Goal: Task Accomplishment & Management: Manage account settings

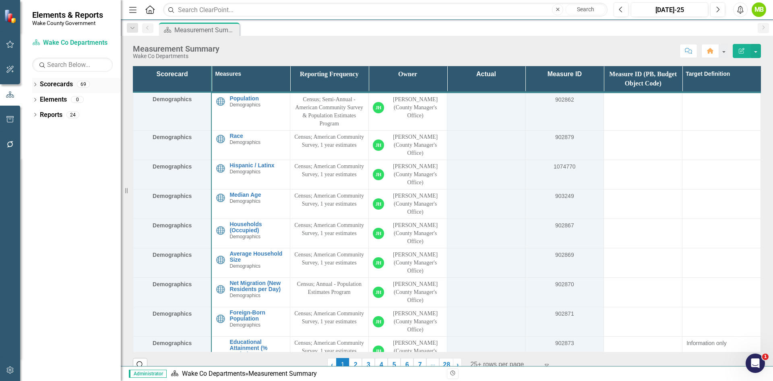
click at [34, 84] on icon "Dropdown" at bounding box center [35, 85] width 6 height 4
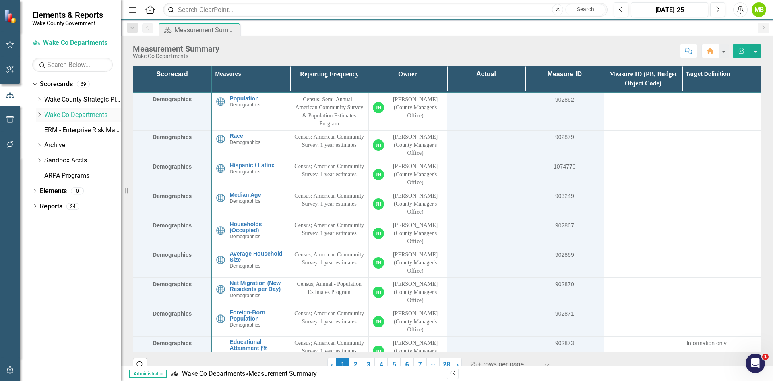
click at [39, 116] on icon "Dropdown" at bounding box center [39, 114] width 6 height 5
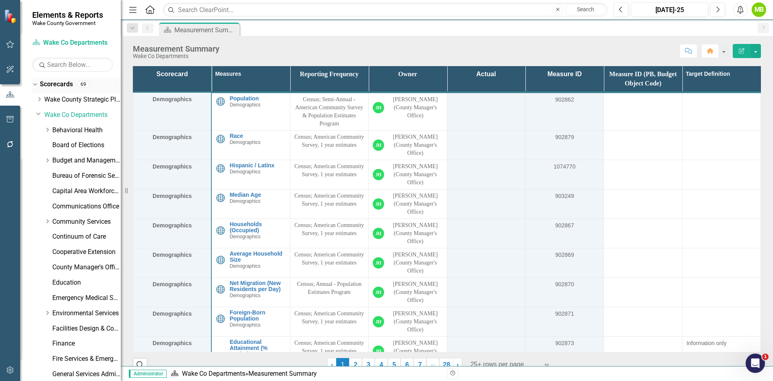
click at [52, 85] on link "Scorecards" at bounding box center [56, 84] width 33 height 9
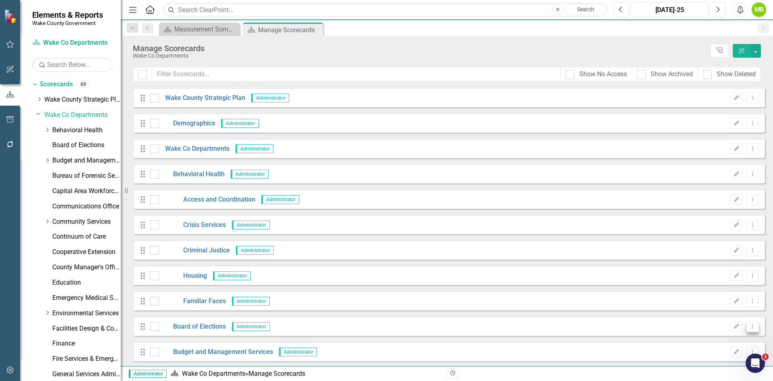
click at [752, 327] on button "Dropdown Menu" at bounding box center [753, 326] width 12 height 11
click at [719, 285] on link "Copy Duplicate Scorecard" at bounding box center [708, 283] width 89 height 15
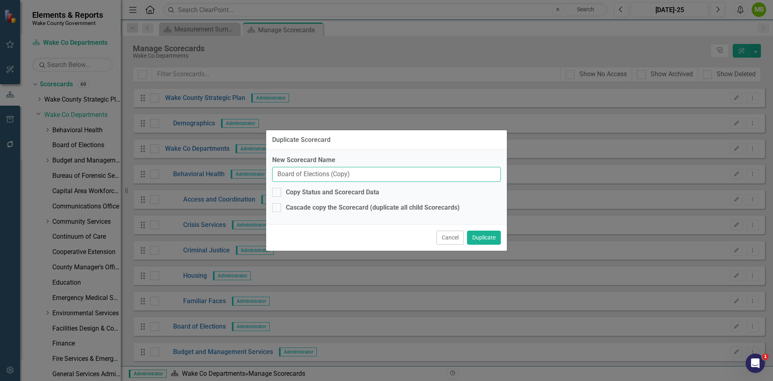
click at [278, 174] on input "Board of Elections (Copy)" at bounding box center [386, 174] width 229 height 15
drag, startPoint x: 361, startPoint y: 174, endPoint x: 391, endPoint y: 175, distance: 29.8
click at [391, 175] on input "Pre FY26: Board of Elections (Copy)" at bounding box center [386, 174] width 229 height 15
type input "Pre FY26: Board of Elections"
click at [280, 191] on div at bounding box center [276, 192] width 9 height 9
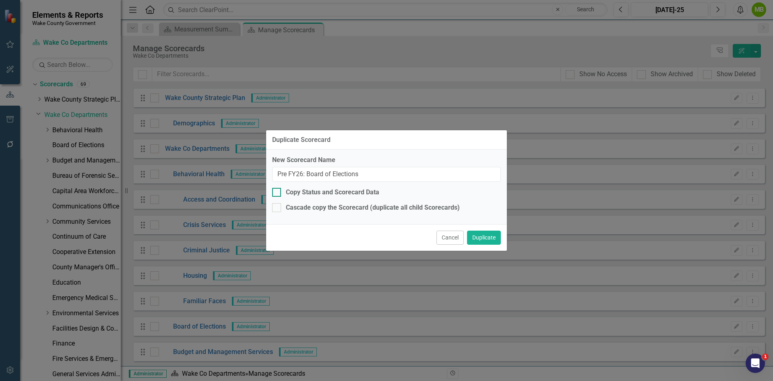
click at [278, 191] on input "Copy Status and Scorecard Data" at bounding box center [274, 190] width 5 height 5
checkbox input "true"
click at [280, 206] on div at bounding box center [276, 207] width 9 height 9
click at [278, 206] on input "Cascade copy the Scorecard (duplicate all child Scorecards)" at bounding box center [274, 205] width 5 height 5
checkbox input "true"
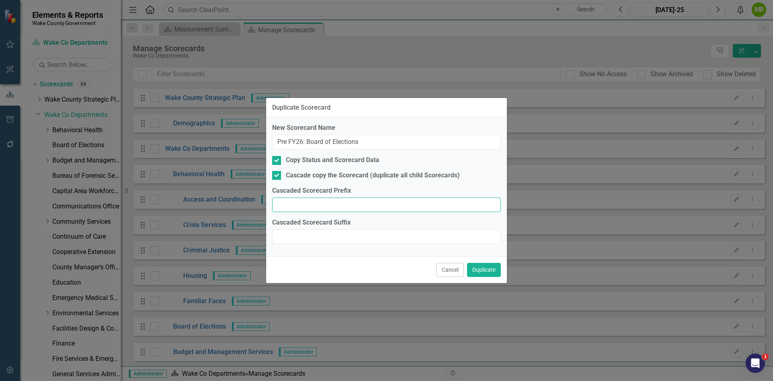
click at [284, 206] on input "Cascaded Scorecard Prefix" at bounding box center [386, 204] width 229 height 15
type input "Pre FY26:"
click at [488, 270] on button "Duplicate" at bounding box center [484, 270] width 34 height 14
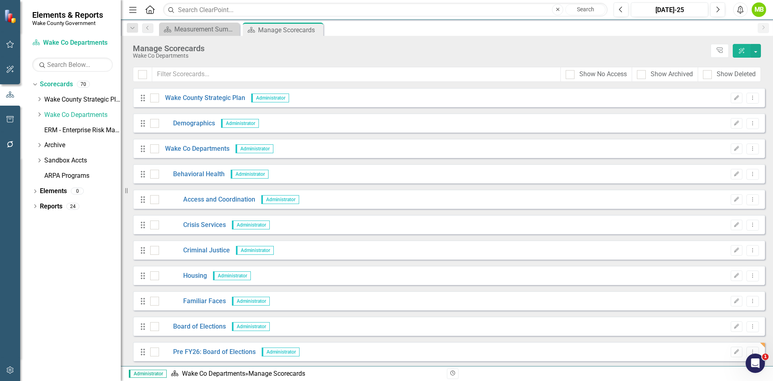
scroll to position [40, 0]
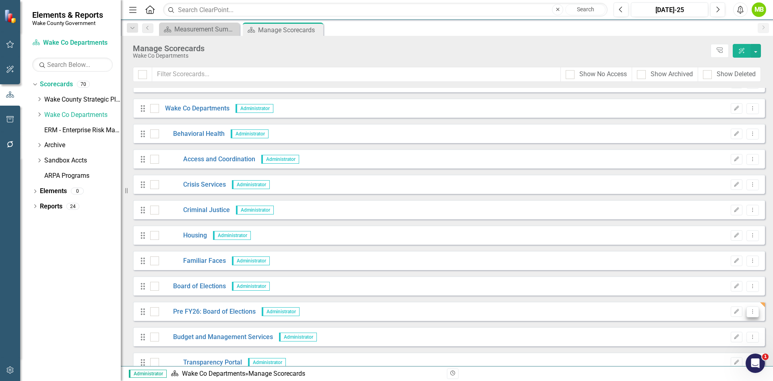
click at [750, 315] on button "Dropdown Menu" at bounding box center [753, 311] width 12 height 11
click at [151, 311] on input "checkbox" at bounding box center [152, 309] width 5 height 5
checkbox input "true"
click at [758, 50] on button "button" at bounding box center [756, 51] width 10 height 14
click at [735, 311] on icon "button" at bounding box center [737, 311] width 5 height 5
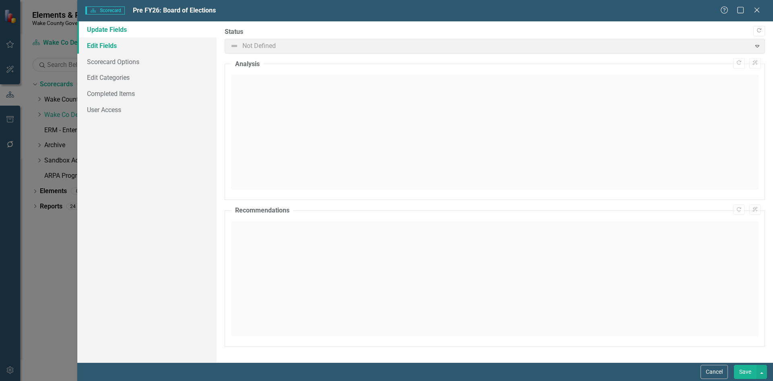
click at [109, 42] on link "Edit Fields" at bounding box center [146, 45] width 139 height 16
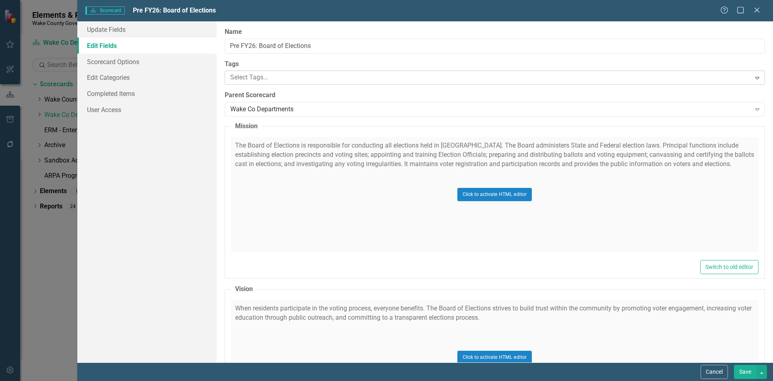
click at [278, 77] on div at bounding box center [489, 77] width 524 height 11
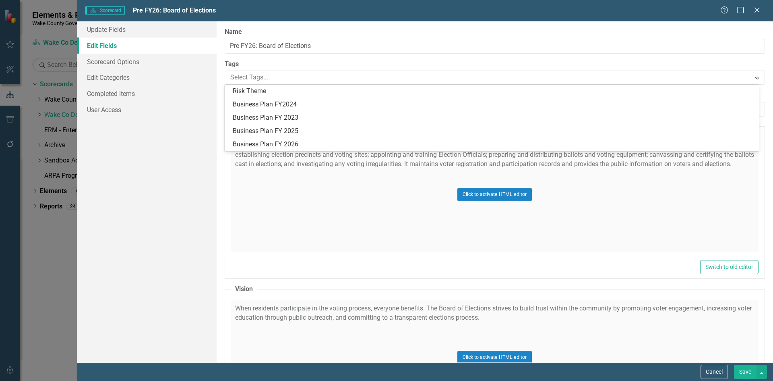
click at [284, 66] on label "Tags" at bounding box center [495, 64] width 541 height 9
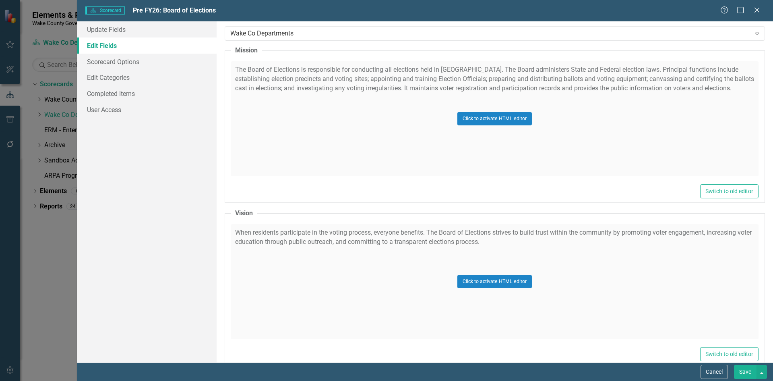
scroll to position [0, 0]
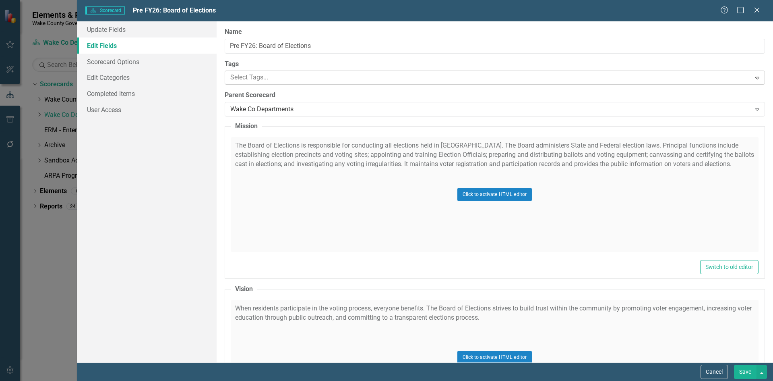
click at [256, 76] on div at bounding box center [489, 77] width 524 height 11
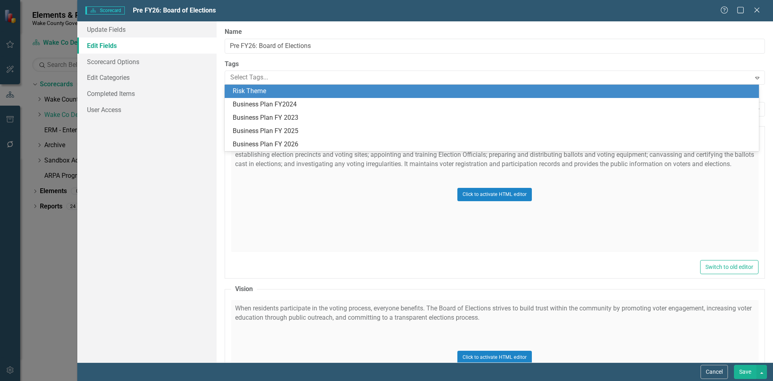
click at [293, 62] on label "Tags" at bounding box center [495, 64] width 541 height 9
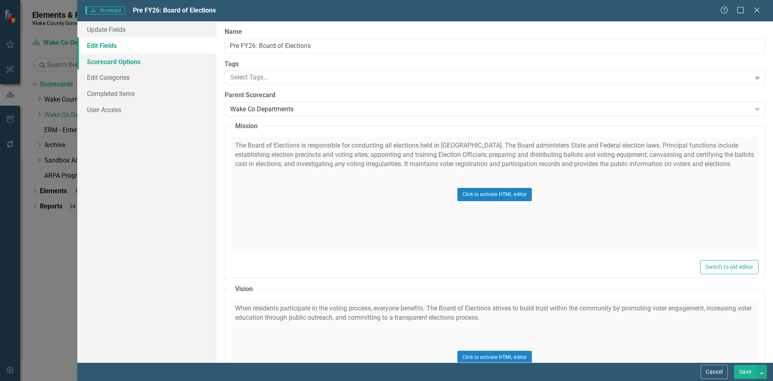
click at [128, 62] on link "Scorecard Options" at bounding box center [146, 62] width 139 height 16
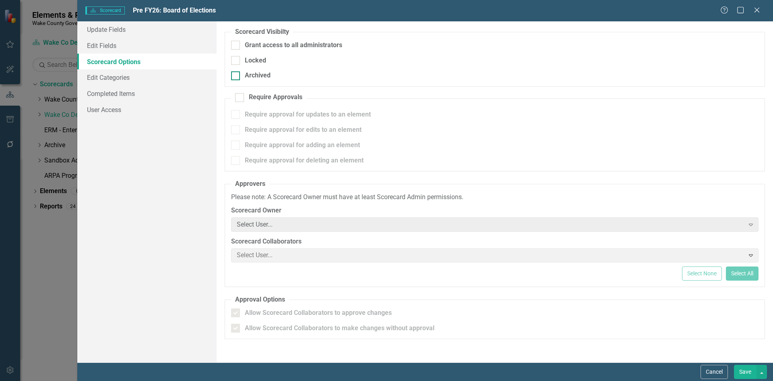
click at [236, 76] on div at bounding box center [235, 75] width 9 height 9
click at [236, 76] on input "Archived" at bounding box center [233, 73] width 5 height 5
checkbox input "true"
click at [233, 61] on div at bounding box center [235, 60] width 9 height 9
click at [233, 61] on input "Locked" at bounding box center [233, 58] width 5 height 5
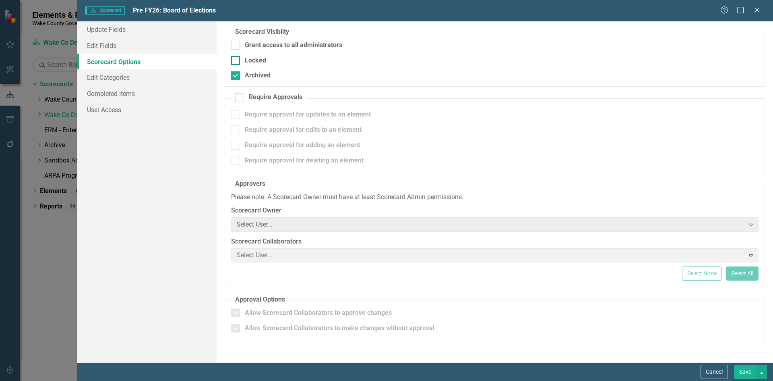
checkbox input "true"
click at [746, 374] on button "Save" at bounding box center [745, 372] width 23 height 14
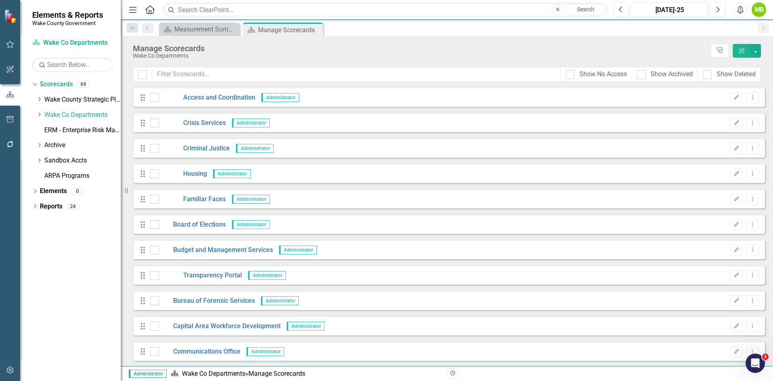
scroll to position [121, 0]
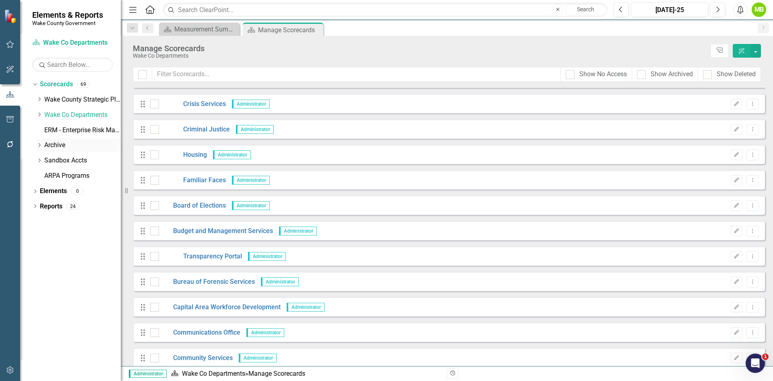
click at [40, 146] on icon "Dropdown" at bounding box center [39, 145] width 6 height 5
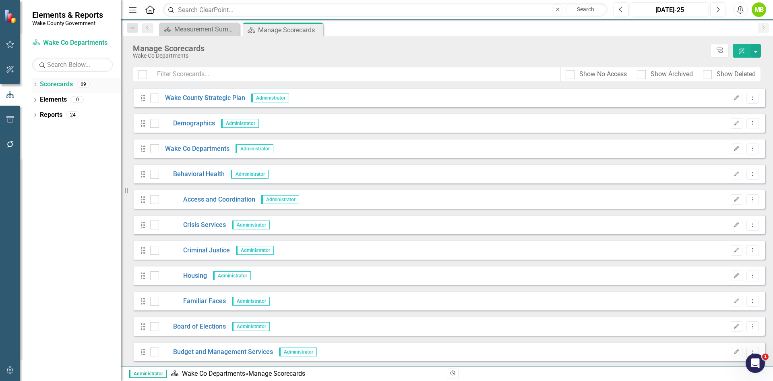
click at [35, 87] on icon "Dropdown" at bounding box center [35, 85] width 6 height 4
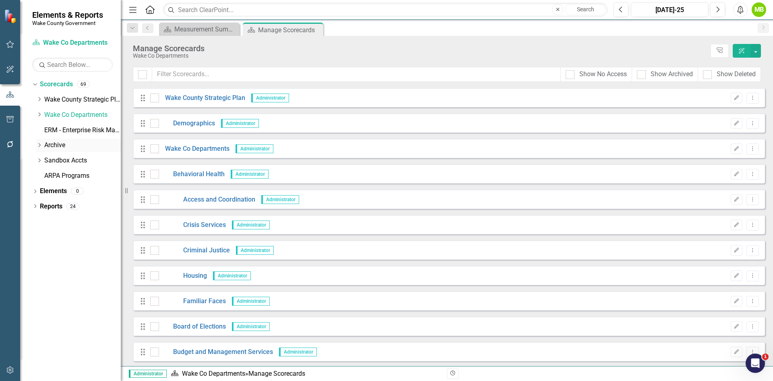
click at [40, 145] on icon at bounding box center [40, 145] width 2 height 4
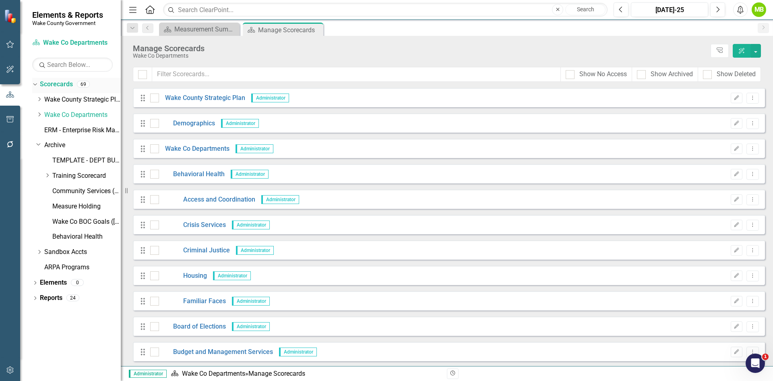
click at [63, 85] on link "Scorecards" at bounding box center [56, 84] width 33 height 9
click at [641, 74] on input "Show Archived" at bounding box center [639, 72] width 5 height 5
checkbox input "true"
click at [203, 74] on input "text" at bounding box center [356, 74] width 409 height 15
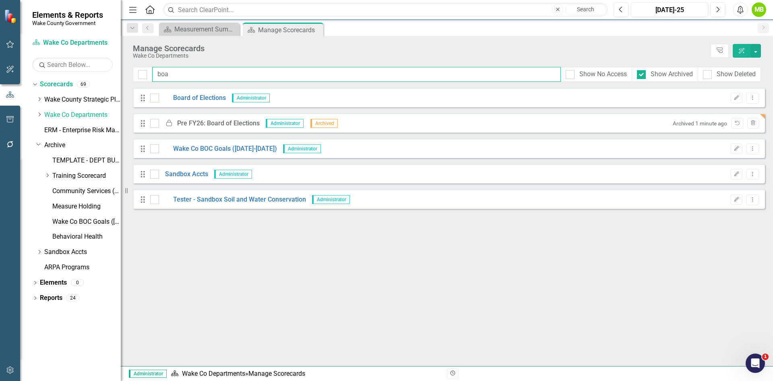
type input "boar"
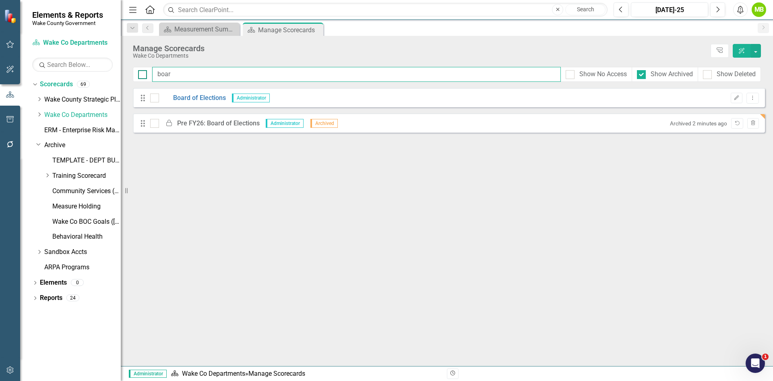
drag, startPoint x: 195, startPoint y: 77, endPoint x: 139, endPoint y: 74, distance: 56.1
click at [139, 74] on div "boar Show No Access Show Archived Show Deleted" at bounding box center [447, 74] width 628 height 15
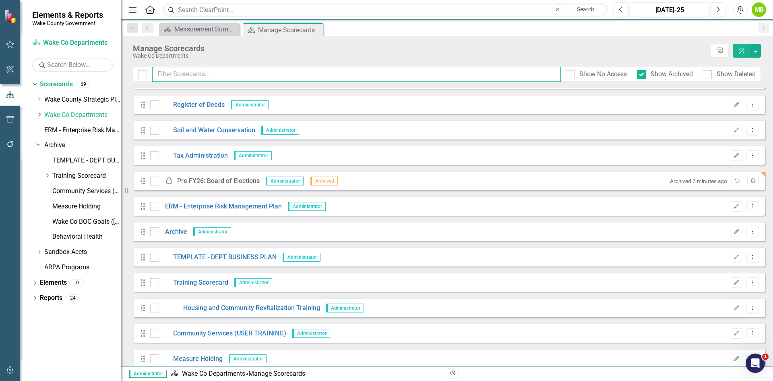
scroll to position [1337, 0]
click at [39, 114] on icon "Dropdown" at bounding box center [39, 114] width 6 height 5
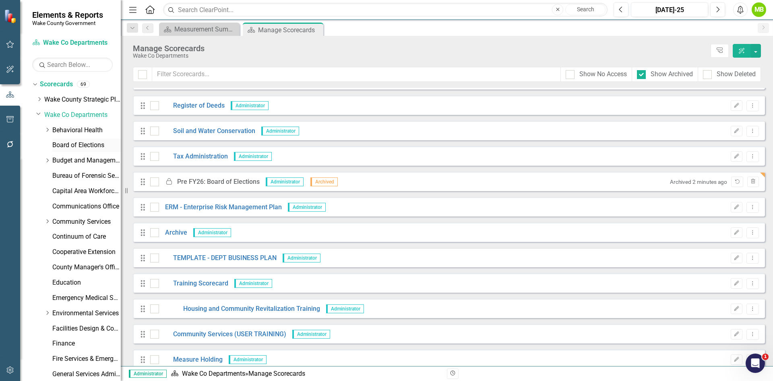
click at [79, 147] on link "Board of Elections" at bounding box center [86, 145] width 68 height 9
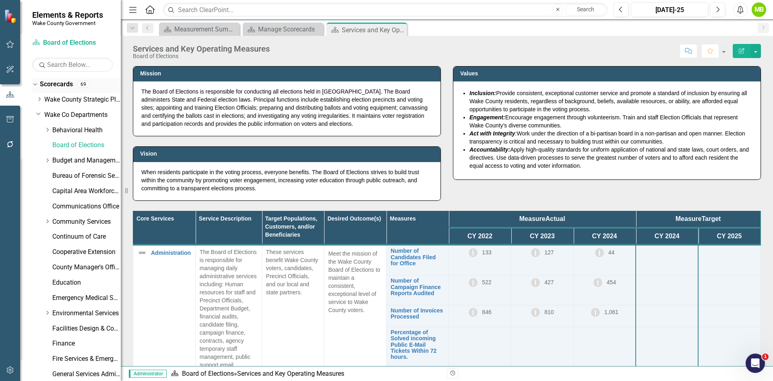
click at [52, 85] on link "Scorecards" at bounding box center [56, 84] width 33 height 9
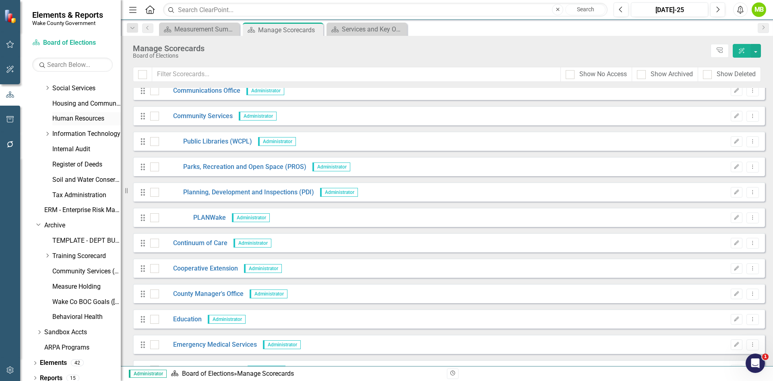
scroll to position [322, 0]
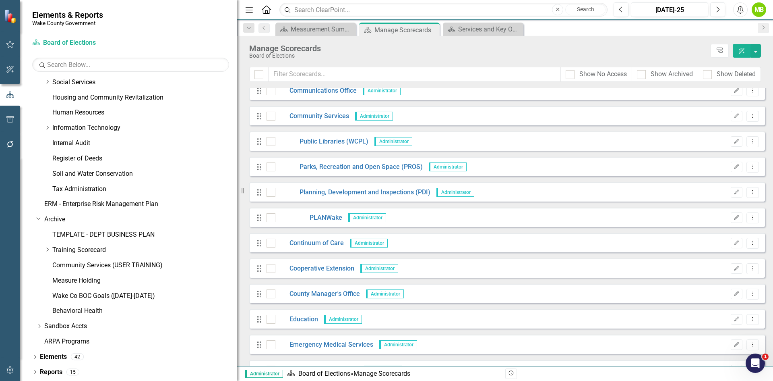
drag, startPoint x: 121, startPoint y: 206, endPoint x: 237, endPoint y: 208, distance: 116.0
click at [237, 208] on div "Resize" at bounding box center [240, 190] width 6 height 381
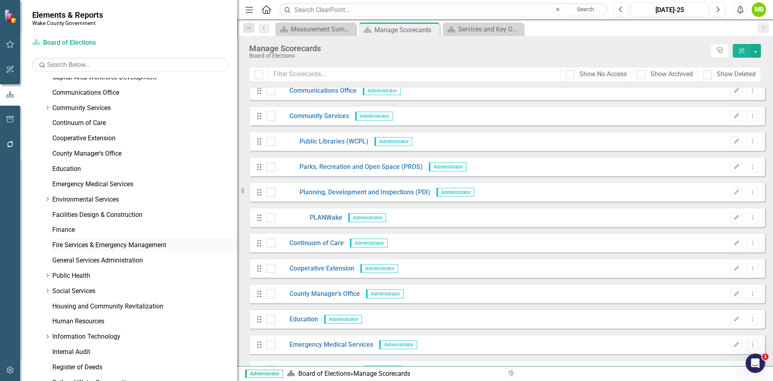
scroll to position [0, 0]
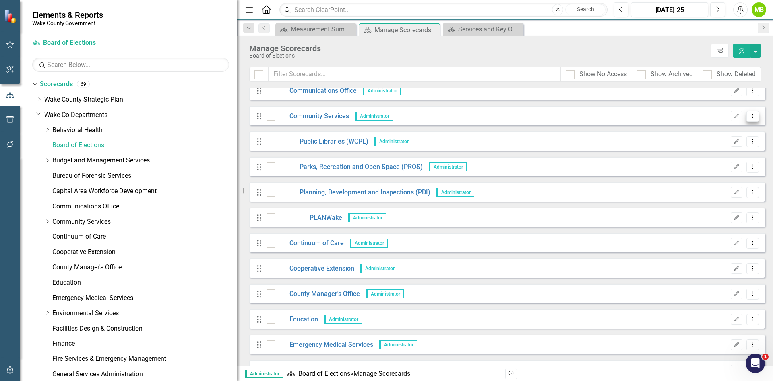
click at [747, 120] on button "Dropdown Menu" at bounding box center [753, 116] width 12 height 11
click at [712, 144] on link "Copy Duplicate Scorecard" at bounding box center [708, 144] width 89 height 15
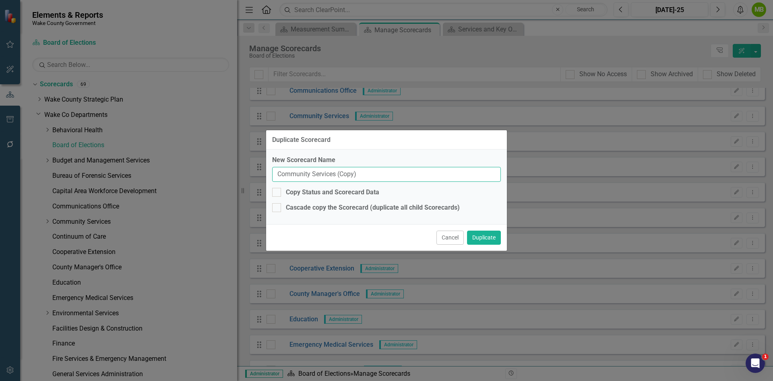
click at [275, 174] on input "Community Services (Copy)" at bounding box center [386, 174] width 229 height 15
click at [400, 168] on input "Pre FY26: Community Services (Copy)" at bounding box center [386, 174] width 229 height 15
type input "Pre FY26: Community Services"
click at [280, 193] on div at bounding box center [276, 192] width 9 height 9
click at [278, 193] on input "Copy Status and Scorecard Data" at bounding box center [274, 190] width 5 height 5
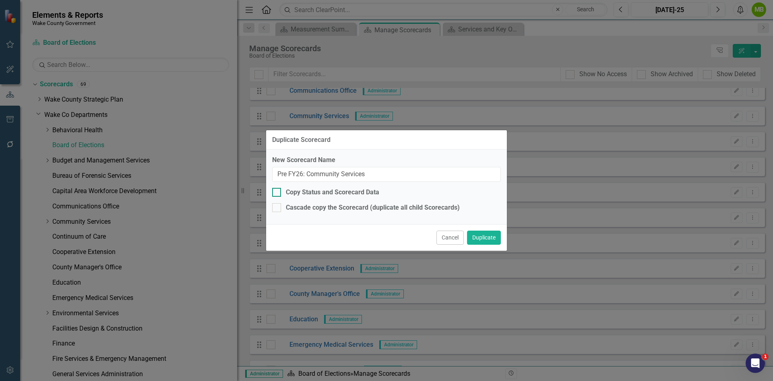
checkbox input "true"
click at [277, 207] on input "Cascade copy the Scorecard (duplicate all child Scorecards)" at bounding box center [274, 205] width 5 height 5
checkbox input "true"
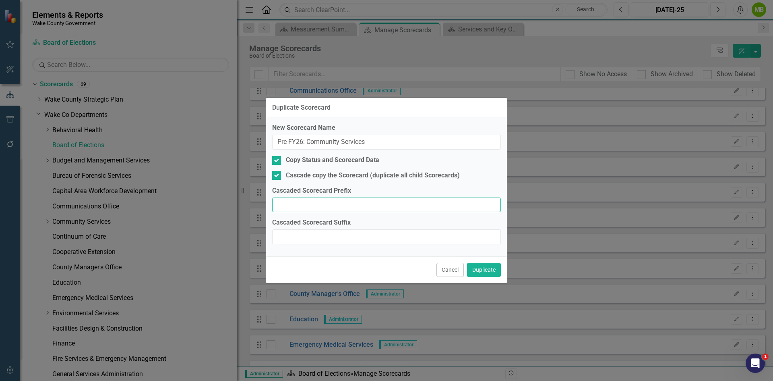
click at [283, 204] on input "Cascaded Scorecard Prefix" at bounding box center [386, 204] width 229 height 15
type input "Pre FY26:"
click at [490, 273] on button "Duplicate" at bounding box center [484, 270] width 34 height 14
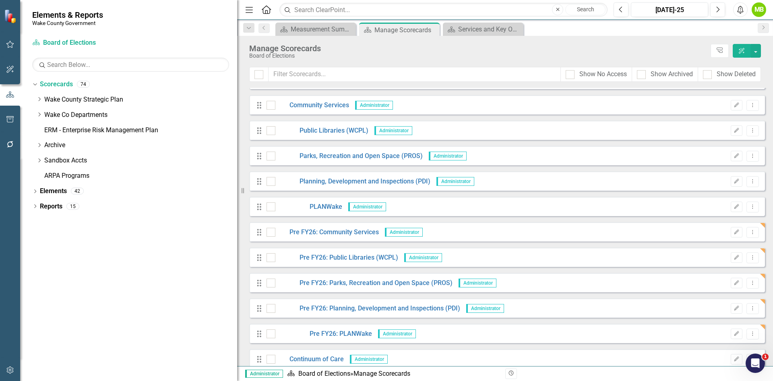
scroll to position [385, 0]
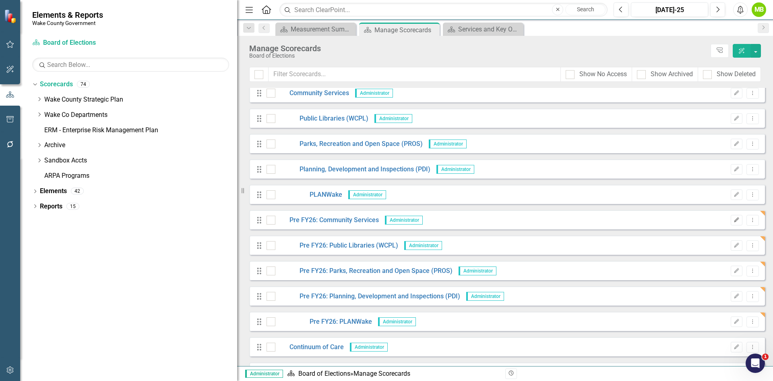
click at [734, 220] on icon "Edit" at bounding box center [737, 220] width 6 height 5
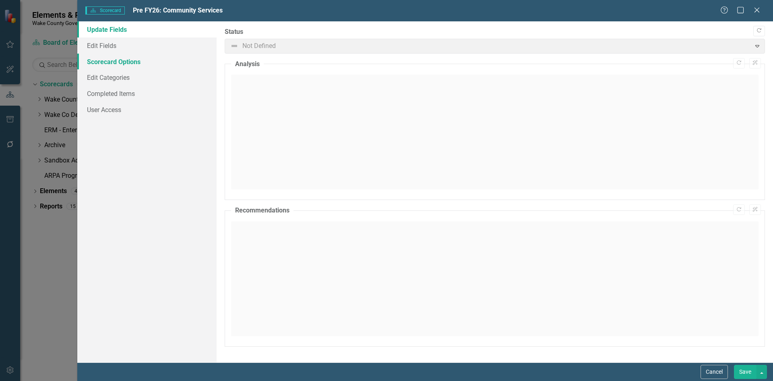
click at [134, 66] on link "Scorecard Options" at bounding box center [146, 62] width 139 height 16
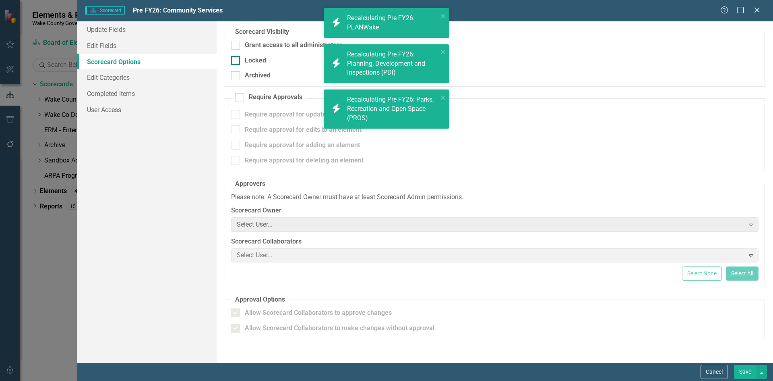
click at [244, 61] on div "Locked" at bounding box center [495, 60] width 528 height 9
click at [236, 61] on input "Locked" at bounding box center [233, 58] width 5 height 5
checkbox input "true"
click at [242, 76] on div "Archived" at bounding box center [495, 75] width 528 height 9
click at [236, 76] on input "Archived" at bounding box center [233, 73] width 5 height 5
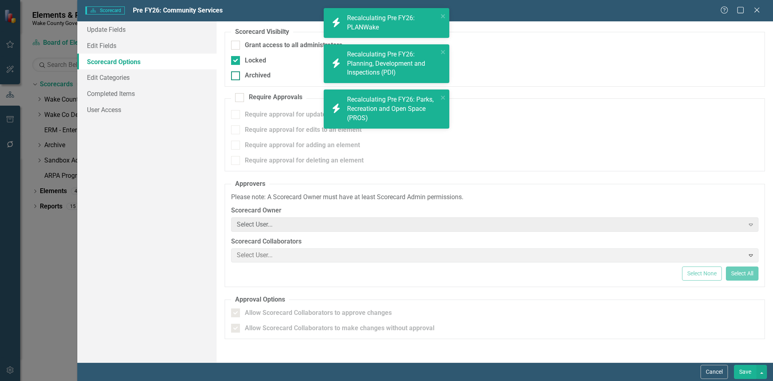
checkbox input "true"
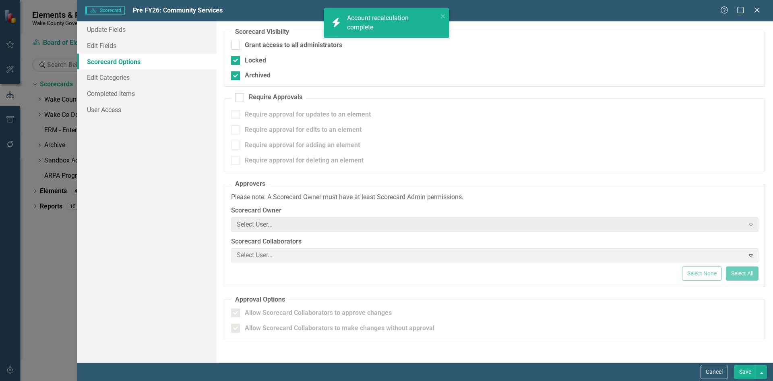
click at [747, 369] on button "Save" at bounding box center [745, 372] width 23 height 14
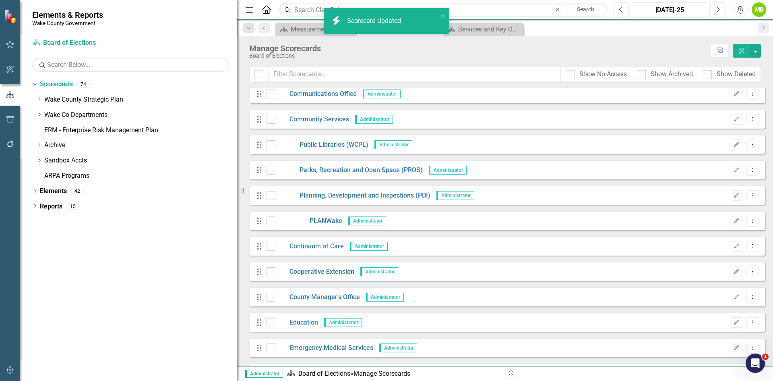
scroll to position [345, 0]
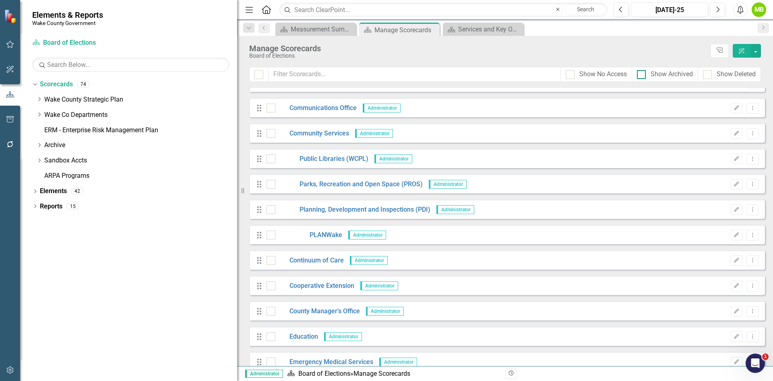
click at [640, 72] on input "Show Archived" at bounding box center [639, 72] width 5 height 5
checkbox input "true"
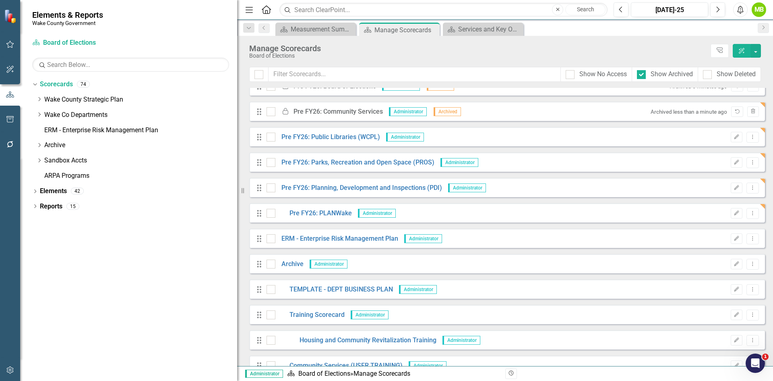
scroll to position [1393, 0]
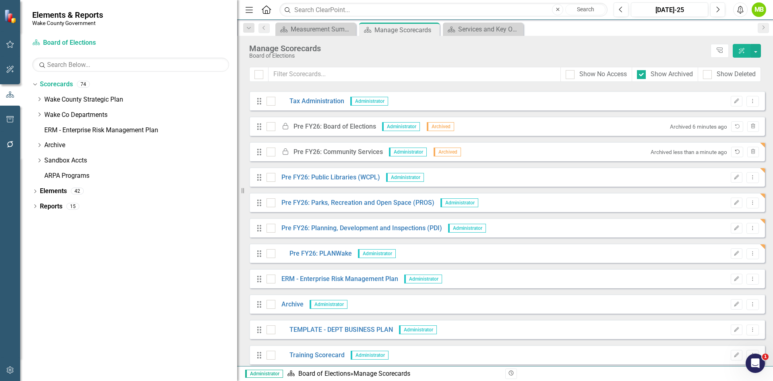
click at [734, 151] on icon "Unarchive" at bounding box center [737, 151] width 6 height 5
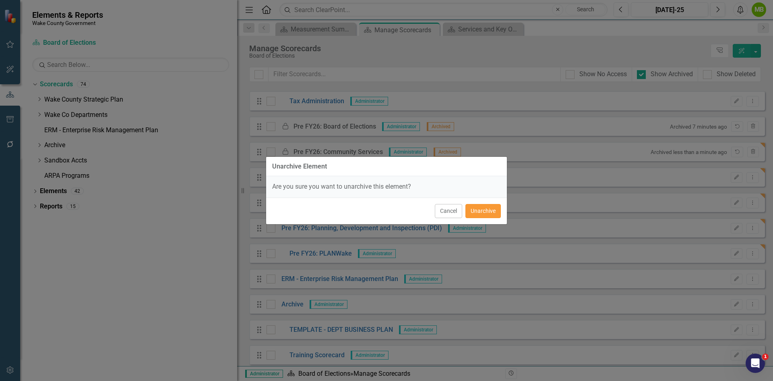
click at [489, 210] on button "Unarchive" at bounding box center [483, 211] width 35 height 14
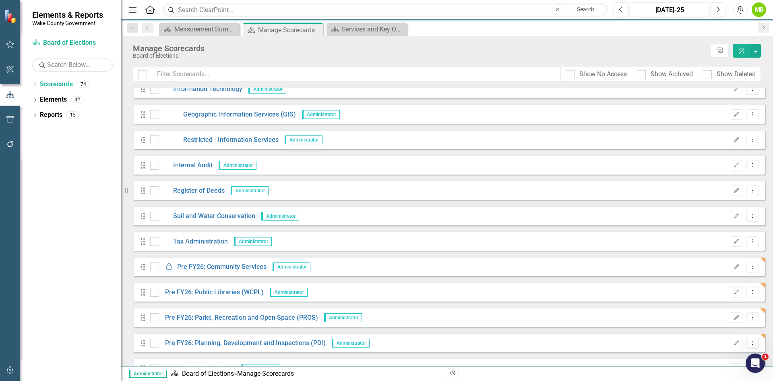
scroll to position [1289, 0]
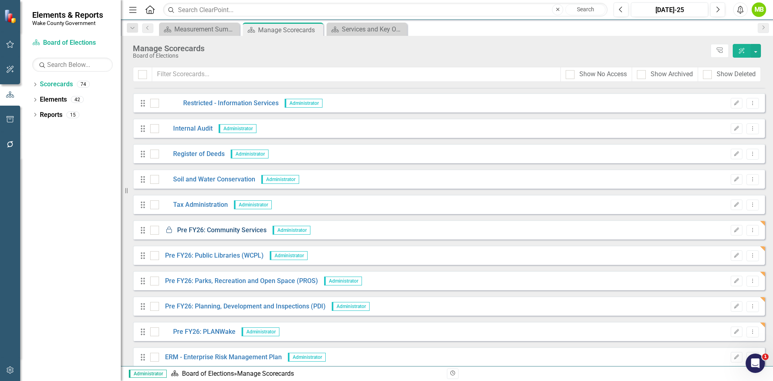
click at [249, 231] on link "Locked Pre FY26: Community Services" at bounding box center [213, 230] width 108 height 9
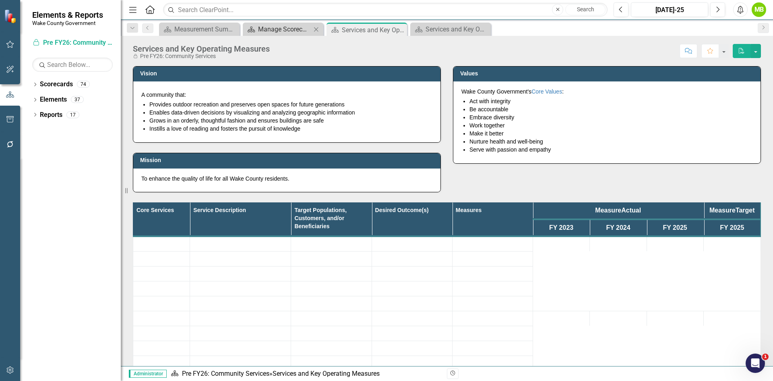
click at [293, 32] on div "Manage Scorecards" at bounding box center [284, 29] width 53 height 10
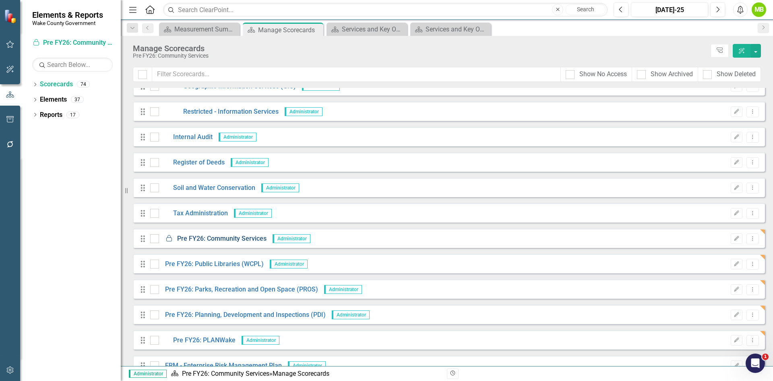
scroll to position [1329, 0]
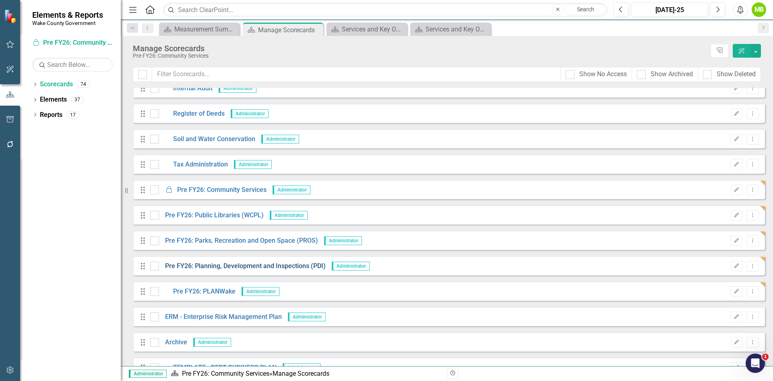
click at [220, 267] on link "Pre FY26: Planning, Development and Inspections (PDI)" at bounding box center [242, 265] width 167 height 9
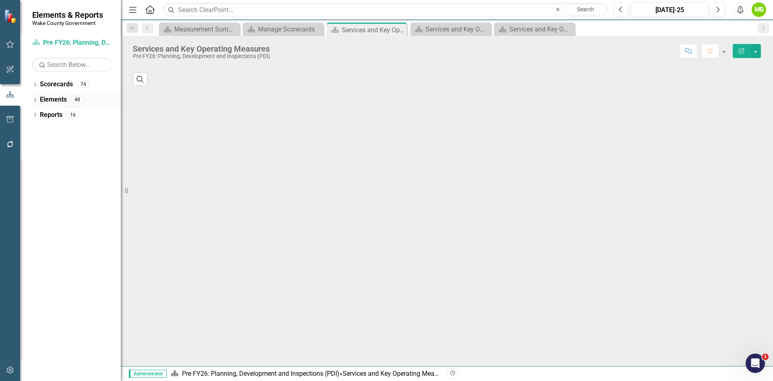
click at [34, 98] on icon "Dropdown" at bounding box center [35, 100] width 6 height 4
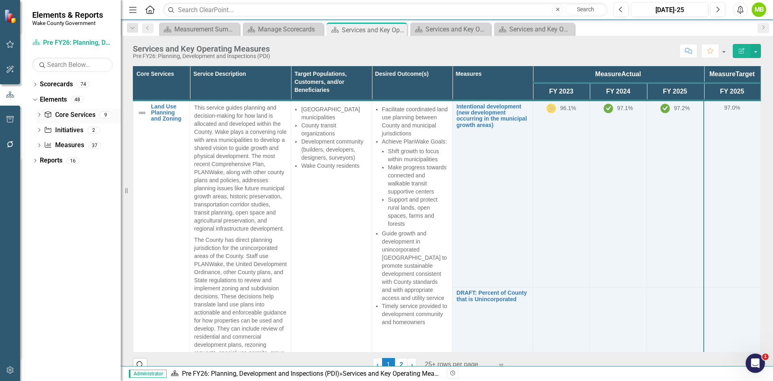
click at [62, 116] on link "Core Service Core Services" at bounding box center [69, 114] width 51 height 9
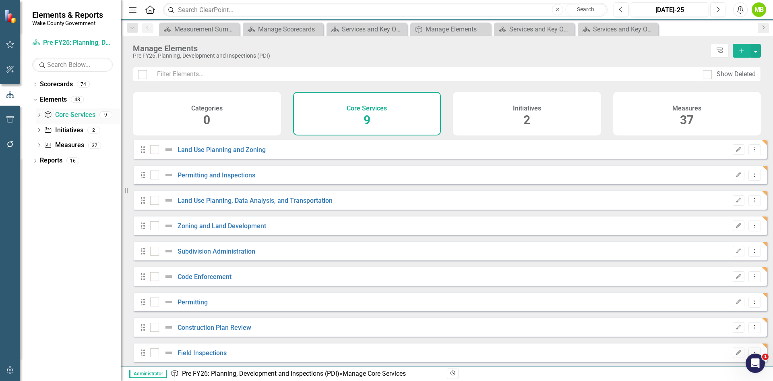
checkbox input "false"
click at [753, 155] on button "Dropdown Menu" at bounding box center [755, 149] width 12 height 11
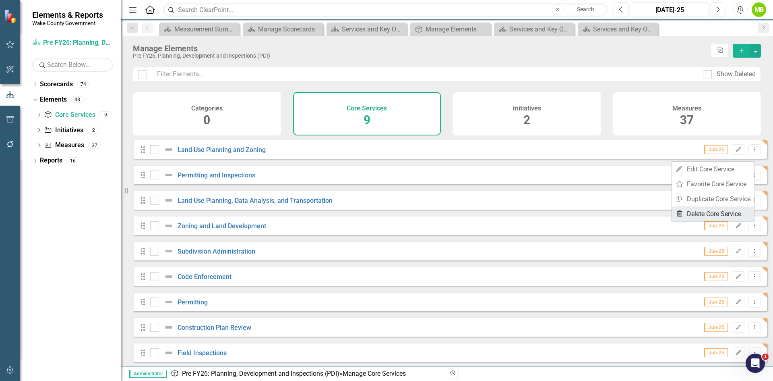
click at [712, 211] on link "Trash Delete Core Service" at bounding box center [713, 213] width 83 height 15
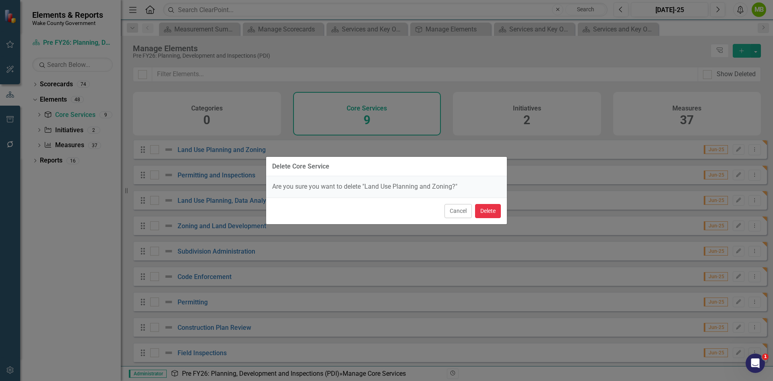
click at [490, 209] on button "Delete" at bounding box center [488, 211] width 26 height 14
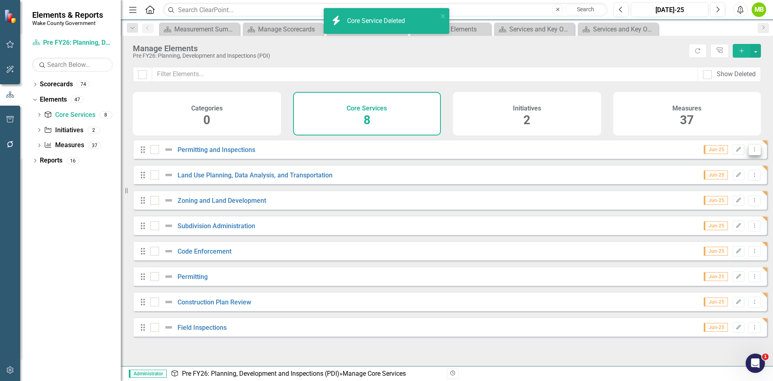
click at [752, 152] on icon "Dropdown Menu" at bounding box center [755, 149] width 7 height 5
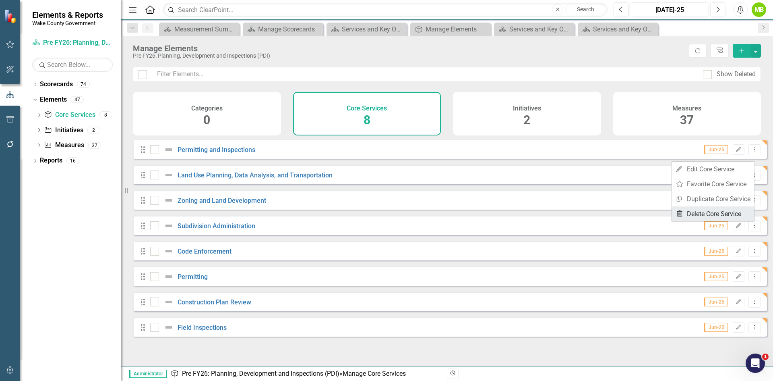
click at [712, 214] on link "Trash Delete Core Service" at bounding box center [713, 213] width 83 height 15
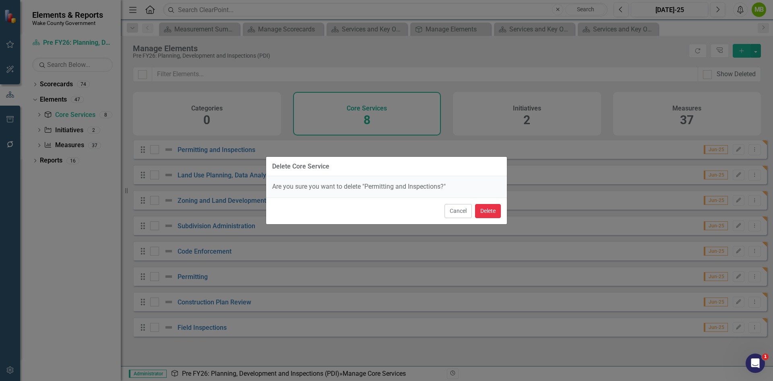
click at [487, 211] on button "Delete" at bounding box center [488, 211] width 26 height 14
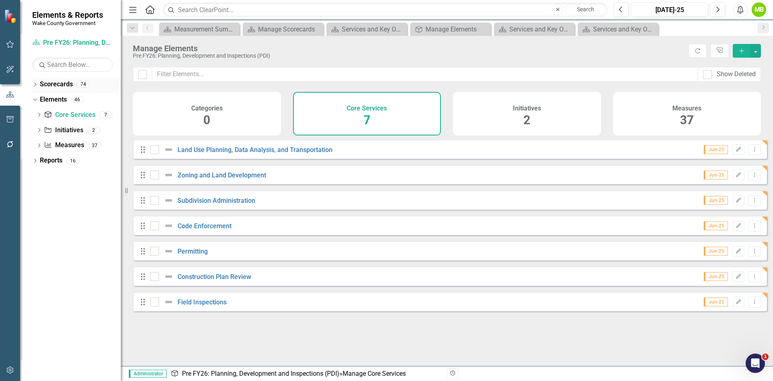
click at [55, 84] on link "Scorecards" at bounding box center [56, 84] width 33 height 9
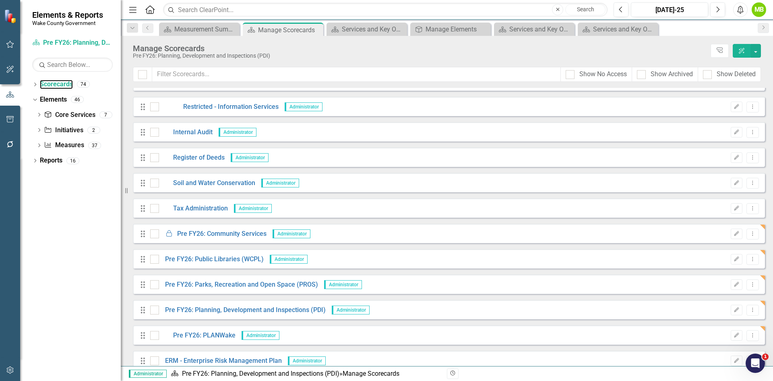
scroll to position [1289, 0]
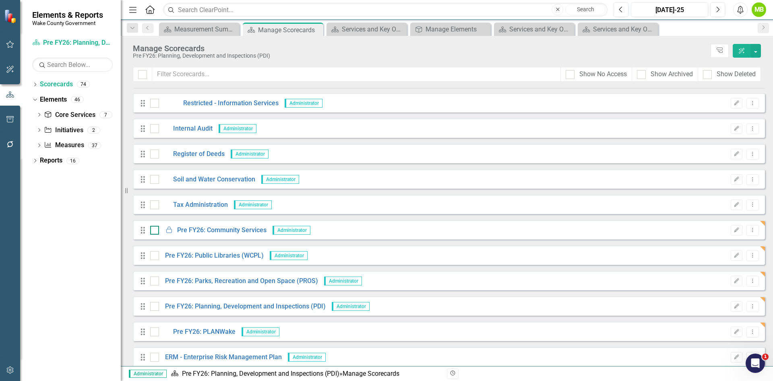
click at [157, 230] on div at bounding box center [154, 230] width 9 height 9
click at [155, 230] on input "checkbox" at bounding box center [152, 228] width 5 height 5
click at [157, 230] on div at bounding box center [154, 230] width 9 height 9
click at [155, 230] on input "checkbox" at bounding box center [152, 228] width 5 height 5
checkbox input "false"
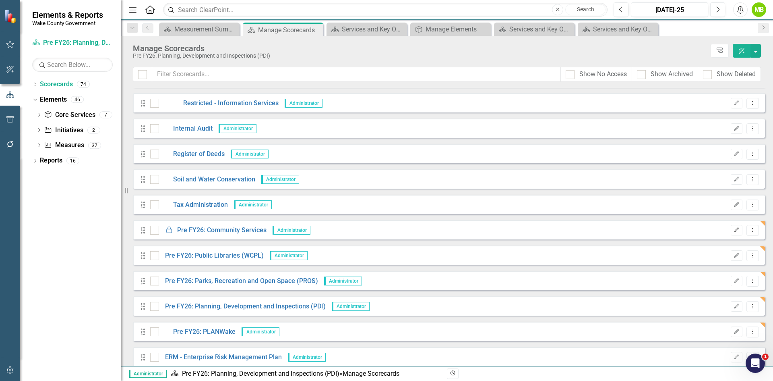
click at [734, 232] on icon "Edit" at bounding box center [737, 230] width 6 height 5
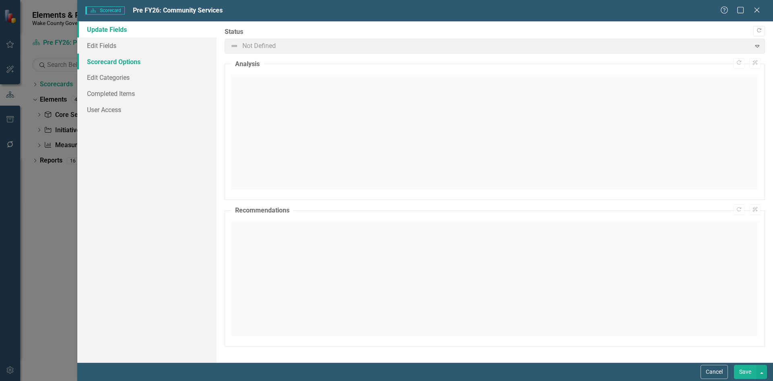
click at [104, 61] on link "Scorecard Options" at bounding box center [146, 62] width 139 height 16
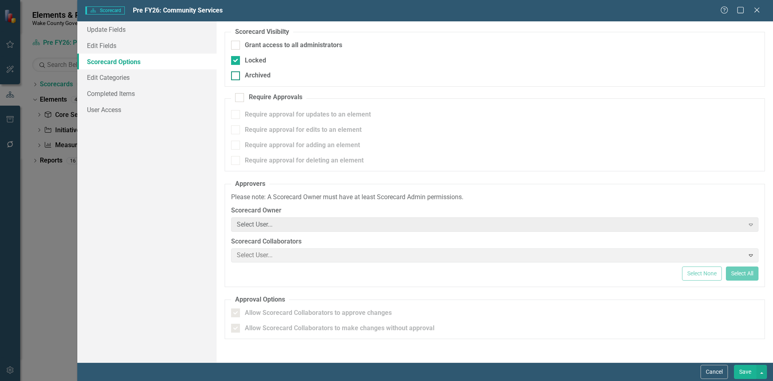
click at [240, 75] on div "Archived" at bounding box center [495, 75] width 528 height 9
click at [236, 75] on input "Archived" at bounding box center [233, 73] width 5 height 5
checkbox input "true"
click at [746, 370] on button "Save" at bounding box center [745, 372] width 23 height 14
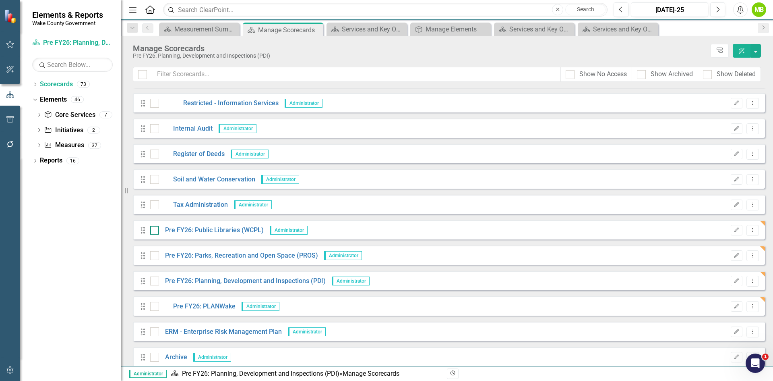
click at [152, 233] on div at bounding box center [154, 230] width 9 height 9
click at [152, 231] on input "checkbox" at bounding box center [152, 228] width 5 height 5
checkbox input "true"
click at [151, 255] on input "checkbox" at bounding box center [152, 253] width 5 height 5
checkbox input "true"
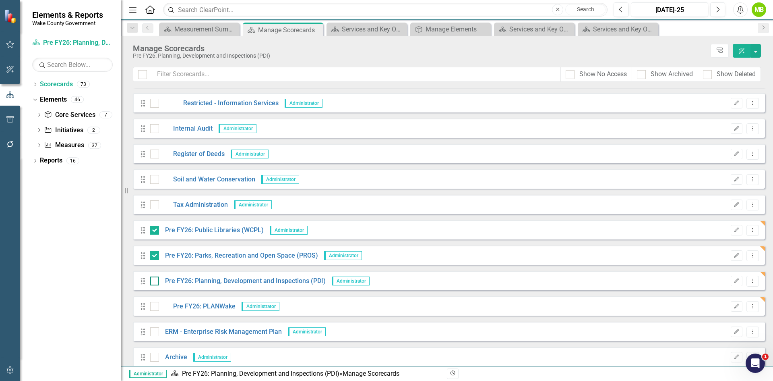
click at [157, 283] on div at bounding box center [154, 280] width 9 height 9
click at [155, 282] on input "checkbox" at bounding box center [152, 278] width 5 height 5
checkbox input "true"
click at [156, 309] on div at bounding box center [154, 306] width 9 height 9
click at [155, 307] on input "checkbox" at bounding box center [152, 304] width 5 height 5
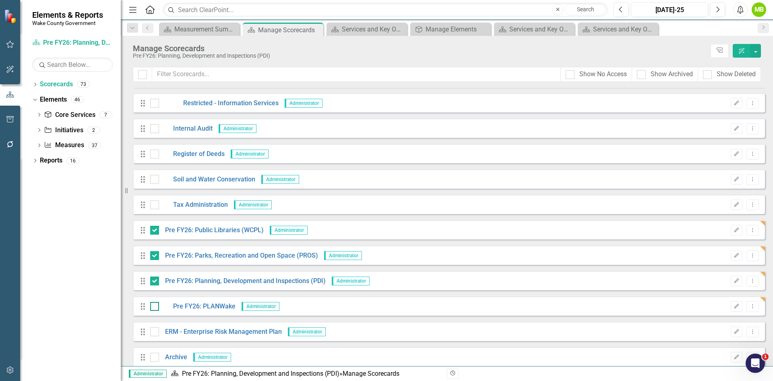
checkbox input "true"
click at [160, 230] on link "Pre FY26: Public Libraries (WCPL)" at bounding box center [211, 230] width 105 height 9
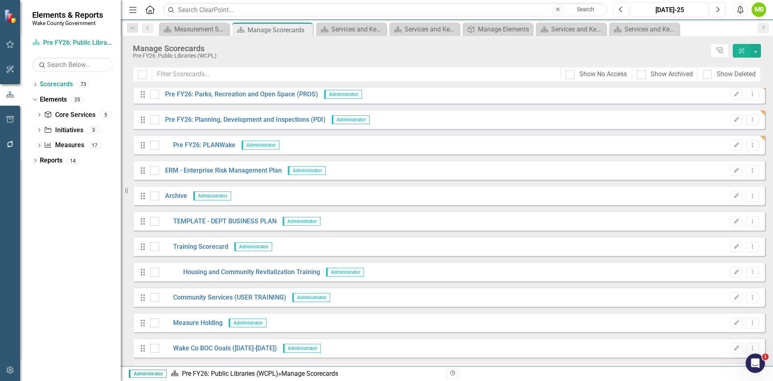
scroll to position [1329, 0]
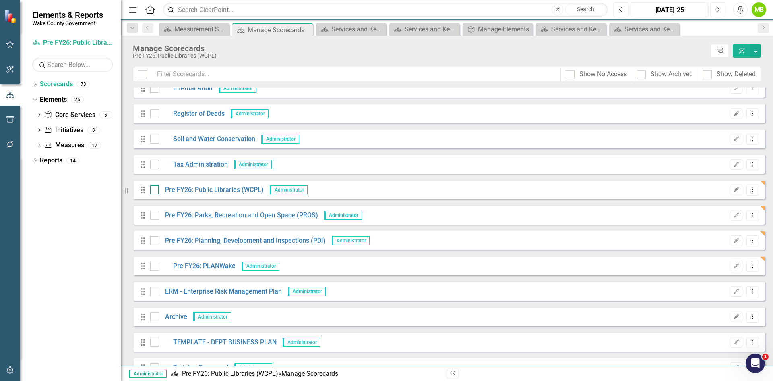
click at [153, 189] on input "checkbox" at bounding box center [152, 187] width 5 height 5
checkbox input "true"
click at [153, 212] on input "checkbox" at bounding box center [152, 213] width 5 height 5
checkbox input "true"
click at [154, 245] on div at bounding box center [154, 240] width 9 height 9
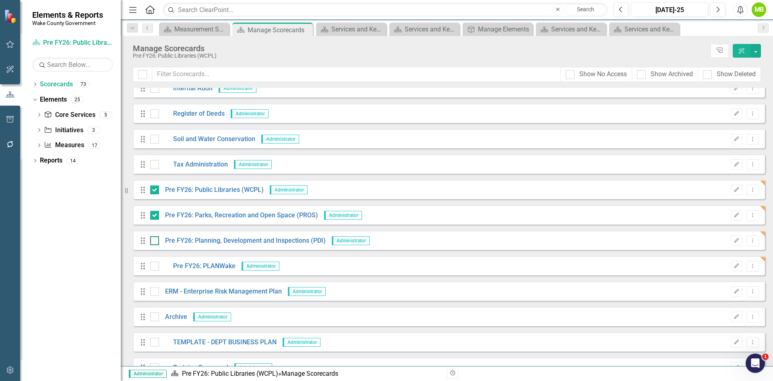
click at [154, 241] on input "checkbox" at bounding box center [152, 238] width 5 height 5
checkbox input "true"
click at [154, 265] on input "checkbox" at bounding box center [152, 263] width 5 height 5
checkbox input "true"
click at [756, 51] on button "button" at bounding box center [756, 51] width 10 height 14
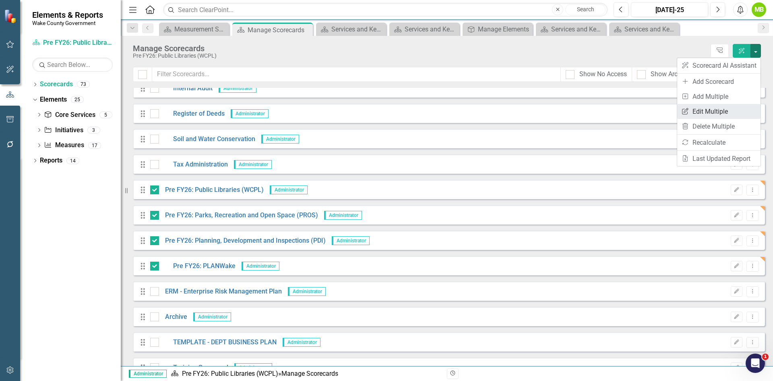
click at [712, 111] on link "Edit Multiple Edit Multiple" at bounding box center [719, 111] width 83 height 15
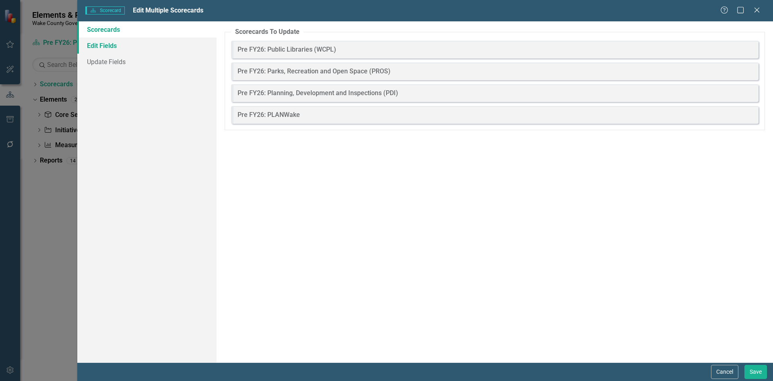
click at [119, 48] on link "Edit Fields" at bounding box center [146, 45] width 139 height 16
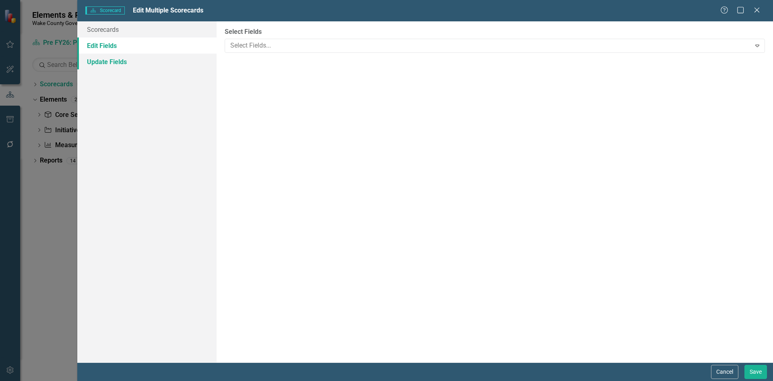
click at [116, 58] on link "Update Fields" at bounding box center [146, 62] width 139 height 16
click at [114, 28] on link "Scorecards" at bounding box center [146, 29] width 139 height 16
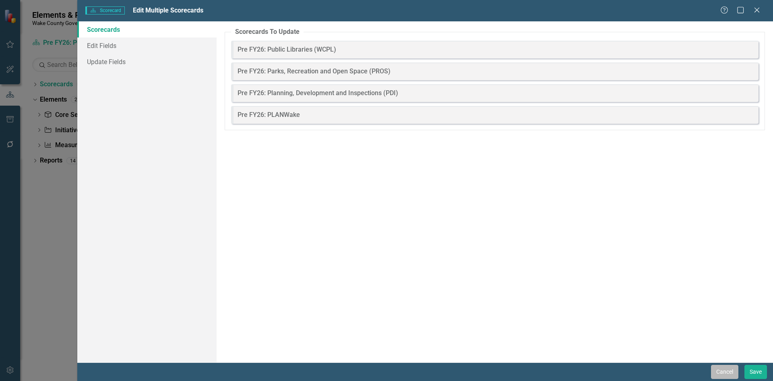
click at [726, 370] on button "Cancel" at bounding box center [724, 372] width 27 height 14
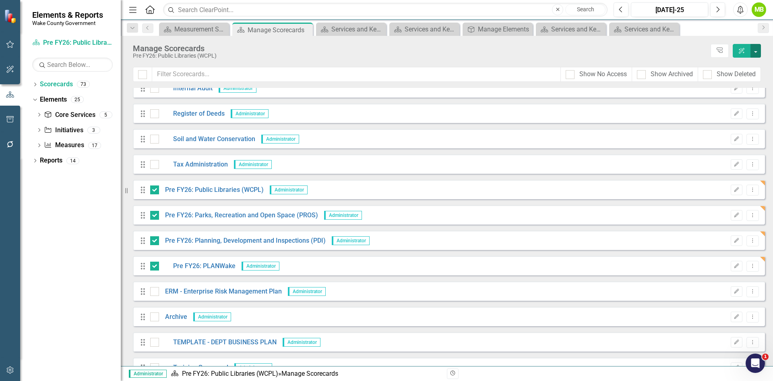
click at [760, 55] on button "button" at bounding box center [756, 51] width 10 height 14
click at [717, 108] on link "Edit Multiple Edit Multiple" at bounding box center [719, 111] width 83 height 15
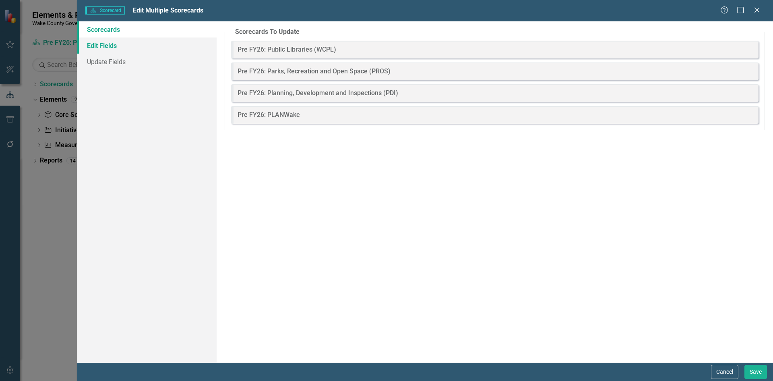
click at [127, 45] on link "Edit Fields" at bounding box center [146, 45] width 139 height 16
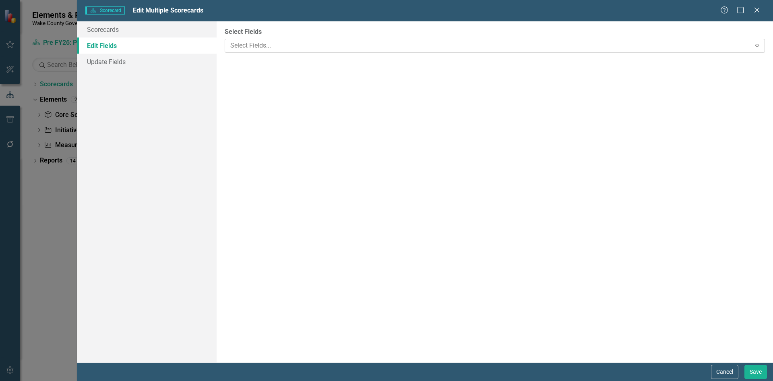
click at [288, 46] on div at bounding box center [489, 45] width 524 height 11
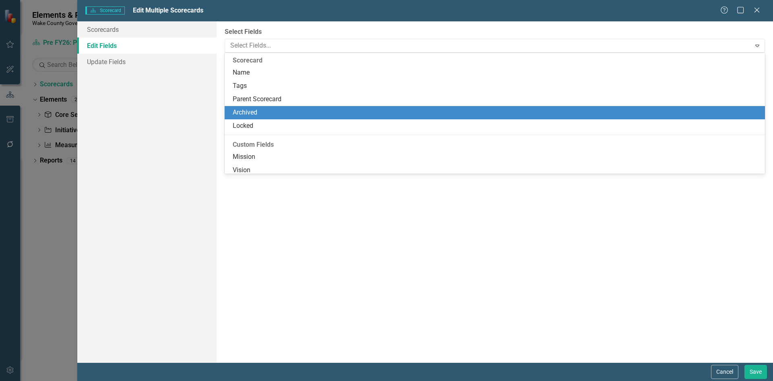
click at [270, 114] on div "Archived" at bounding box center [497, 112] width 528 height 9
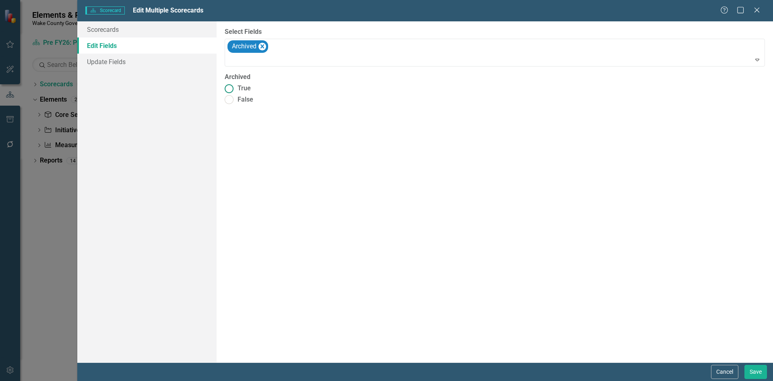
click at [238, 88] on span "True" at bounding box center [244, 88] width 13 height 9
click at [235, 88] on input "True" at bounding box center [229, 88] width 12 height 12
radio input "true"
click at [750, 370] on button "Save" at bounding box center [756, 372] width 23 height 14
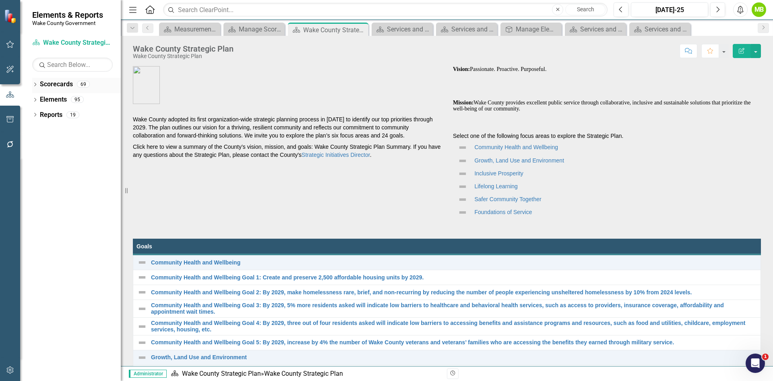
click at [51, 84] on link "Scorecards" at bounding box center [56, 84] width 33 height 9
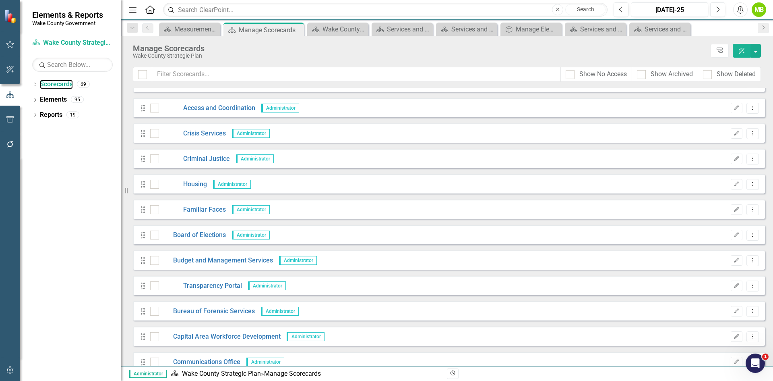
scroll to position [81, 0]
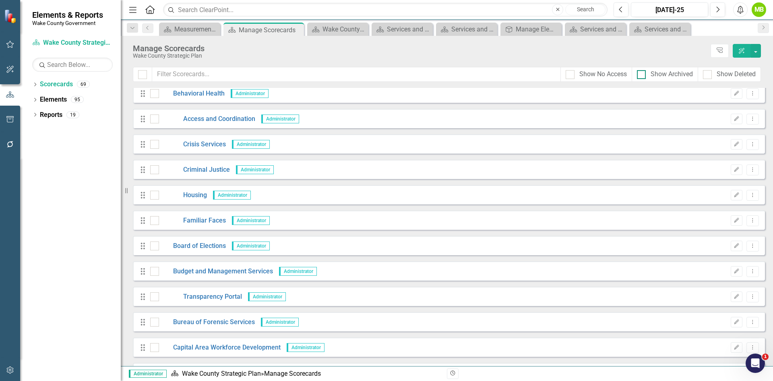
click at [650, 75] on div "Show Archived" at bounding box center [665, 74] width 56 height 9
click at [642, 75] on input "Show Archived" at bounding box center [639, 72] width 5 height 5
checkbox input "true"
click at [375, 76] on input "text" at bounding box center [356, 74] width 409 height 15
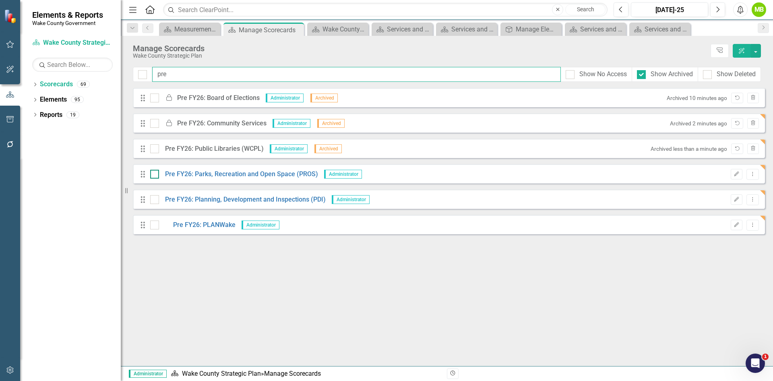
type input "pre"
click at [157, 174] on div at bounding box center [154, 174] width 9 height 9
click at [155, 174] on input "checkbox" at bounding box center [152, 172] width 5 height 5
checkbox input "true"
click at [153, 202] on div at bounding box center [154, 199] width 9 height 9
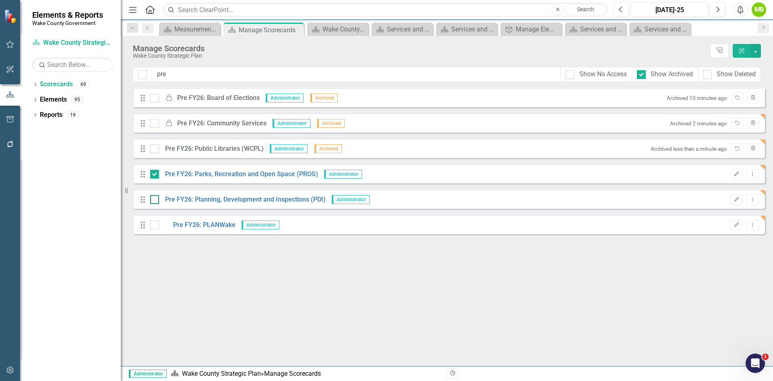
click at [153, 200] on input "checkbox" at bounding box center [152, 197] width 5 height 5
checkbox input "true"
click at [154, 222] on input "checkbox" at bounding box center [152, 222] width 5 height 5
checkbox input "true"
click at [758, 47] on button "button" at bounding box center [756, 51] width 10 height 14
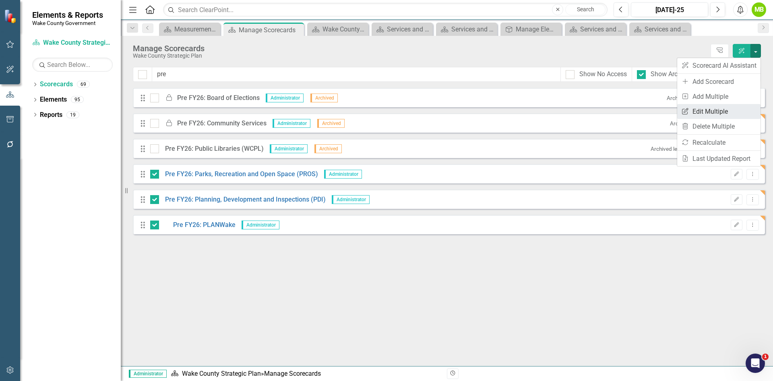
click at [717, 112] on link "Edit Multiple Edit Multiple" at bounding box center [719, 111] width 83 height 15
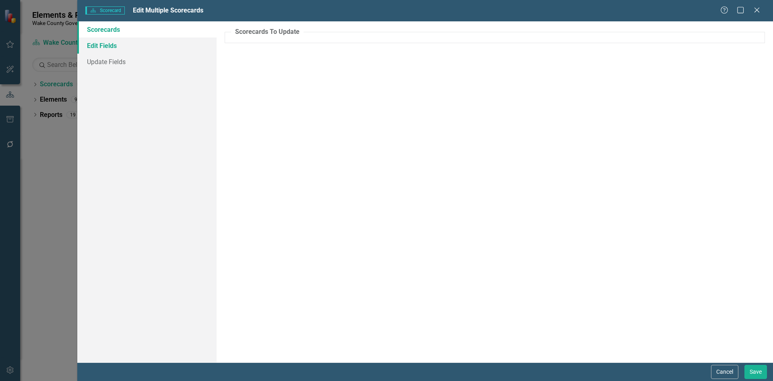
click at [147, 50] on link "Edit Fields" at bounding box center [146, 45] width 139 height 16
click at [283, 47] on div at bounding box center [489, 45] width 524 height 11
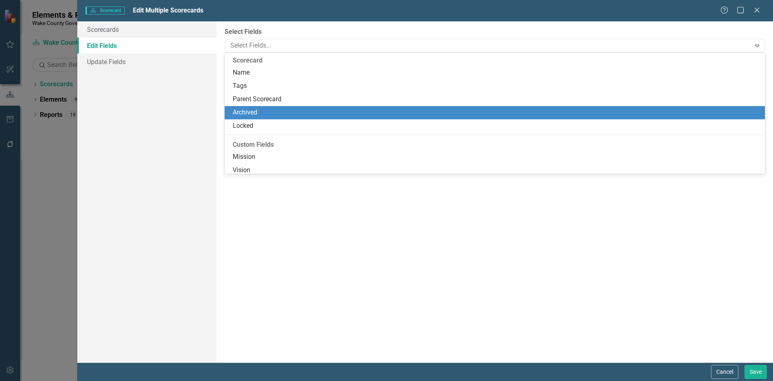
click at [274, 108] on div "Archived" at bounding box center [497, 112] width 528 height 9
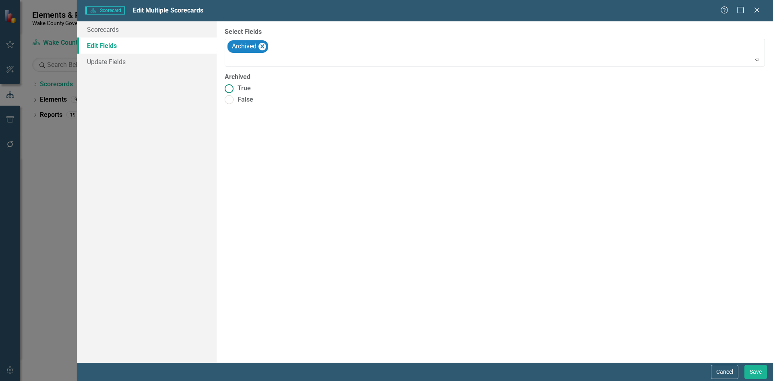
click at [249, 87] on span "True" at bounding box center [244, 88] width 13 height 9
click at [235, 87] on input "True" at bounding box center [229, 88] width 12 height 12
radio input "true"
click at [752, 368] on button "Save" at bounding box center [756, 372] width 23 height 14
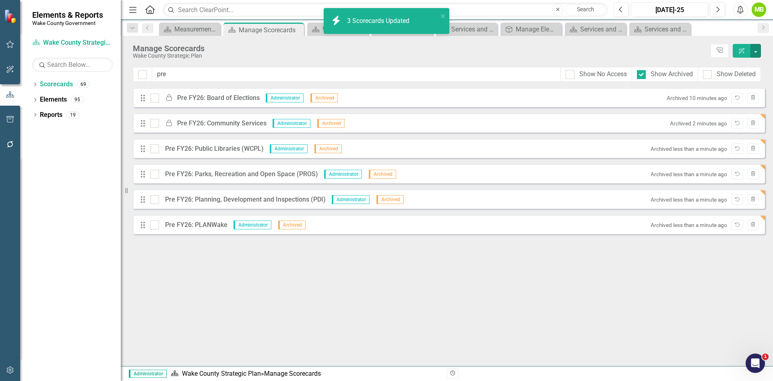
checkbox input "false"
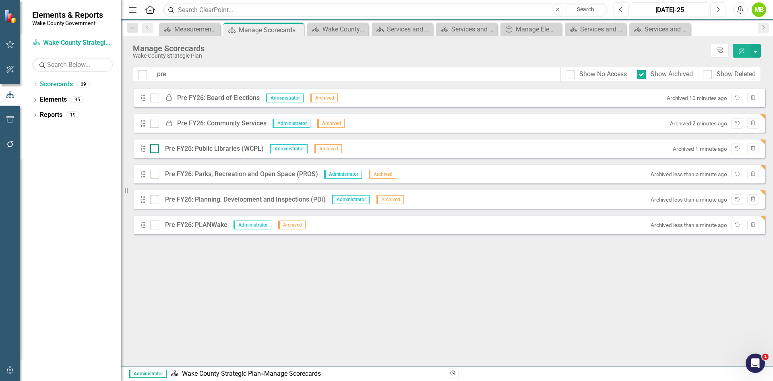
click at [156, 147] on div at bounding box center [154, 148] width 9 height 9
click at [155, 147] on input "checkbox" at bounding box center [152, 146] width 5 height 5
checkbox input "true"
click at [153, 176] on div at bounding box center [154, 174] width 9 height 9
click at [153, 175] on input "checkbox" at bounding box center [152, 172] width 5 height 5
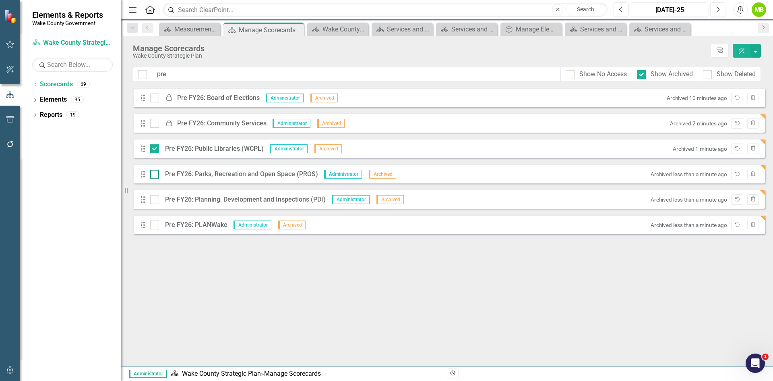
checkbox input "true"
click at [151, 200] on input "checkbox" at bounding box center [152, 197] width 5 height 5
checkbox input "true"
click at [153, 225] on input "checkbox" at bounding box center [152, 222] width 5 height 5
checkbox input "true"
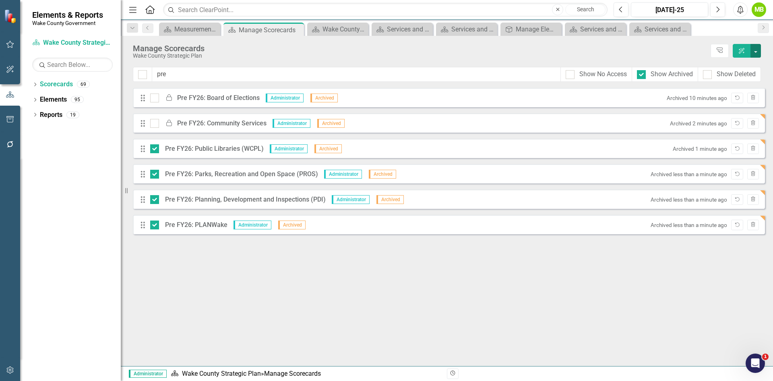
click at [757, 52] on button "button" at bounding box center [756, 51] width 10 height 14
click at [725, 109] on link "Edit Multiple Edit Multiple" at bounding box center [719, 111] width 83 height 15
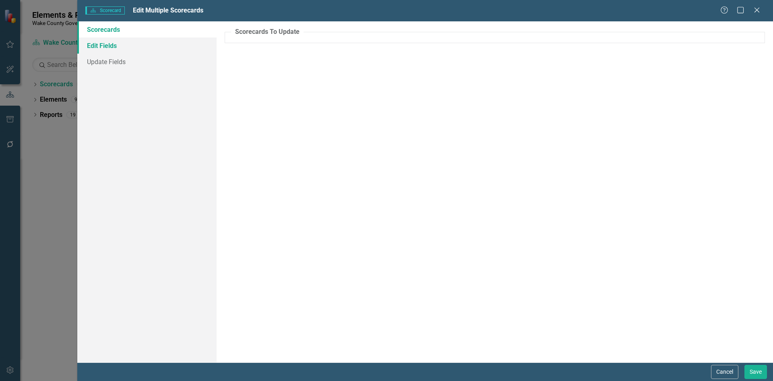
click at [161, 50] on link "Edit Fields" at bounding box center [146, 45] width 139 height 16
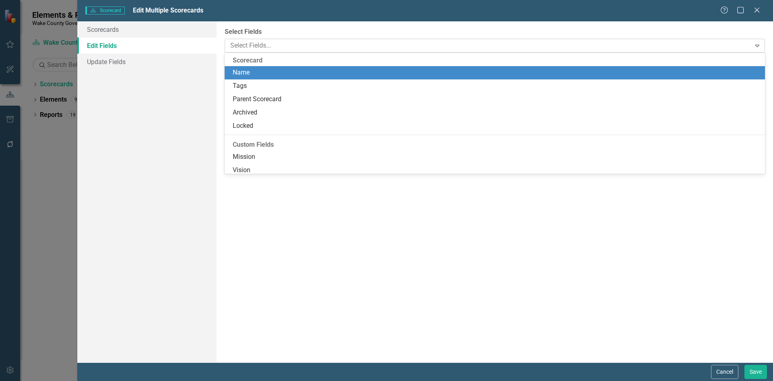
click at [241, 46] on div at bounding box center [489, 45] width 524 height 11
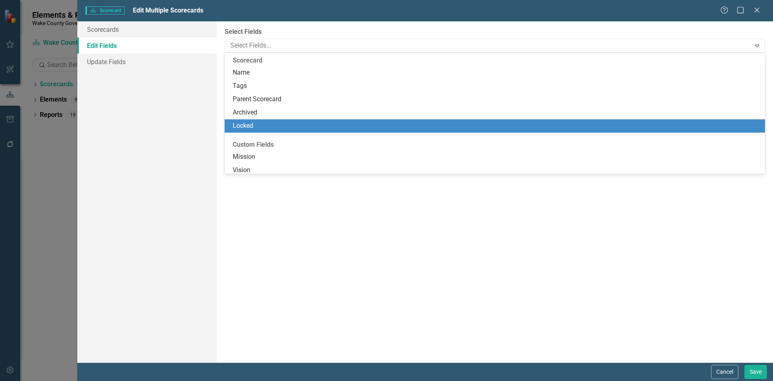
click at [256, 124] on div "Locked" at bounding box center [497, 125] width 528 height 9
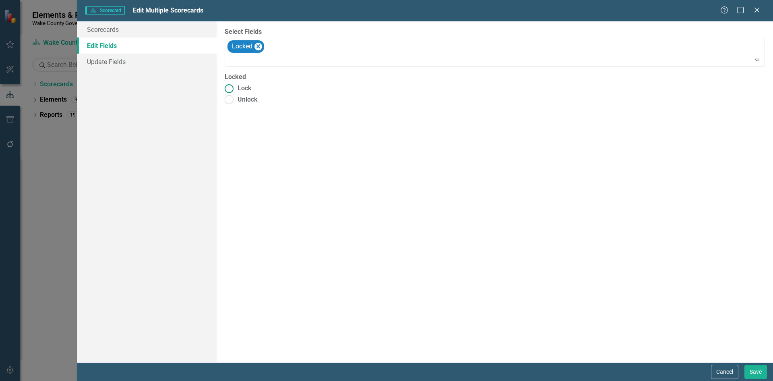
click at [237, 91] on label "Lock" at bounding box center [495, 88] width 541 height 9
click at [235, 91] on input "Lock" at bounding box center [229, 88] width 12 height 12
radio input "true"
click at [756, 370] on button "Save" at bounding box center [756, 372] width 23 height 14
checkbox input "false"
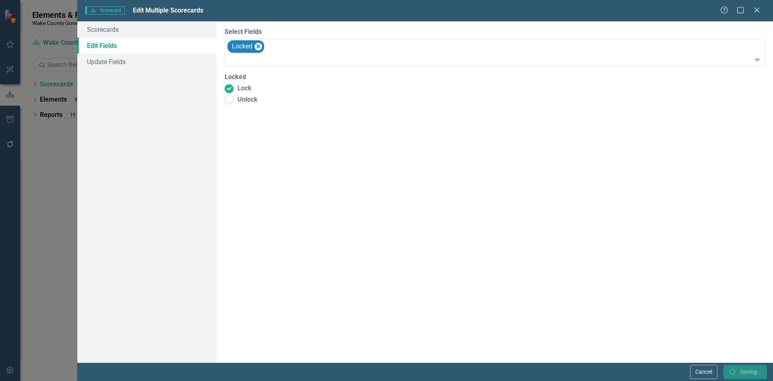
checkbox input "false"
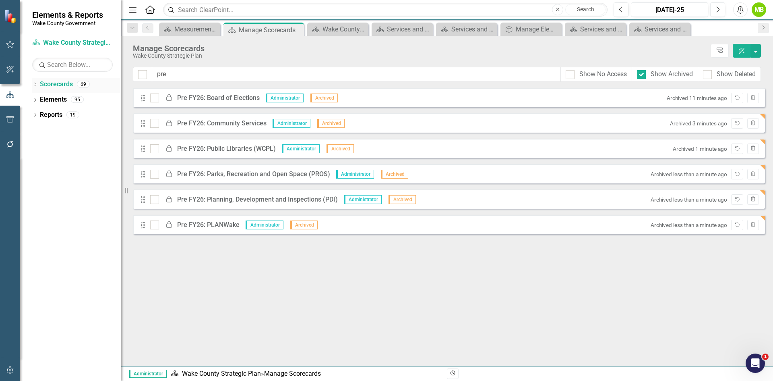
click at [56, 83] on link "Scorecards" at bounding box center [56, 84] width 33 height 9
click at [35, 84] on icon "Dropdown" at bounding box center [35, 85] width 6 height 4
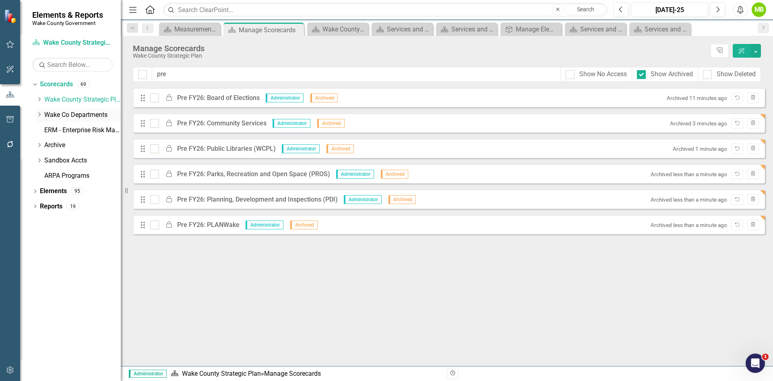
drag, startPoint x: 39, startPoint y: 114, endPoint x: 45, endPoint y: 115, distance: 6.1
click at [39, 114] on icon "Dropdown" at bounding box center [39, 114] width 6 height 5
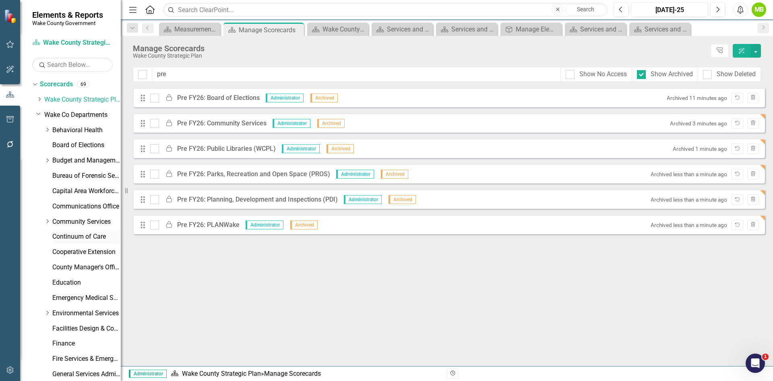
scroll to position [40, 0]
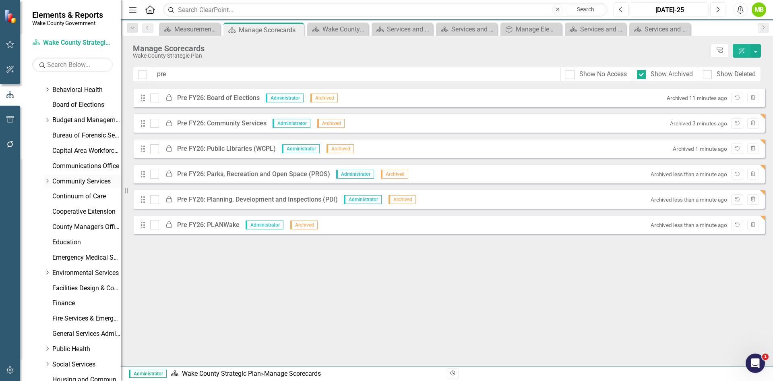
click at [48, 182] on icon "Dropdown" at bounding box center [47, 180] width 6 height 5
click at [90, 226] on link "Planning, Development and Inspections (PDI)" at bounding box center [90, 226] width 60 height 9
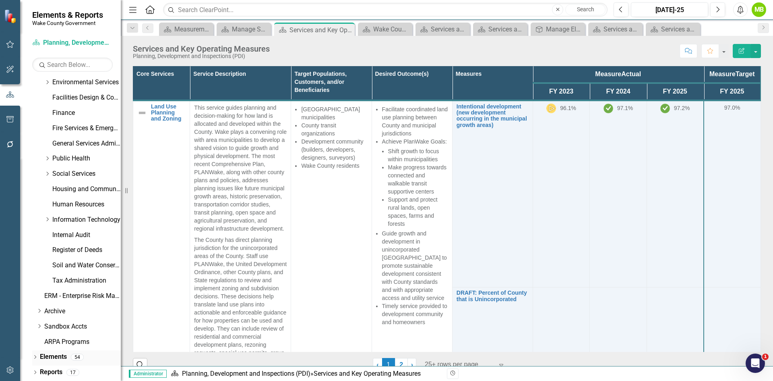
click at [33, 356] on icon "Dropdown" at bounding box center [35, 357] width 6 height 4
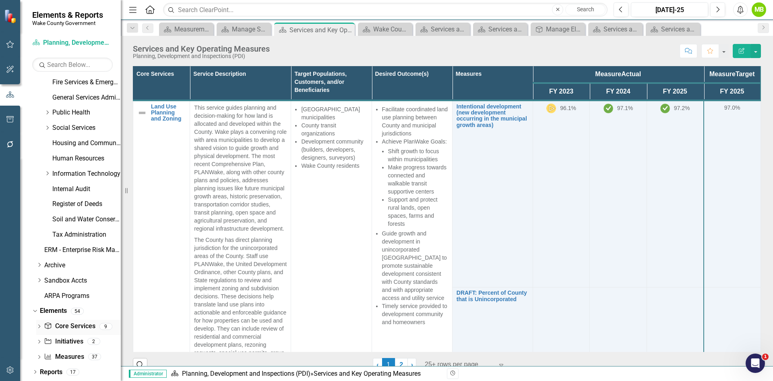
click at [62, 321] on div "Core Service Core Services" at bounding box center [69, 325] width 51 height 13
click at [76, 328] on link "Core Service Core Services" at bounding box center [69, 325] width 51 height 9
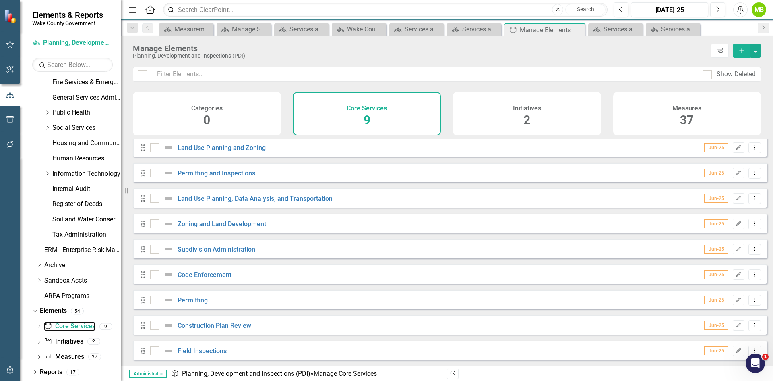
scroll to position [8, 0]
click at [75, 355] on link "Measure Measures" at bounding box center [64, 356] width 40 height 9
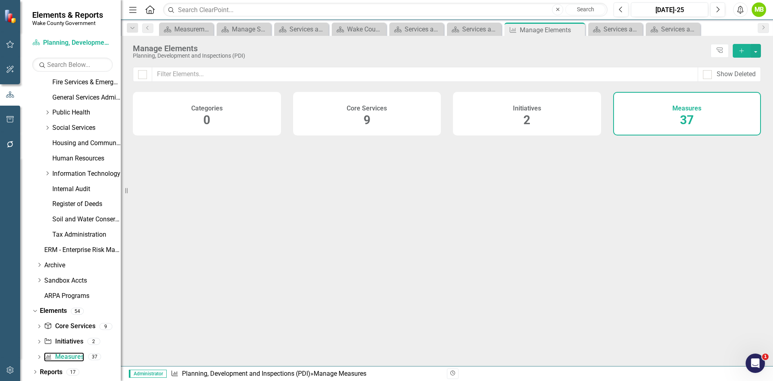
checkbox input "false"
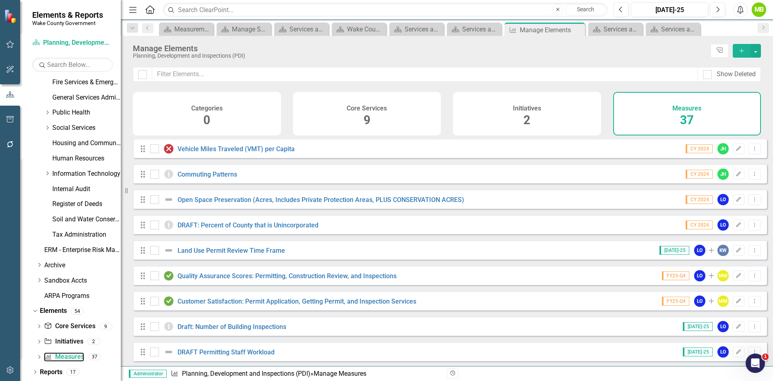
scroll to position [40, 0]
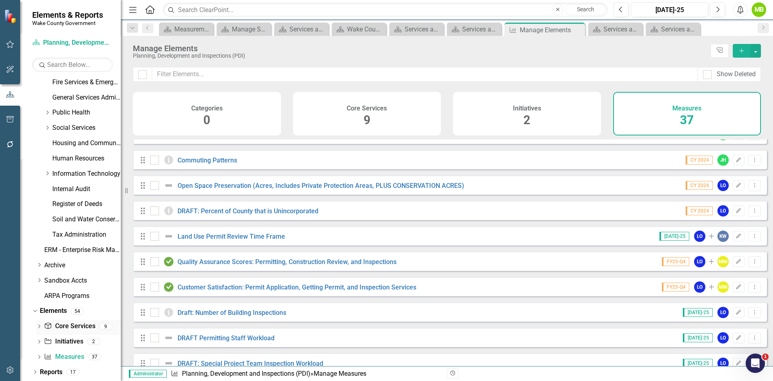
click at [61, 325] on link "Core Service Core Services" at bounding box center [69, 325] width 51 height 9
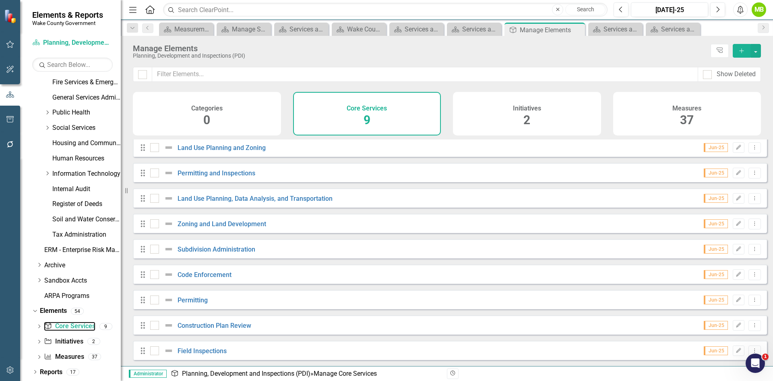
scroll to position [8, 0]
click at [201, 351] on link "Field Inspections" at bounding box center [202, 351] width 49 height 8
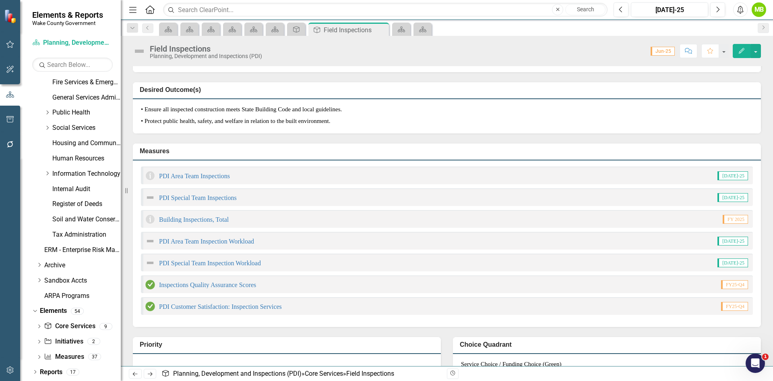
scroll to position [161, 0]
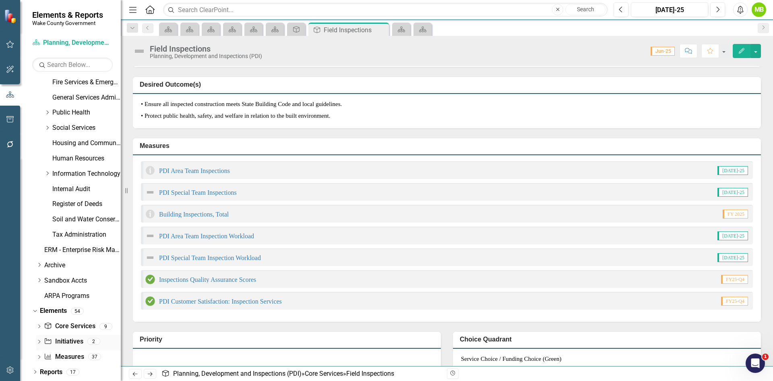
click at [67, 340] on link "Initiative Initiatives" at bounding box center [63, 341] width 39 height 9
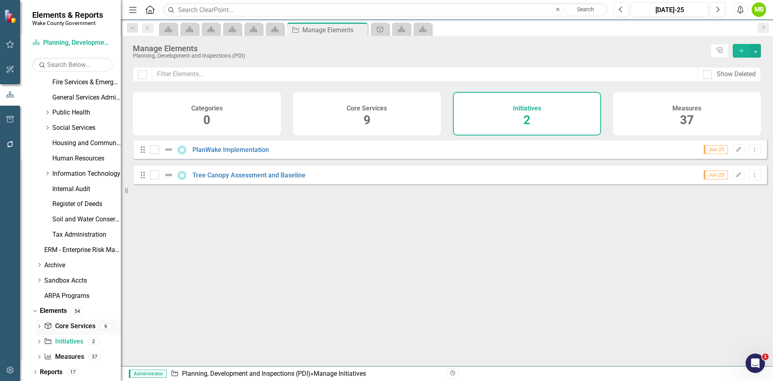
click at [75, 325] on link "Core Service Core Services" at bounding box center [69, 325] width 51 height 9
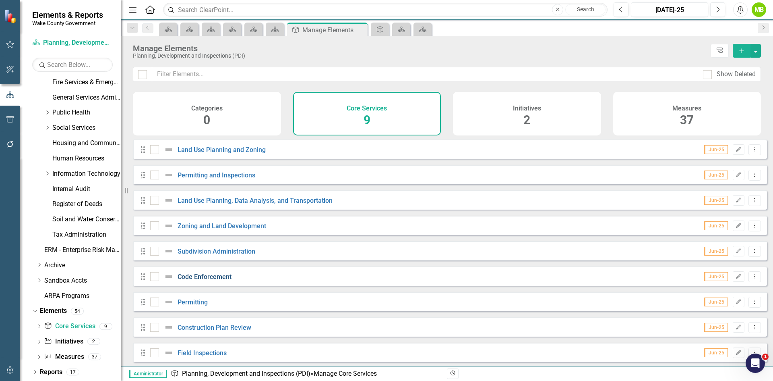
click at [214, 280] on link "Code Enforcement" at bounding box center [205, 277] width 54 height 8
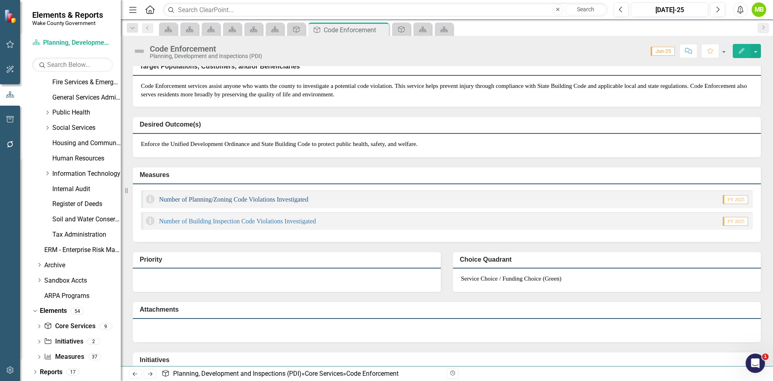
scroll to position [121, 0]
click at [61, 325] on link "Core Service Core Services" at bounding box center [69, 325] width 51 height 9
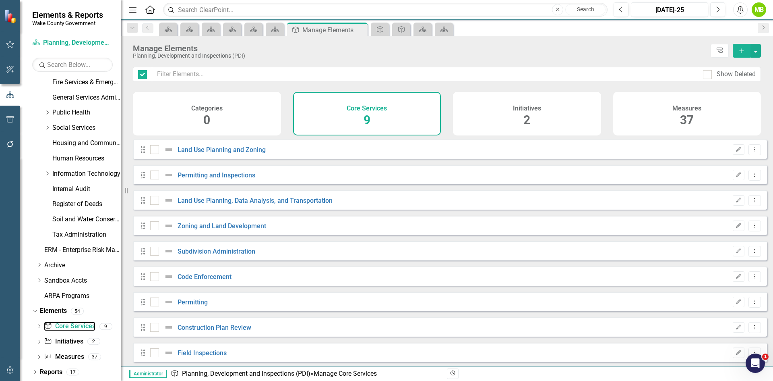
checkbox input "false"
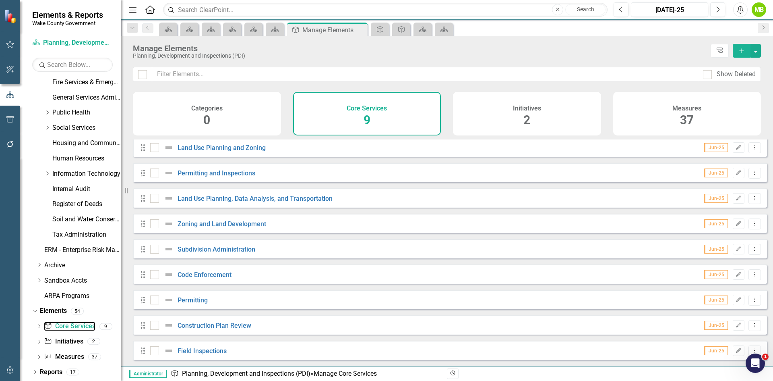
scroll to position [8, 0]
click at [755, 278] on div "Drag Code Enforcement Jun-25 Edit Dropdown Menu" at bounding box center [450, 273] width 634 height 19
click at [752, 275] on icon "Dropdown Menu" at bounding box center [755, 273] width 7 height 5
click at [707, 330] on link "Trash Delete Core Service" at bounding box center [713, 332] width 83 height 15
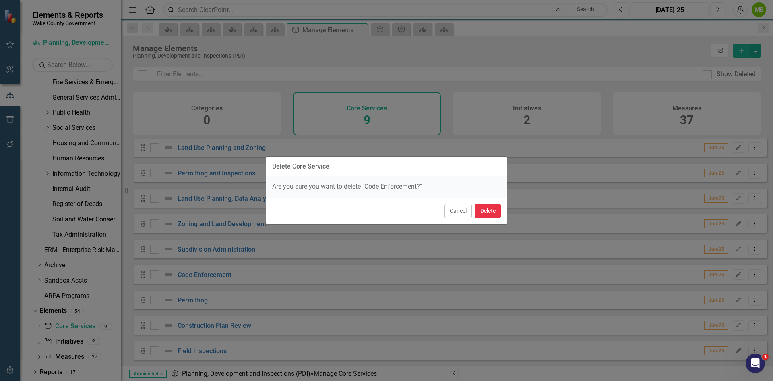
click at [486, 210] on button "Delete" at bounding box center [488, 211] width 26 height 14
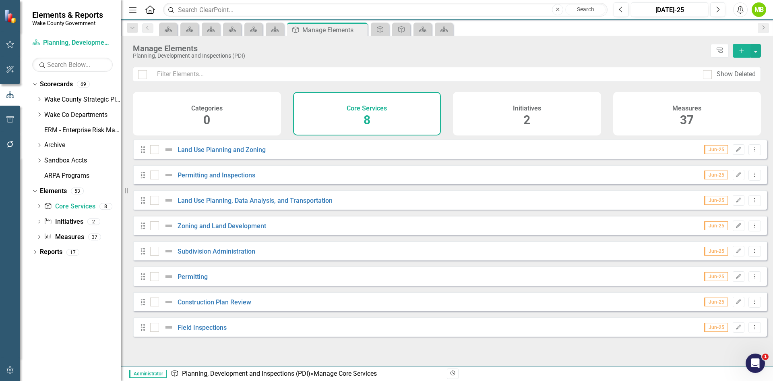
scroll to position [0, 0]
click at [237, 255] on link "Subdivision Administration" at bounding box center [217, 251] width 78 height 8
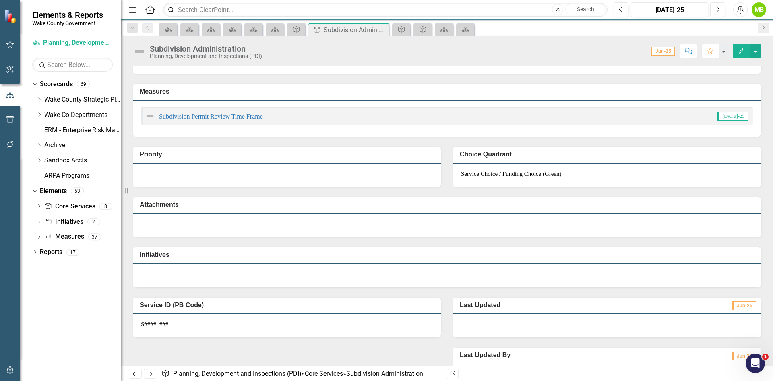
scroll to position [81, 0]
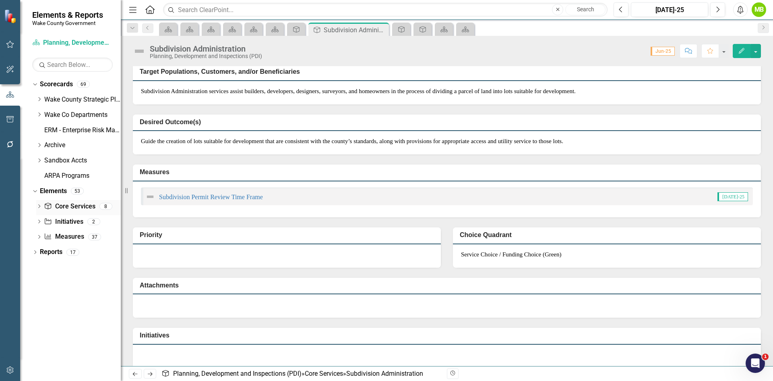
click at [72, 205] on link "Core Service Core Services" at bounding box center [69, 206] width 51 height 9
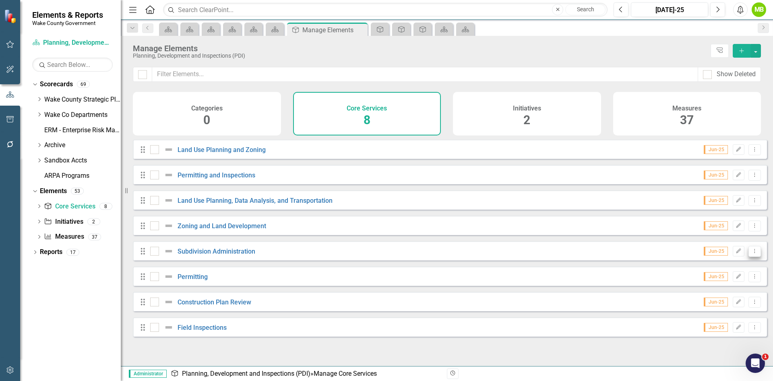
click at [749, 257] on button "Dropdown Menu" at bounding box center [755, 251] width 12 height 11
click at [714, 311] on link "Trash Delete Core Service" at bounding box center [713, 315] width 83 height 15
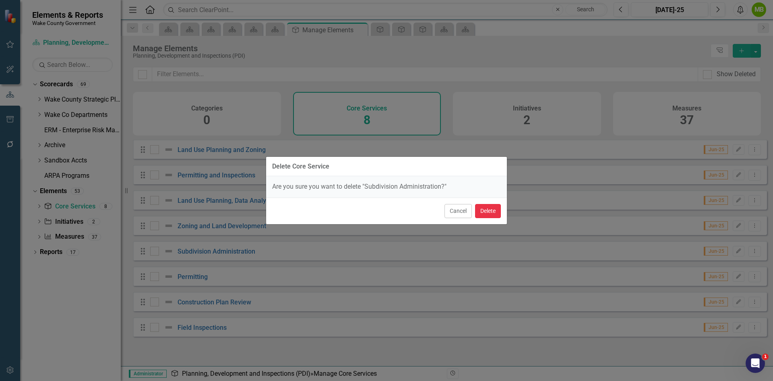
click at [490, 211] on button "Delete" at bounding box center [488, 211] width 26 height 14
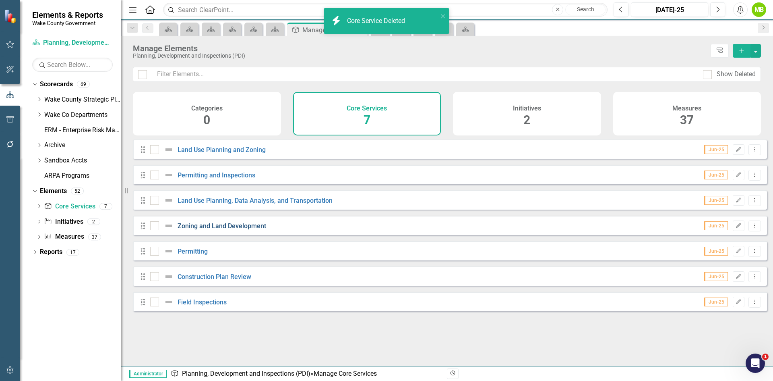
click at [239, 230] on link "Zoning and Land Development" at bounding box center [222, 226] width 89 height 8
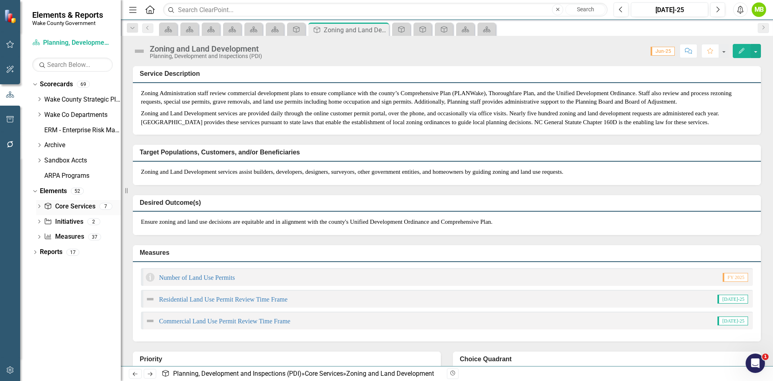
click at [81, 206] on link "Core Service Core Services" at bounding box center [69, 206] width 51 height 9
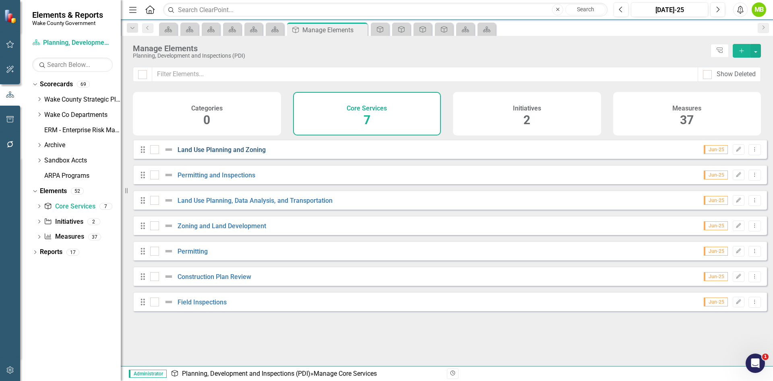
click at [209, 153] on link "Land Use Planning and Zoning" at bounding box center [222, 150] width 88 height 8
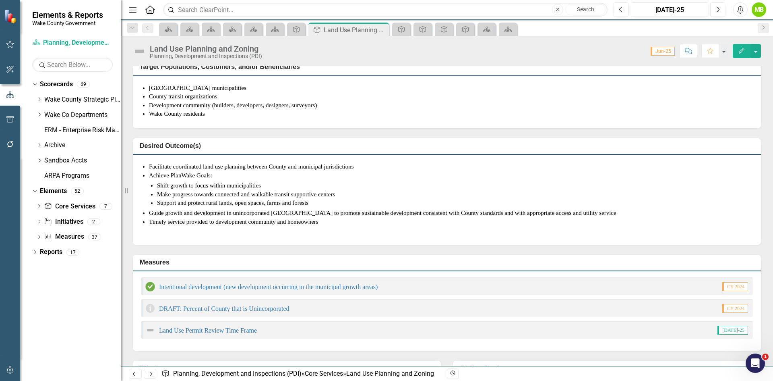
scroll to position [161, 0]
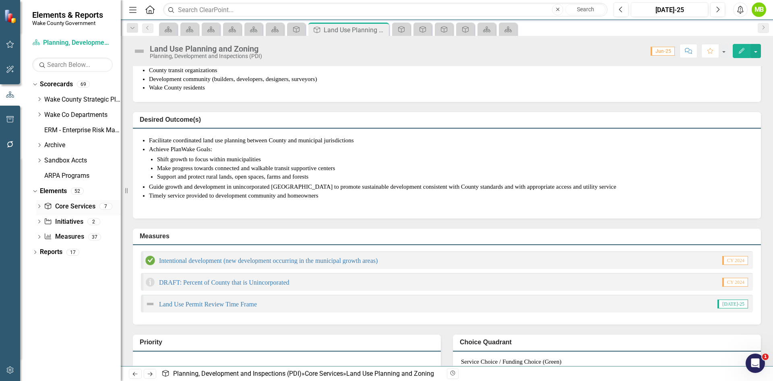
click at [72, 209] on link "Core Service Core Services" at bounding box center [69, 206] width 51 height 9
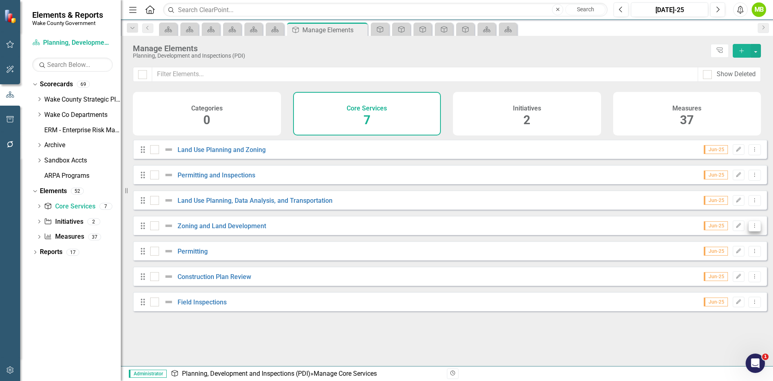
click at [752, 228] on icon "Dropdown Menu" at bounding box center [755, 225] width 7 height 5
click at [709, 285] on link "Trash Delete Core Service" at bounding box center [713, 289] width 83 height 15
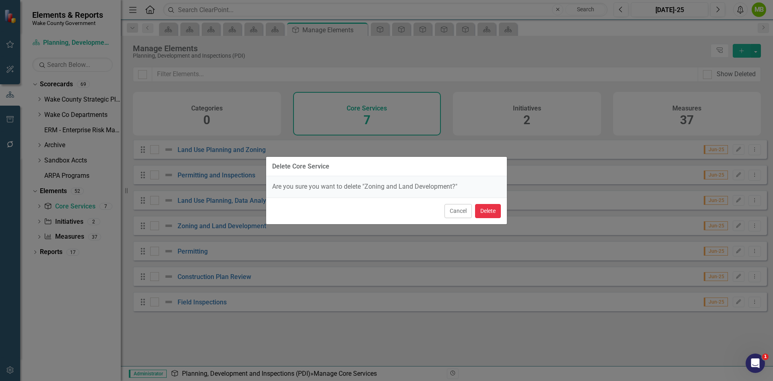
click at [497, 214] on button "Delete" at bounding box center [488, 211] width 26 height 14
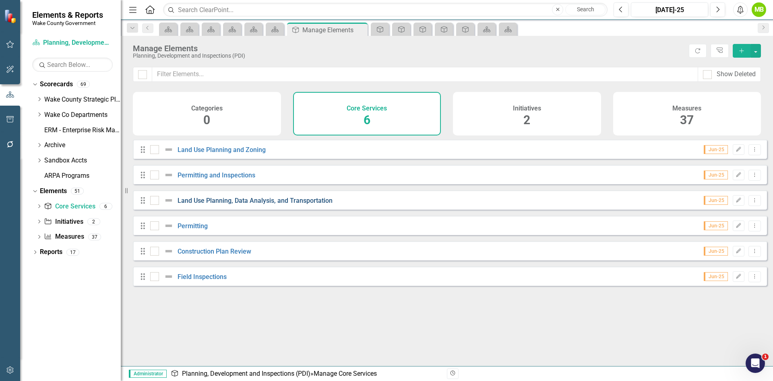
click at [296, 204] on link "Land Use Planning, Data Analysis, and Transportation" at bounding box center [255, 201] width 155 height 8
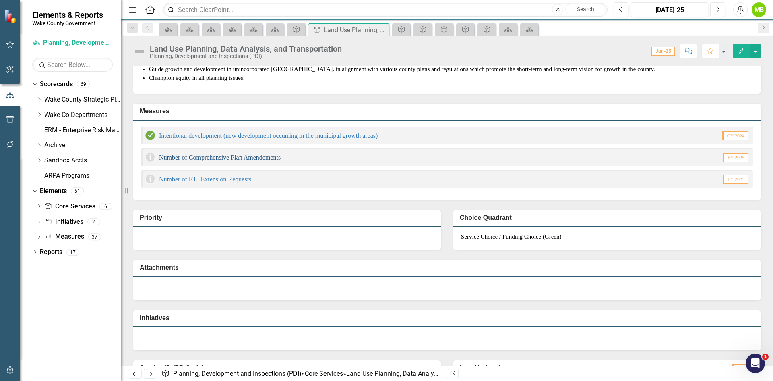
scroll to position [201, 0]
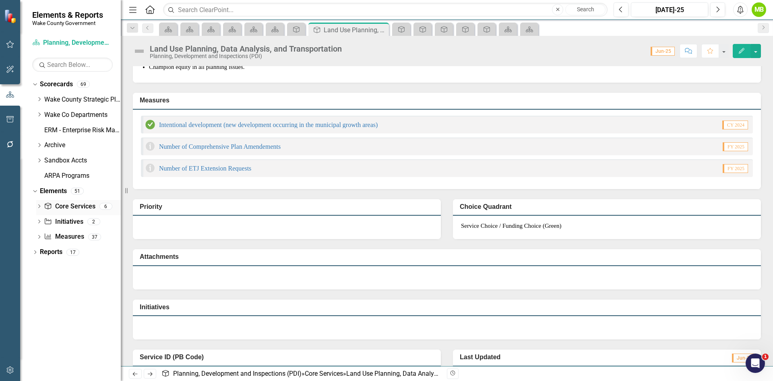
click at [72, 209] on link "Core Service Core Services" at bounding box center [69, 206] width 51 height 9
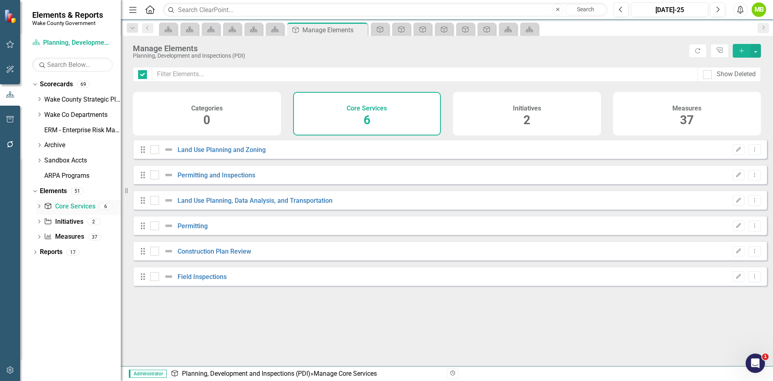
checkbox input "false"
click at [205, 154] on div "Land Use Planning and Zoning" at bounding box center [209, 150] width 118 height 10
click at [211, 153] on link "Land Use Planning and Zoning" at bounding box center [222, 150] width 88 height 8
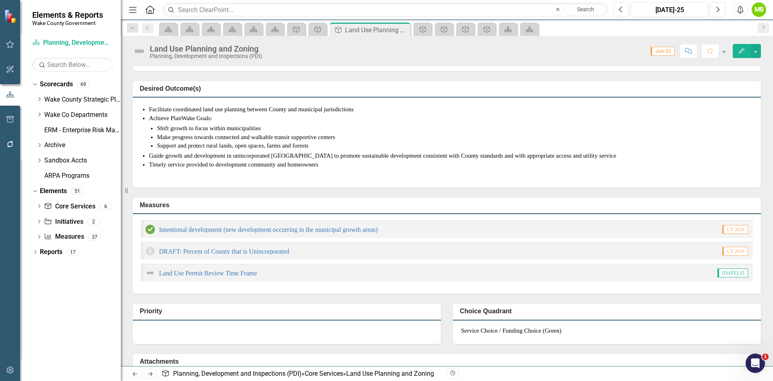
scroll to position [201, 0]
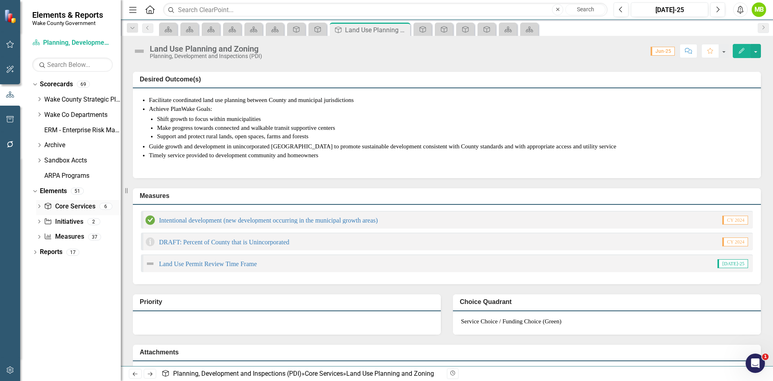
click at [83, 206] on link "Core Service Core Services" at bounding box center [69, 206] width 51 height 9
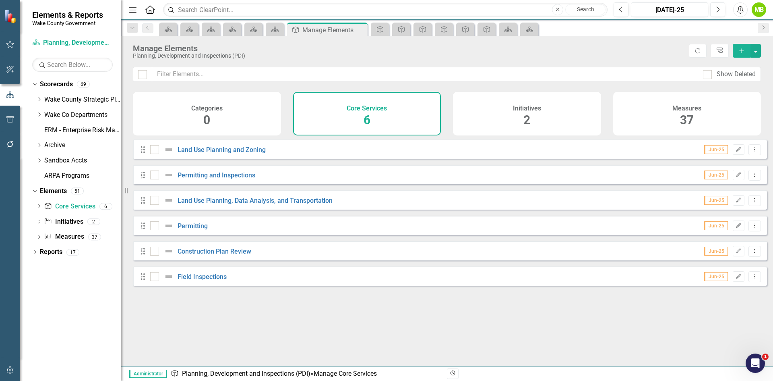
click at [756, 206] on div "Drag Land Use Planning, Data Analysis, and Transportation Jun-25 Edit Dropdown …" at bounding box center [450, 199] width 634 height 19
click at [752, 203] on icon "Dropdown Menu" at bounding box center [755, 199] width 7 height 5
click at [717, 260] on link "Trash Delete Core Service" at bounding box center [713, 264] width 83 height 15
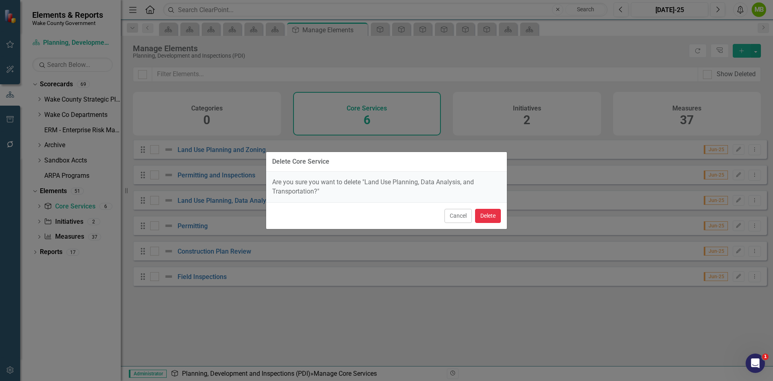
click at [490, 216] on button "Delete" at bounding box center [488, 216] width 26 height 14
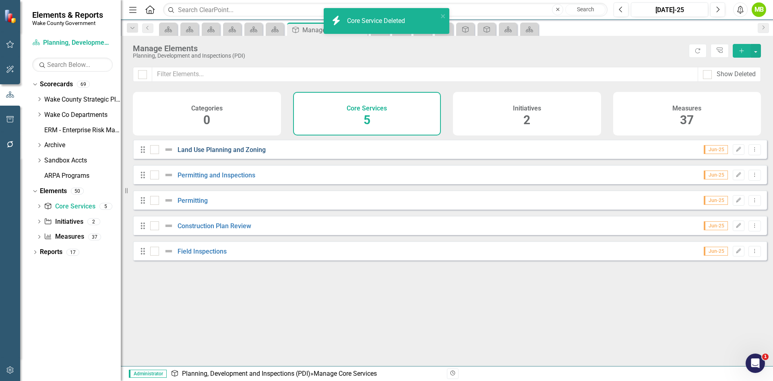
click at [216, 153] on link "Land Use Planning and Zoning" at bounding box center [222, 150] width 88 height 8
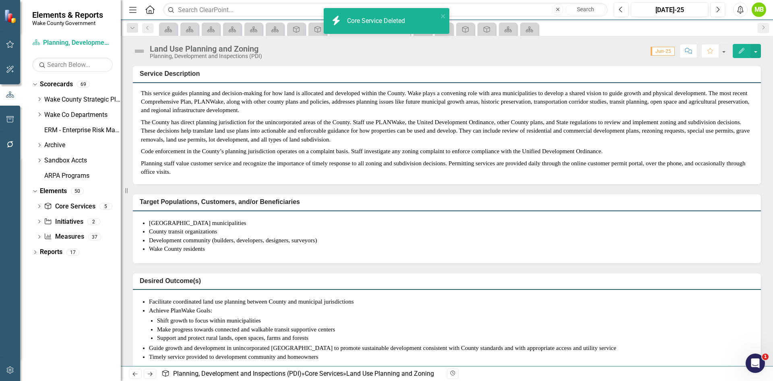
scroll to position [201, 0]
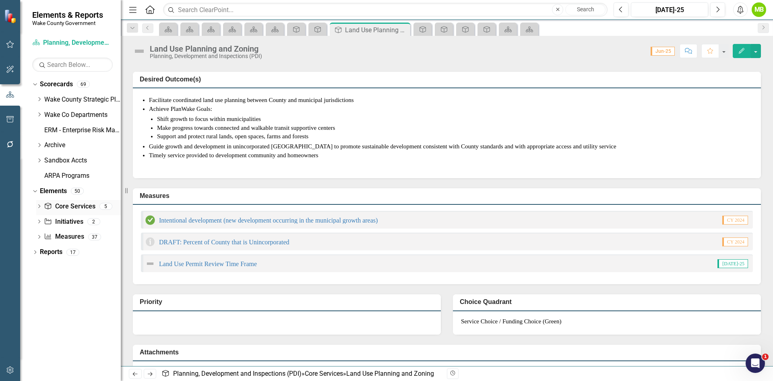
click at [75, 209] on link "Core Service Core Services" at bounding box center [69, 206] width 51 height 9
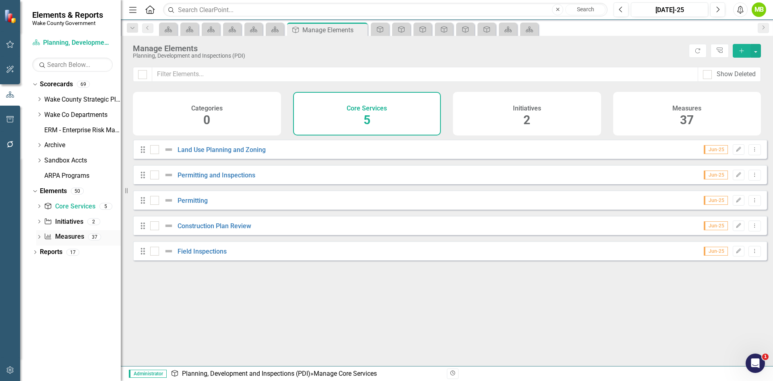
click at [56, 236] on link "Measure Measures" at bounding box center [64, 236] width 40 height 9
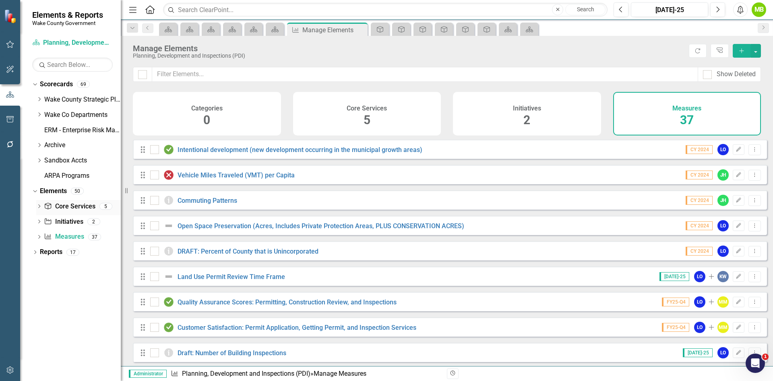
click at [85, 208] on link "Core Service Core Services" at bounding box center [69, 206] width 51 height 9
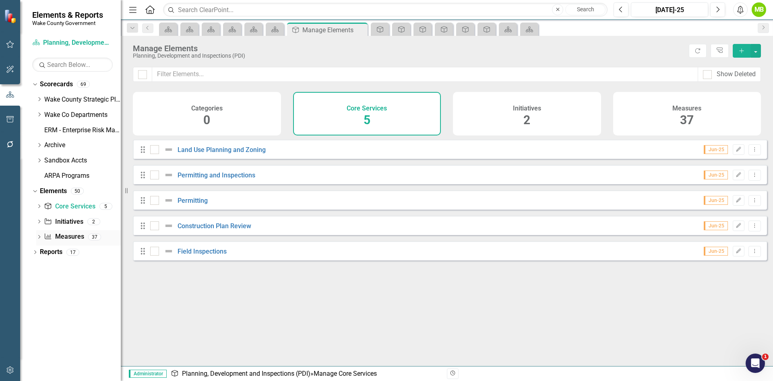
click at [66, 236] on link "Measure Measures" at bounding box center [64, 236] width 40 height 9
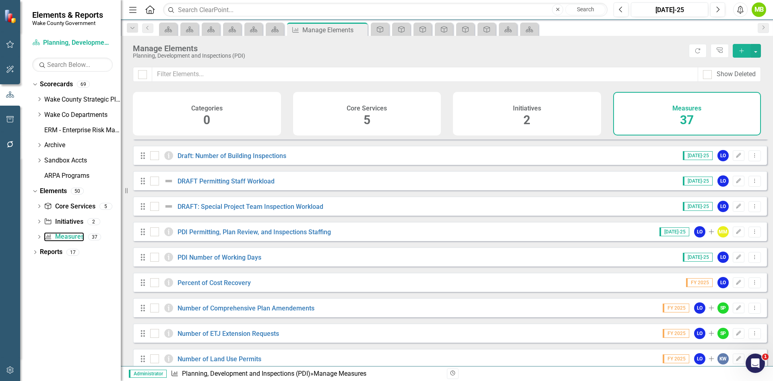
scroll to position [201, 0]
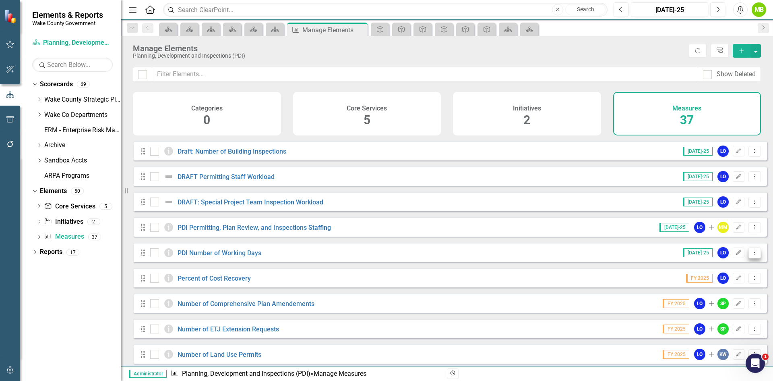
click at [753, 258] on button "Dropdown Menu" at bounding box center [755, 252] width 12 height 11
click at [717, 272] on link "Edit Edit Measure" at bounding box center [718, 272] width 73 height 15
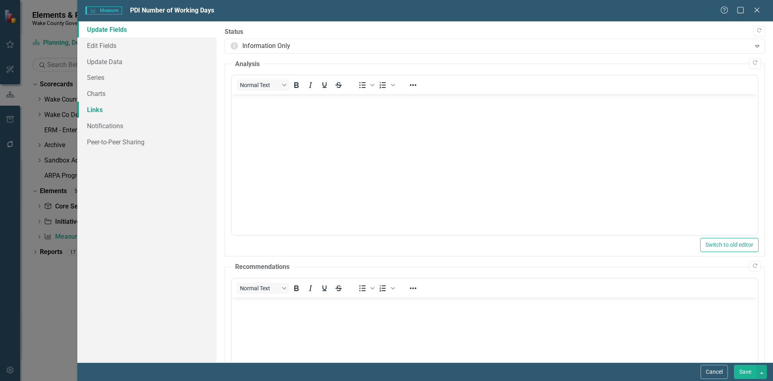
scroll to position [0, 0]
click at [108, 107] on link "Links" at bounding box center [146, 110] width 139 height 16
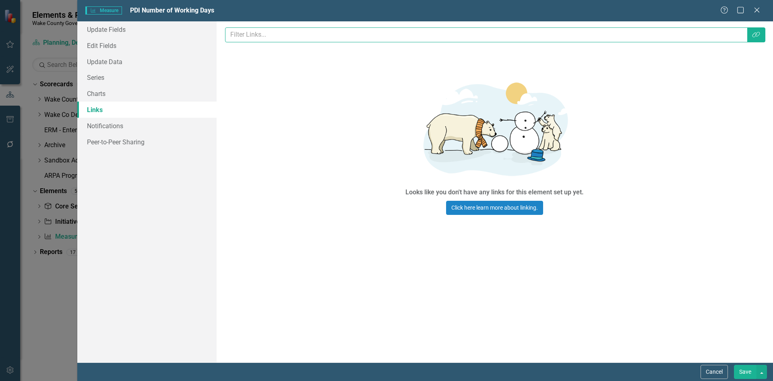
click at [395, 38] on input "text" at bounding box center [486, 34] width 523 height 15
click at [758, 35] on icon "Link Tag" at bounding box center [756, 34] width 8 height 6
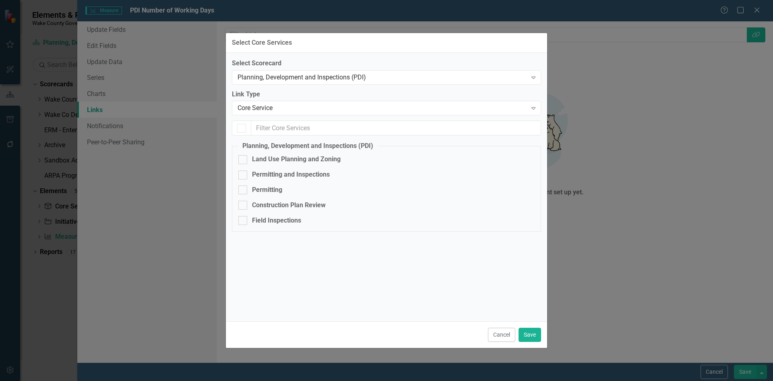
checkbox input "false"
click at [244, 173] on div at bounding box center [242, 174] width 9 height 9
click at [244, 173] on input "Permitting and Inspections" at bounding box center [240, 172] width 5 height 5
checkbox input "true"
click at [526, 332] on button "Save" at bounding box center [530, 334] width 23 height 14
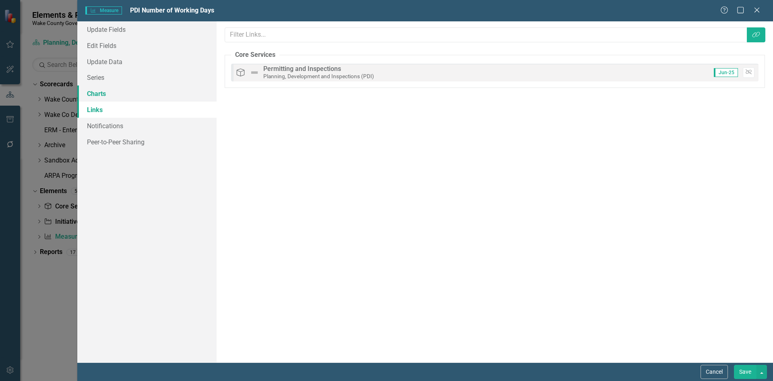
click at [110, 92] on link "Charts" at bounding box center [146, 93] width 139 height 16
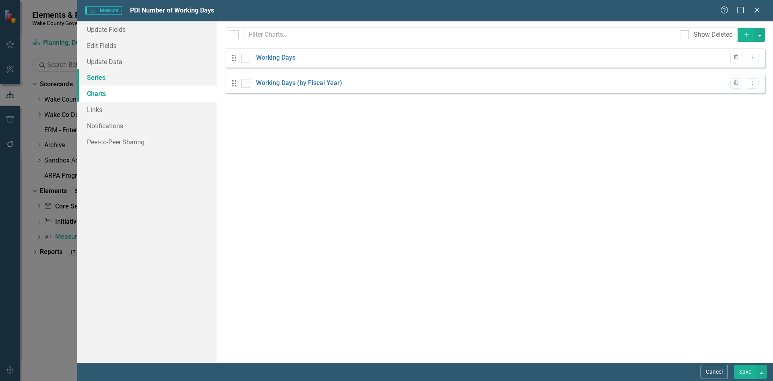
click at [107, 79] on link "Series" at bounding box center [146, 77] width 139 height 16
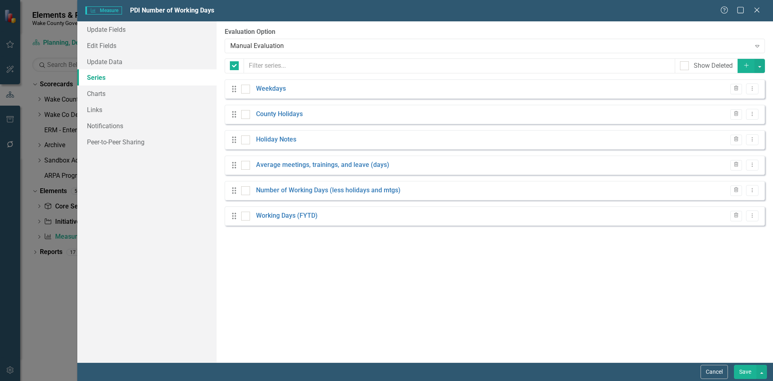
checkbox input "false"
click at [104, 66] on link "Update Data" at bounding box center [146, 62] width 139 height 16
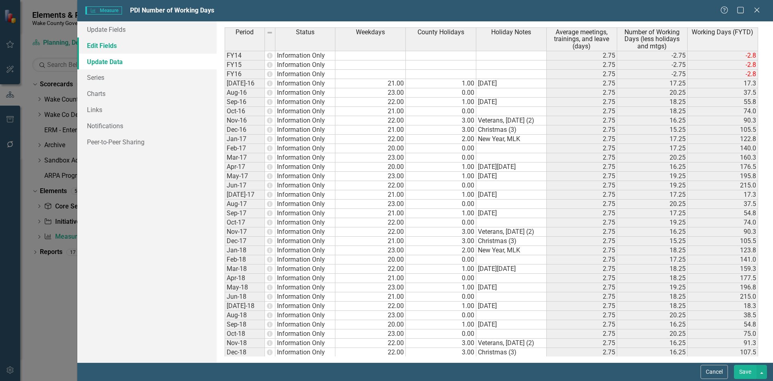
click at [116, 43] on link "Edit Fields" at bounding box center [146, 45] width 139 height 16
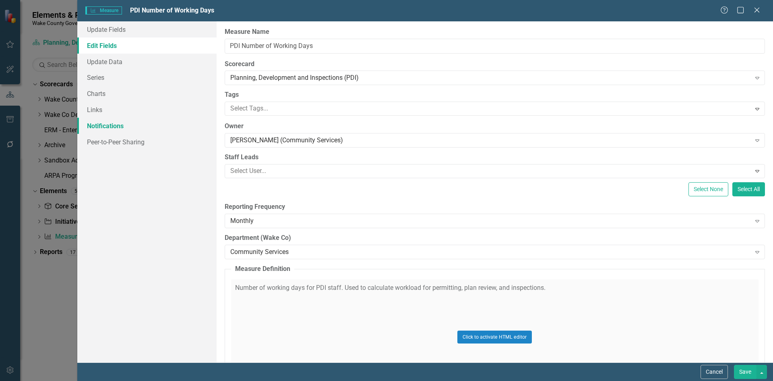
click at [124, 124] on link "Notifications" at bounding box center [146, 126] width 139 height 16
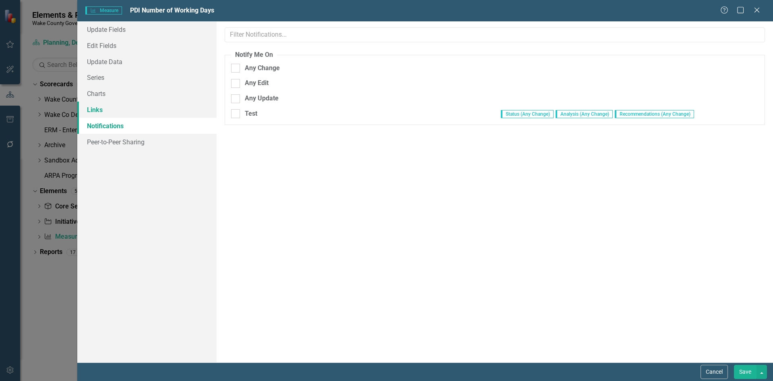
click at [121, 110] on link "Links" at bounding box center [146, 110] width 139 height 16
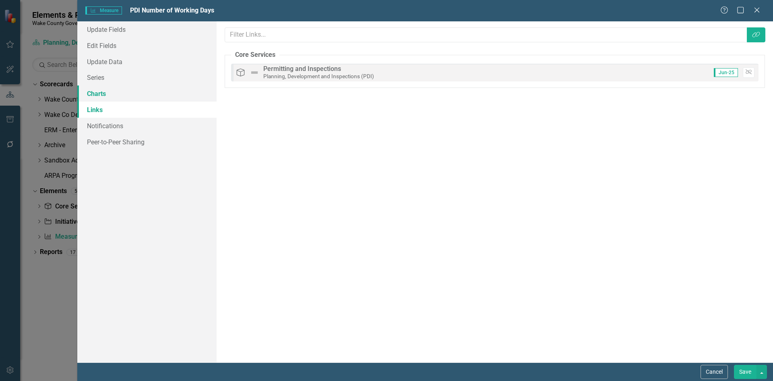
click at [121, 95] on link "Charts" at bounding box center [146, 93] width 139 height 16
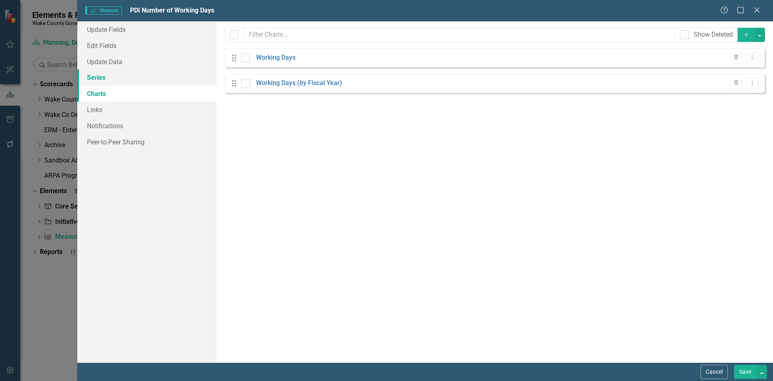
click at [119, 82] on link "Series" at bounding box center [146, 77] width 139 height 16
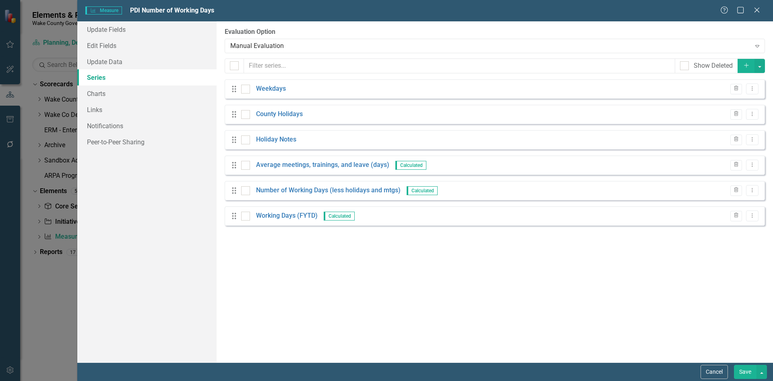
click at [743, 366] on button "Save" at bounding box center [745, 372] width 23 height 14
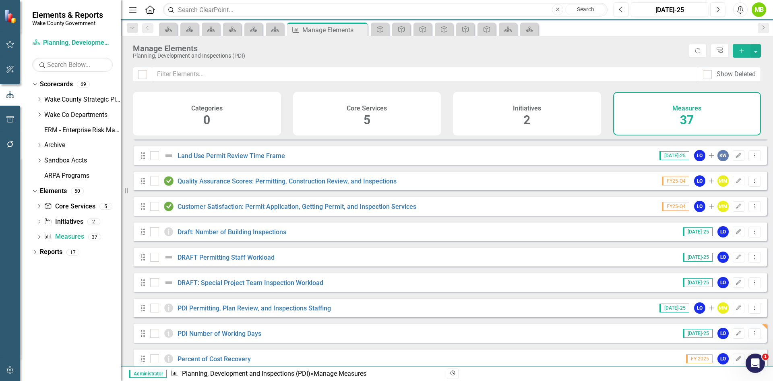
scroll to position [161, 0]
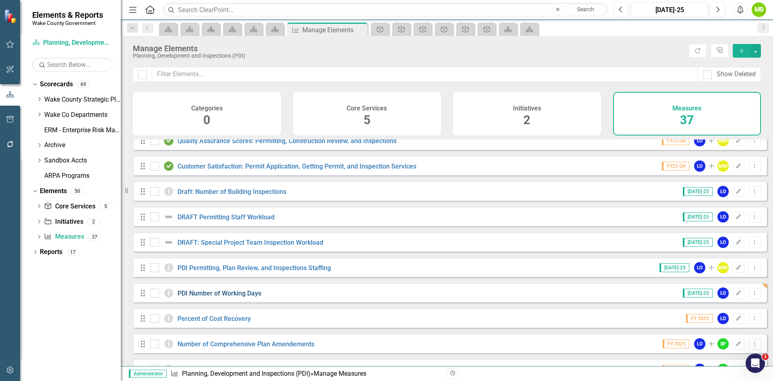
click at [251, 297] on link "PDI Number of Working Days" at bounding box center [220, 293] width 84 height 8
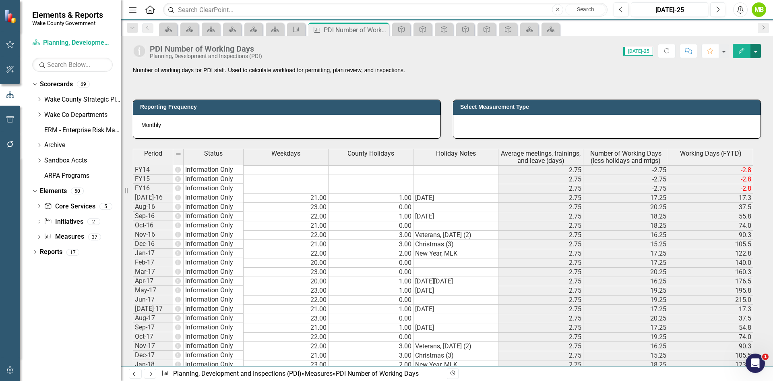
click at [759, 50] on button "button" at bounding box center [756, 51] width 10 height 14
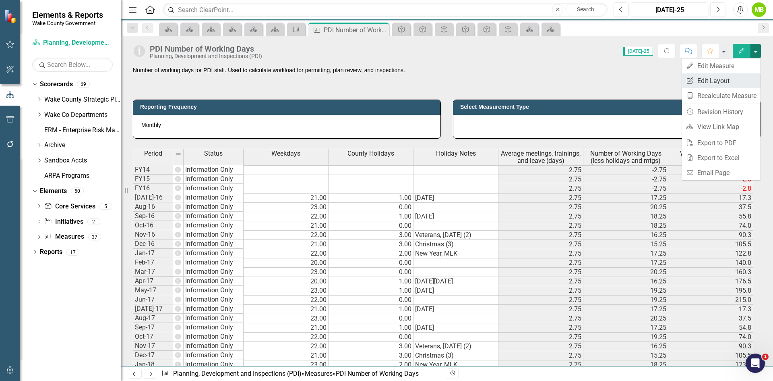
click at [734, 83] on link "Edit Report Edit Layout" at bounding box center [721, 80] width 79 height 15
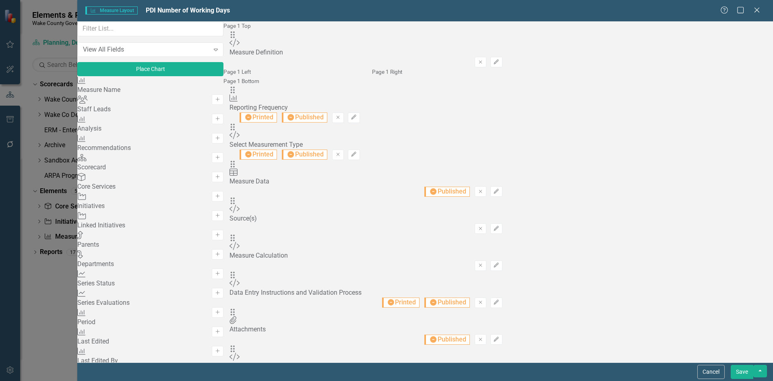
scroll to position [161, 0]
click at [721, 372] on button "Cancel" at bounding box center [711, 372] width 27 height 14
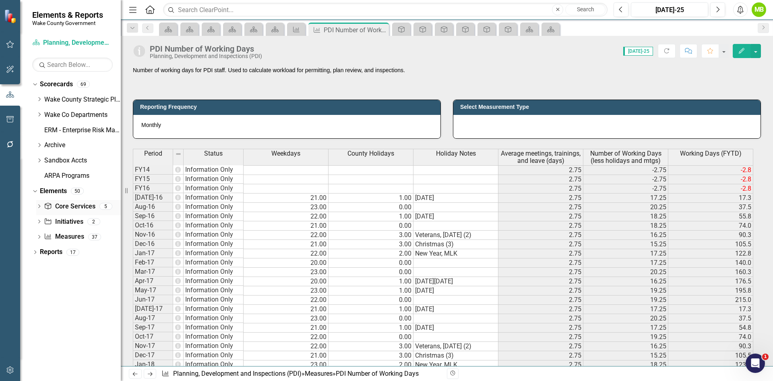
click at [67, 204] on link "Core Service Core Services" at bounding box center [69, 206] width 51 height 9
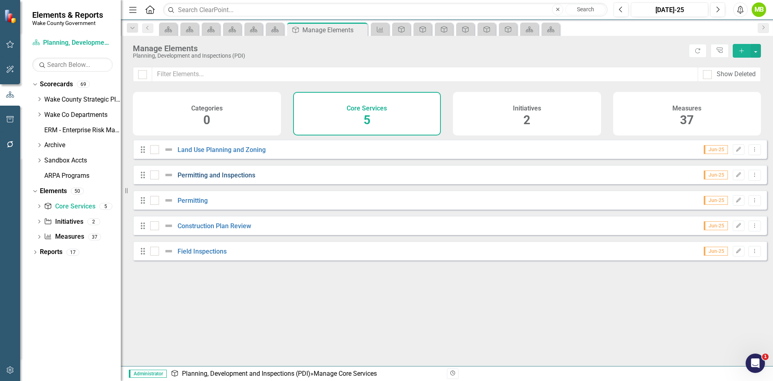
click at [235, 179] on link "Permitting and Inspections" at bounding box center [217, 175] width 78 height 8
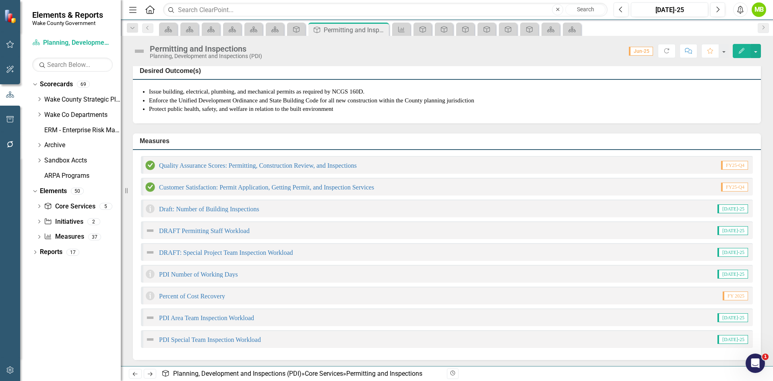
scroll to position [282, 0]
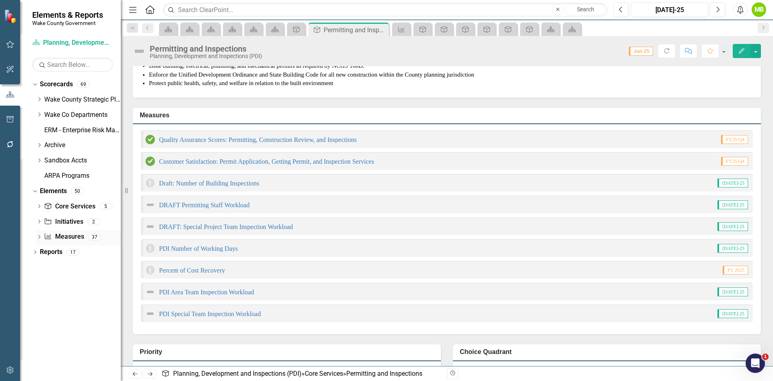
click at [73, 236] on link "Measure Measures" at bounding box center [64, 236] width 40 height 9
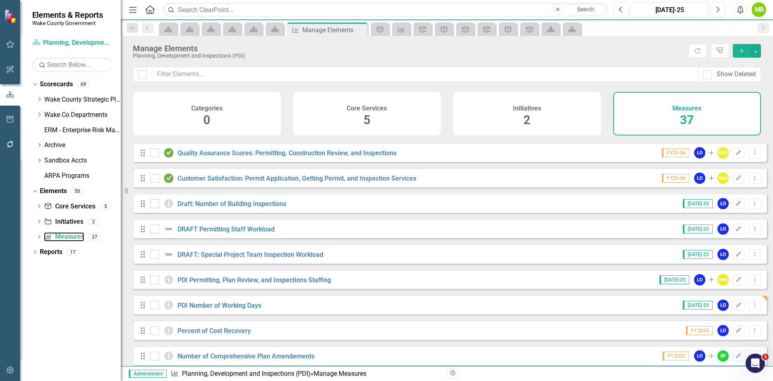
scroll to position [161, 0]
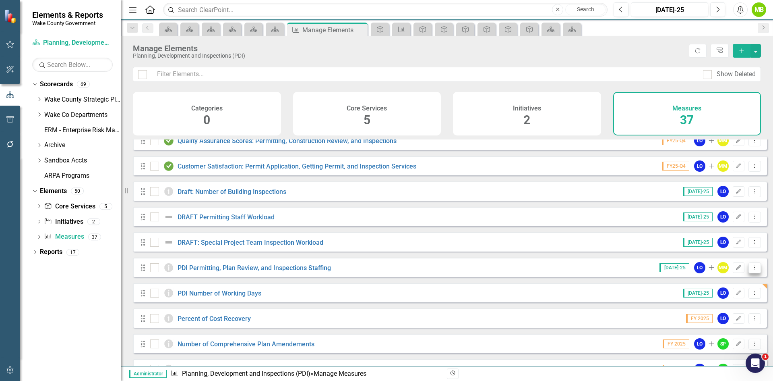
click at [750, 273] on button "Dropdown Menu" at bounding box center [755, 267] width 12 height 11
click at [734, 285] on link "Edit Edit Measure" at bounding box center [718, 287] width 73 height 15
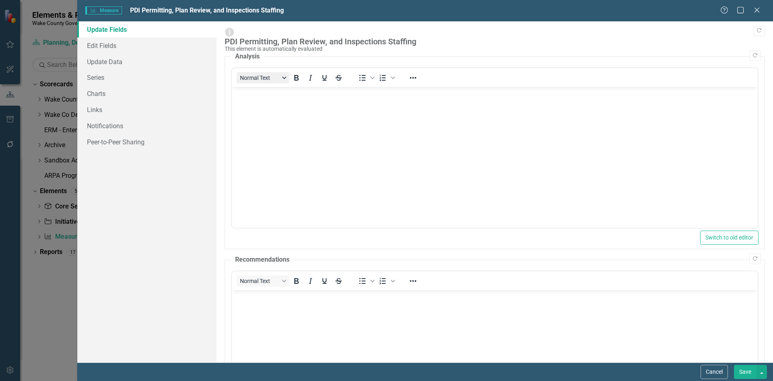
scroll to position [0, 0]
click at [725, 373] on button "Cancel" at bounding box center [714, 372] width 27 height 14
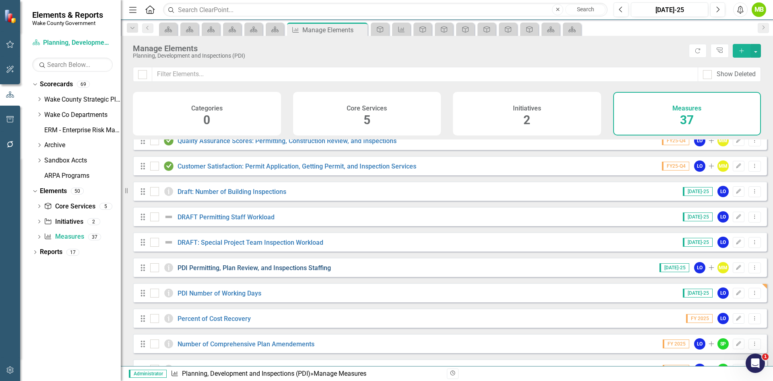
click at [261, 271] on link "PDI Permitting, Plan Review, and Inspections Staffing" at bounding box center [254, 268] width 153 height 8
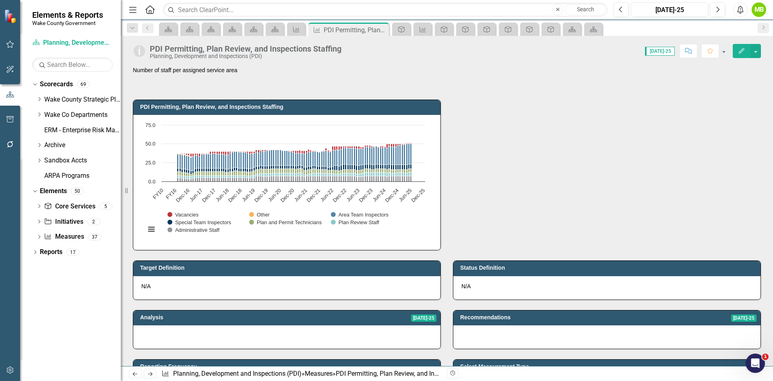
click at [342, 49] on div "PDI Permitting, Plan Review, and Inspections Staffing Planning, Development and…" at bounding box center [248, 51] width 196 height 15
click at [313, 48] on div "PDI Permitting, Plan Review, and Inspections Staffing" at bounding box center [246, 48] width 192 height 9
click at [366, 50] on div "Score: N/A Jul-25 Completed Comment Favorite Edit" at bounding box center [554, 51] width 416 height 14
click at [344, 52] on div "PDI Permitting, Plan Review, and Inspections Staffing Planning, Development and…" at bounding box center [248, 51] width 196 height 15
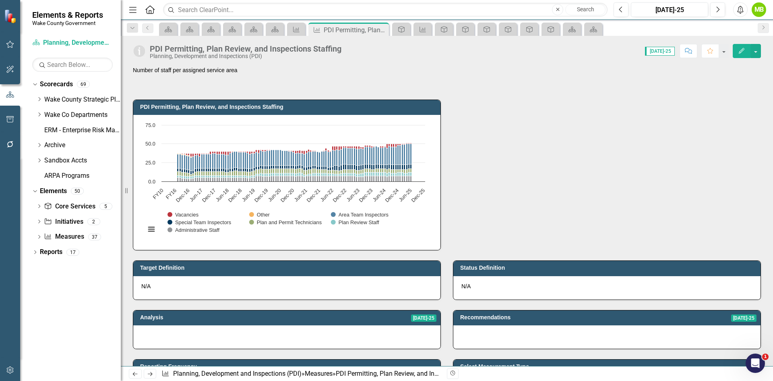
click at [313, 51] on div "PDI Permitting, Plan Review, and Inspections Staffing" at bounding box center [246, 48] width 192 height 9
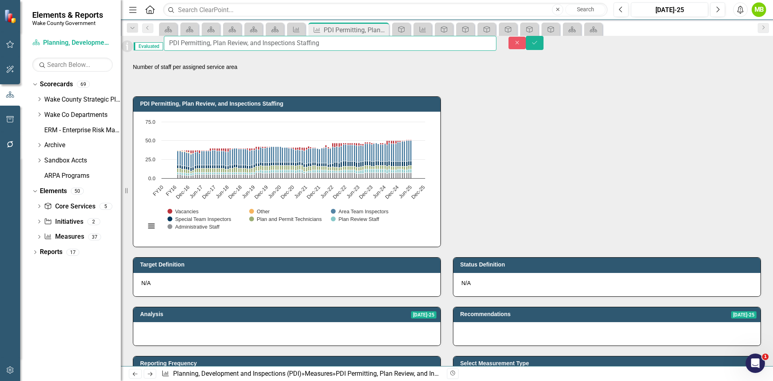
click at [313, 51] on input "PDI Permitting, Plan Review, and Inspections Staffing" at bounding box center [330, 43] width 333 height 15
click at [318, 47] on input "PDI Permitting, Plan Review, and Inspections Staffing" at bounding box center [330, 43] width 333 height 15
type input "PDI Permitting, Plan Review, and Inspections Actual Staffing"
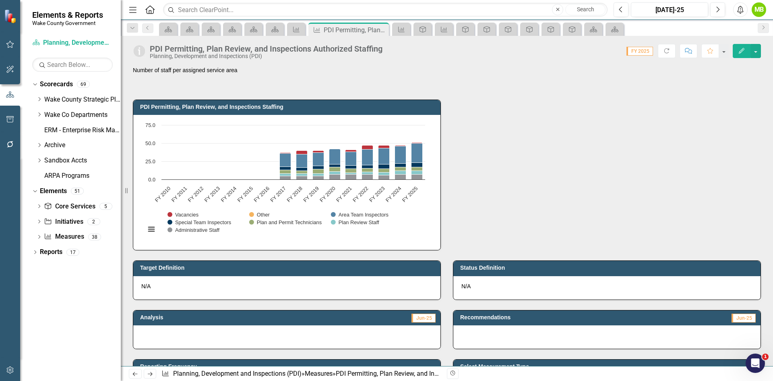
click at [294, 77] on div "Number of staff per assigned service area" at bounding box center [447, 77] width 628 height 23
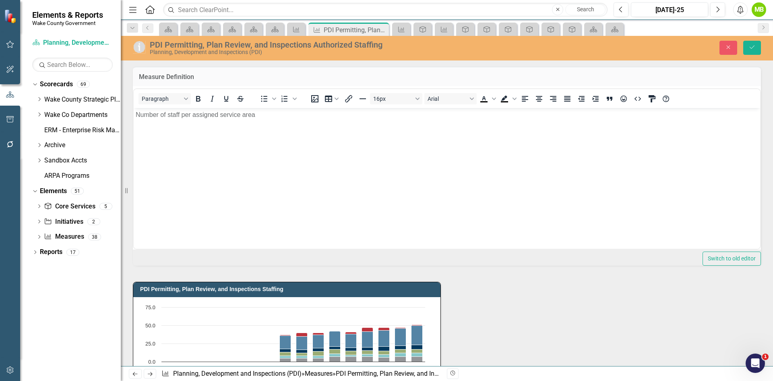
click at [265, 115] on p "Number of staff per assigned service area" at bounding box center [447, 115] width 623 height 10
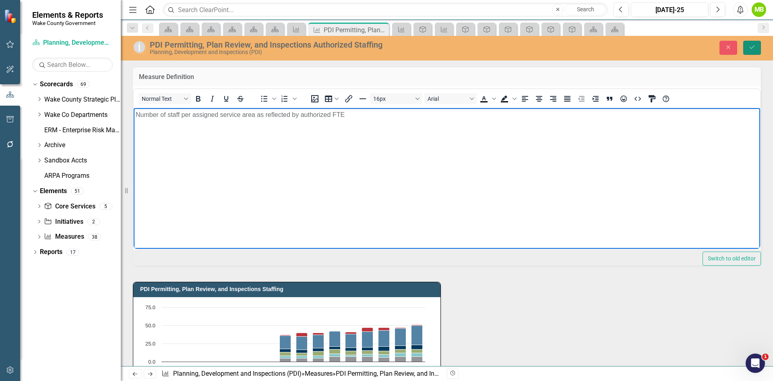
click at [752, 49] on icon "Save" at bounding box center [752, 47] width 7 height 6
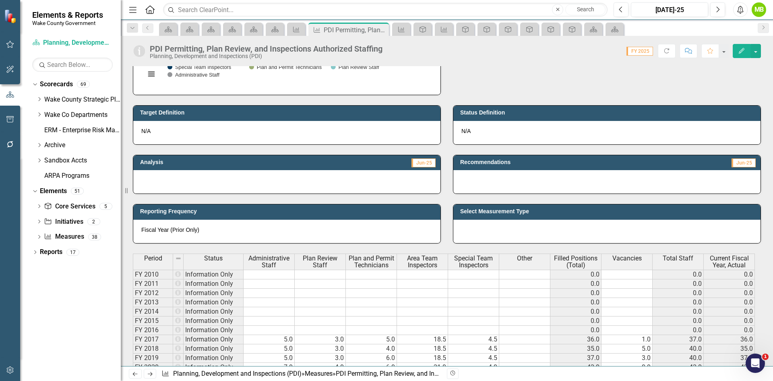
scroll to position [161, 0]
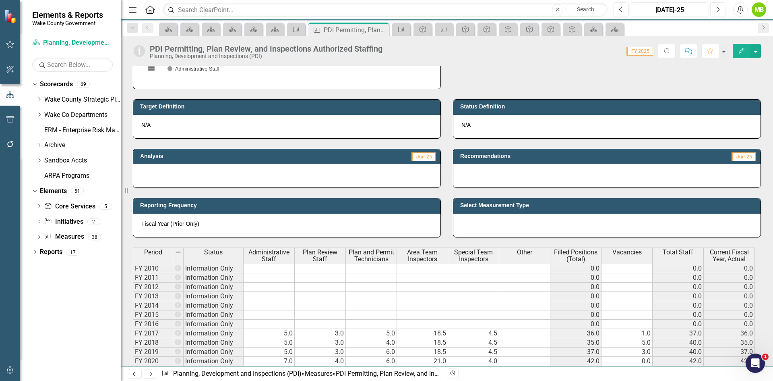
click at [524, 228] on div at bounding box center [607, 224] width 307 height 23
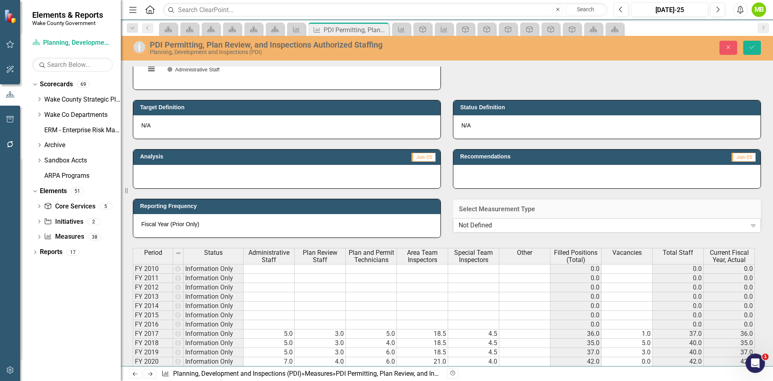
click at [524, 230] on div "Not Defined" at bounding box center [603, 225] width 288 height 9
click at [758, 50] on button "Save" at bounding box center [753, 48] width 18 height 14
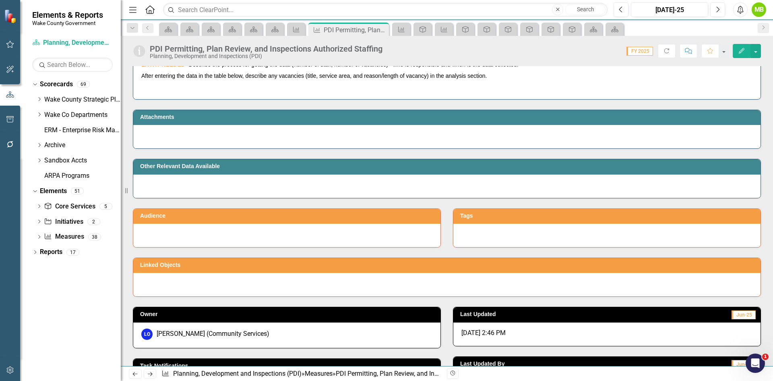
scroll to position [483, 0]
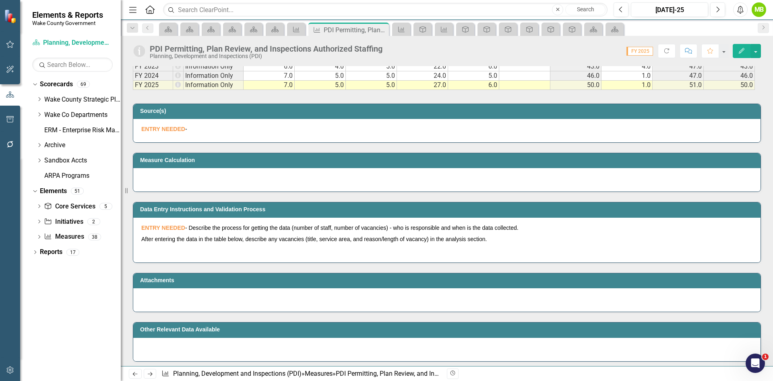
click at [197, 132] on p "ENTRY NEEDED -" at bounding box center [446, 129] width 611 height 8
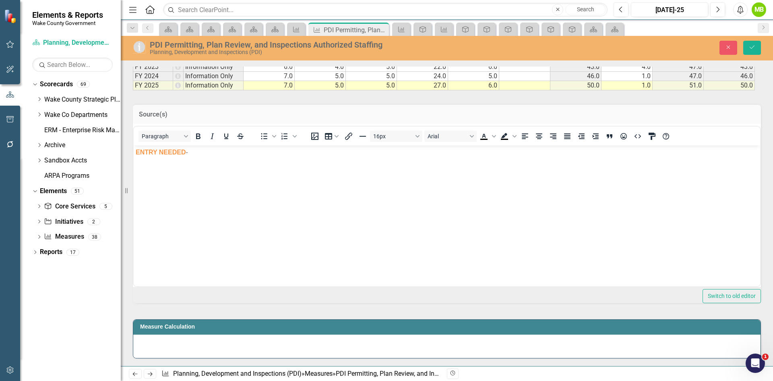
scroll to position [0, 0]
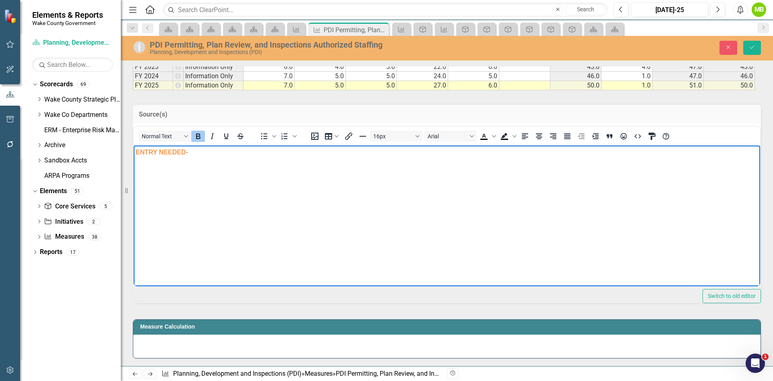
drag, startPoint x: 211, startPoint y: 155, endPoint x: 108, endPoint y: 149, distance: 103.7
click at [134, 149] on html "ENTRY NEEDED -" at bounding box center [447, 205] width 627 height 121
drag, startPoint x: 180, startPoint y: 154, endPoint x: 104, endPoint y: 149, distance: 76.3
click at [134, 149] on html "County's H" at bounding box center [447, 205] width 627 height 121
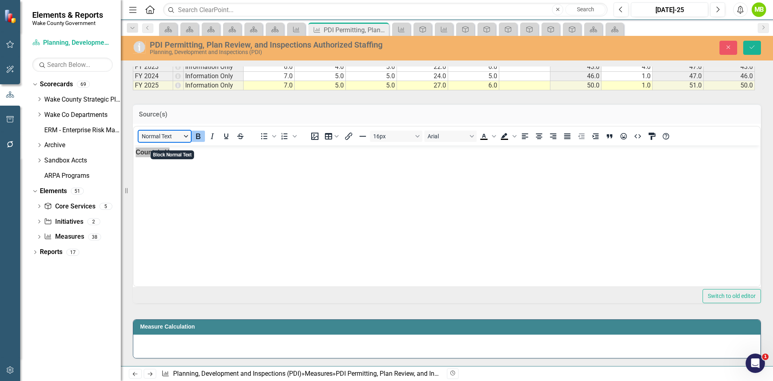
click at [191, 142] on button "Normal Text" at bounding box center [165, 136] width 52 height 11
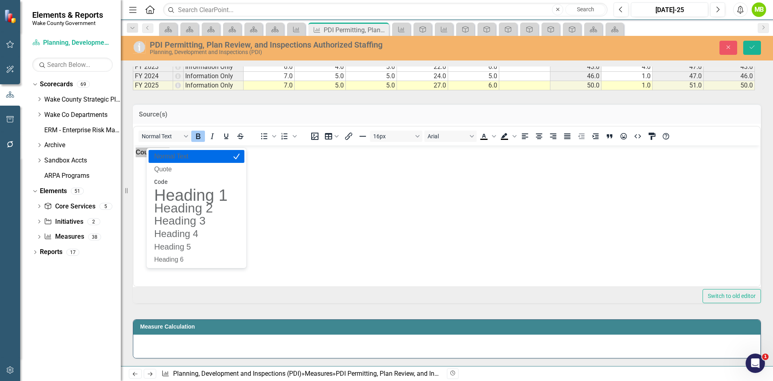
click at [183, 158] on p "Normal Text" at bounding box center [190, 156] width 75 height 10
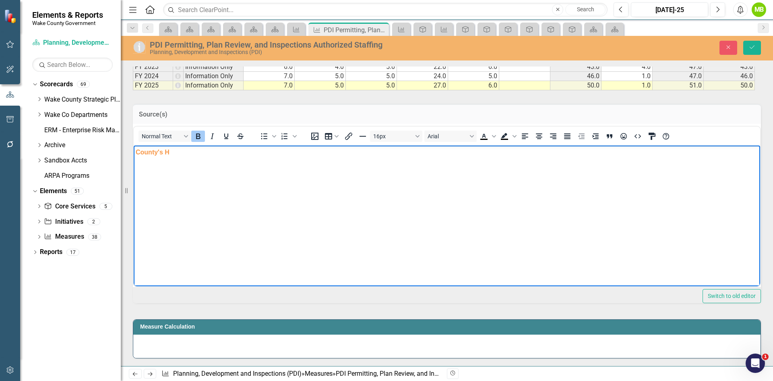
click at [203, 154] on p "County's H" at bounding box center [447, 152] width 623 height 10
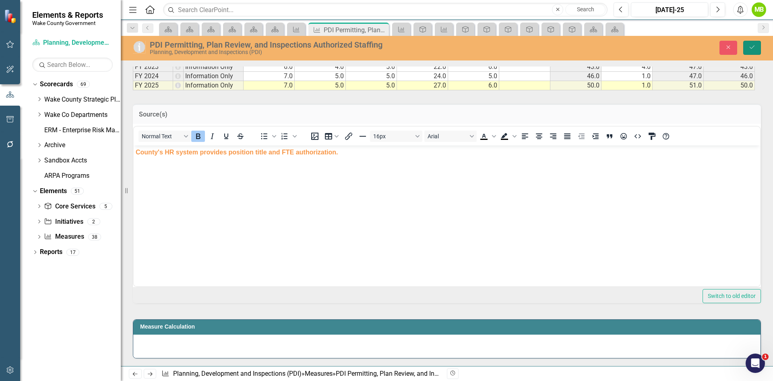
drag, startPoint x: 747, startPoint y: 44, endPoint x: 711, endPoint y: 70, distance: 43.6
click at [746, 44] on button "Save" at bounding box center [753, 48] width 18 height 14
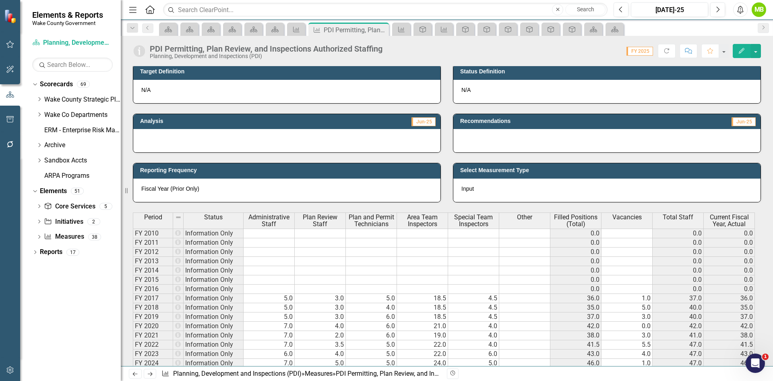
scroll to position [282, 0]
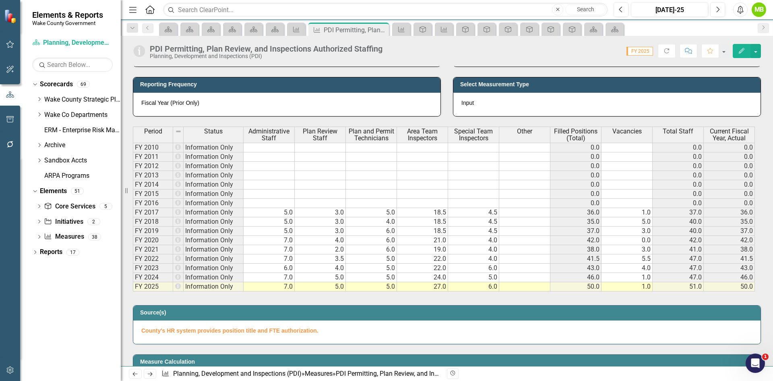
click at [379, 211] on td "5.0" at bounding box center [371, 212] width 51 height 9
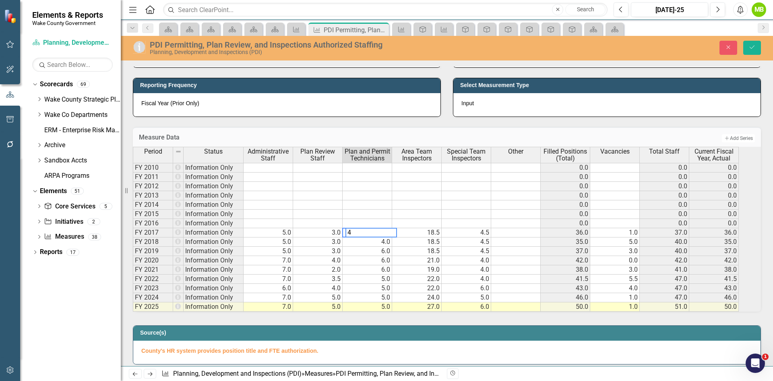
click at [376, 247] on td "4.0" at bounding box center [368, 241] width 50 height 9
click at [379, 256] on td "6.0" at bounding box center [368, 251] width 50 height 9
click at [386, 284] on td "5.0" at bounding box center [368, 278] width 50 height 9
click at [390, 293] on td "5.0" at bounding box center [368, 288] width 50 height 9
click at [336, 265] on td "4.0" at bounding box center [318, 260] width 50 height 9
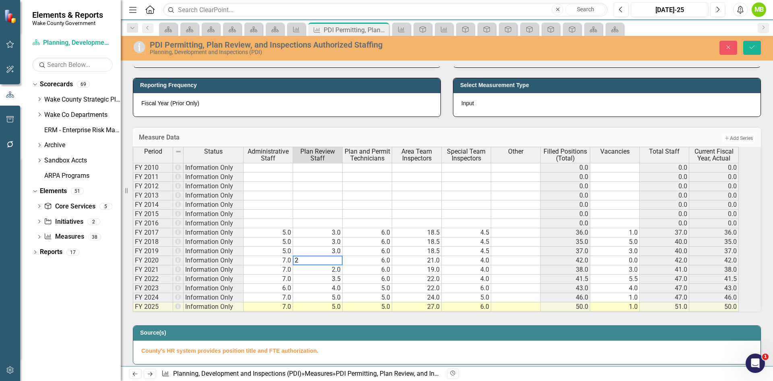
click at [343, 274] on td "2.0" at bounding box center [318, 269] width 50 height 9
click at [343, 284] on td "3.5" at bounding box center [318, 278] width 50 height 9
drag, startPoint x: 347, startPoint y: 278, endPoint x: 340, endPoint y: 275, distance: 7.9
click at [343, 274] on td "3.0" at bounding box center [318, 269] width 50 height 9
click at [341, 284] on td "3.5" at bounding box center [318, 278] width 50 height 9
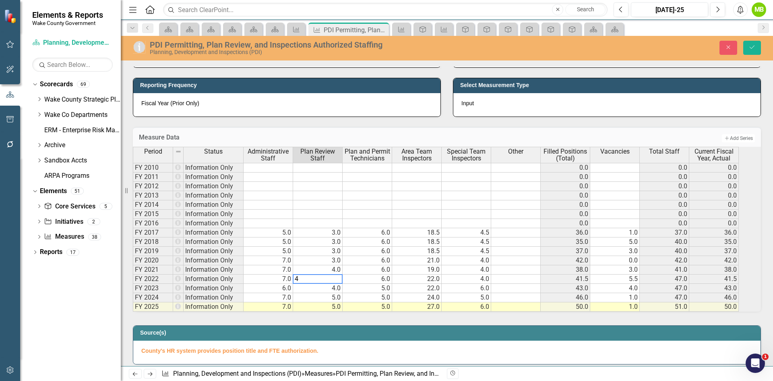
click at [343, 293] on td "4.0" at bounding box center [318, 288] width 50 height 9
type textarea "5"
click at [386, 311] on div "Period Status Administrative Staff Plan Review Staff Plan and Permit Technician…" at bounding box center [447, 229] width 628 height 165
click at [363, 329] on div "Source(s) County's HR system provides position title and FTE authorization." at bounding box center [447, 339] width 640 height 49
click at [133, 224] on div "Period Status Administrative Staff Plan Review Staff Plan and Permit Technician…" at bounding box center [133, 229] width 0 height 165
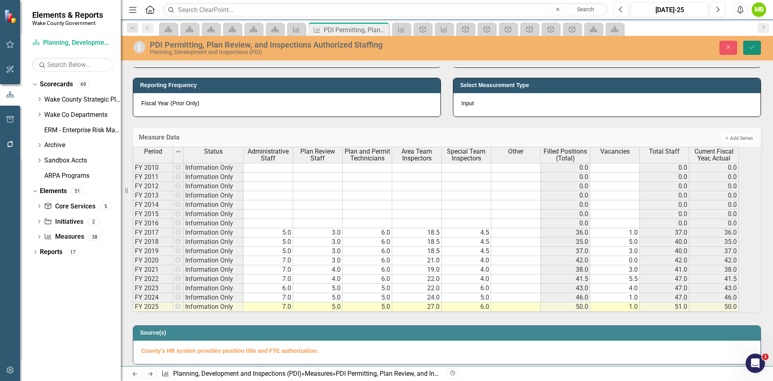
click at [754, 48] on icon "Save" at bounding box center [752, 47] width 7 height 6
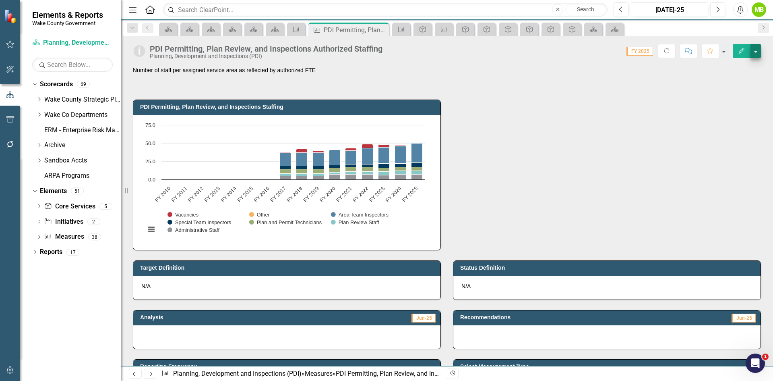
click at [762, 51] on div "PDI Permitting, Plan Review, and Inspections Authorized Staffing Planning, Deve…" at bounding box center [447, 48] width 653 height 24
click at [758, 54] on button "button" at bounding box center [756, 51] width 10 height 14
click at [735, 65] on link "Edit Edit Measure" at bounding box center [721, 65] width 79 height 15
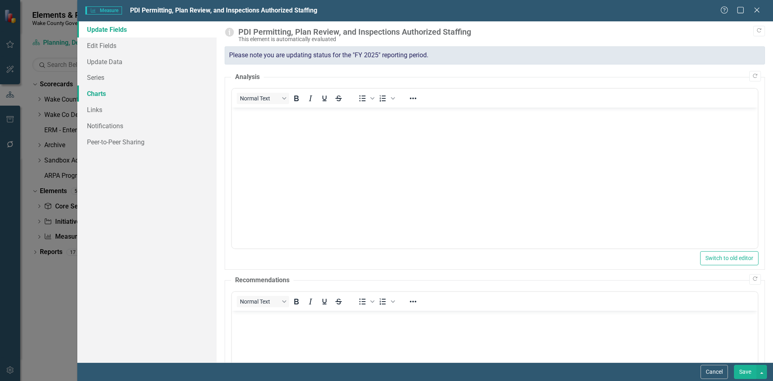
scroll to position [0, 0]
click at [94, 72] on link "Series" at bounding box center [146, 77] width 139 height 16
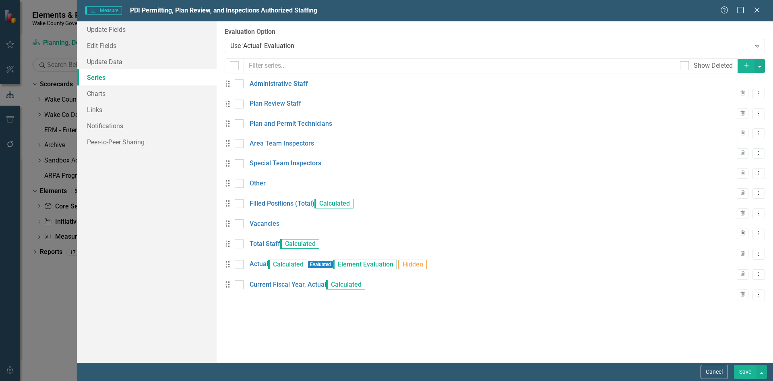
click at [741, 235] on icon "button" at bounding box center [743, 232] width 4 height 5
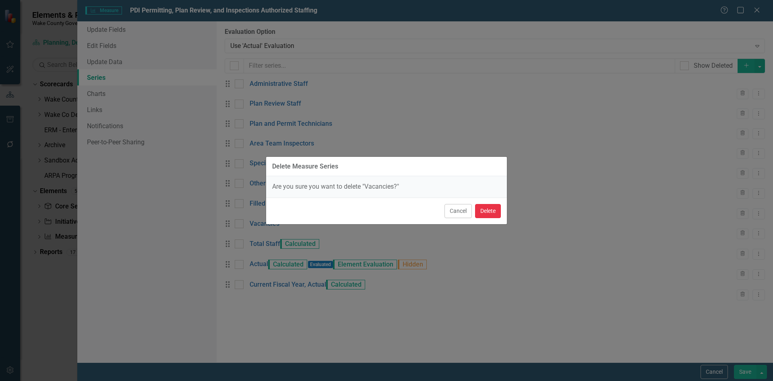
click at [490, 211] on button "Delete" at bounding box center [488, 211] width 26 height 14
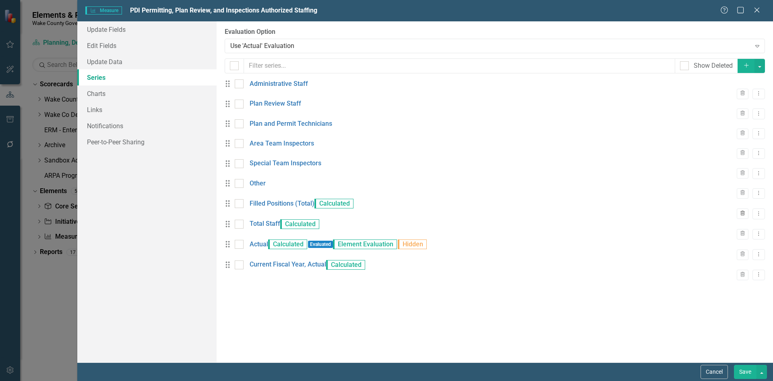
click at [737, 219] on button "Trash" at bounding box center [743, 213] width 12 height 10
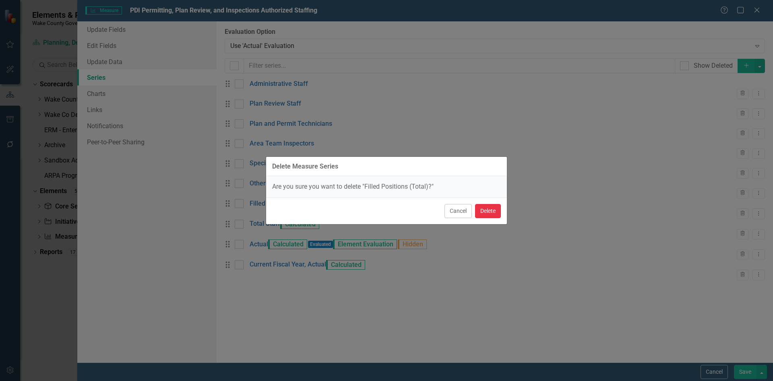
click at [489, 211] on button "Delete" at bounding box center [488, 211] width 26 height 14
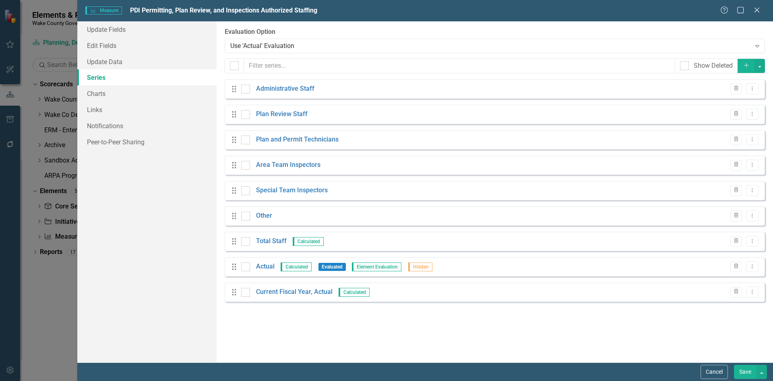
click at [741, 369] on button "Save" at bounding box center [745, 372] width 23 height 14
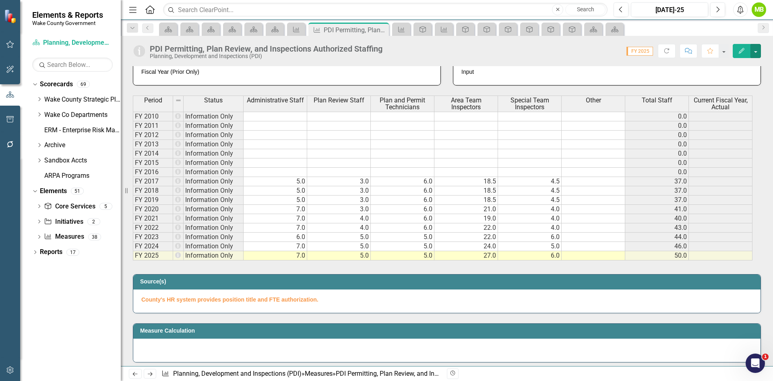
scroll to position [322, 0]
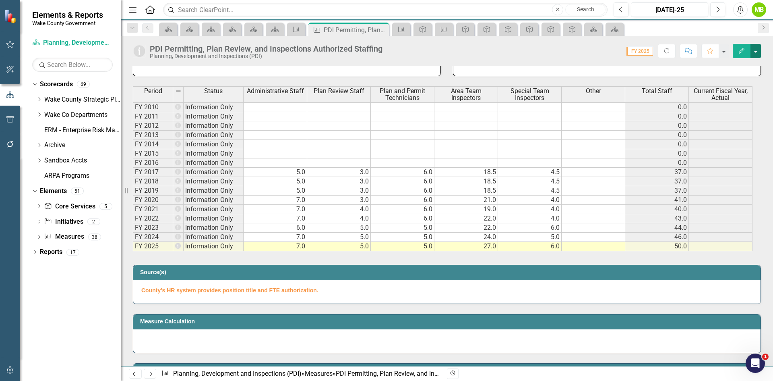
click at [757, 52] on button "button" at bounding box center [756, 51] width 10 height 14
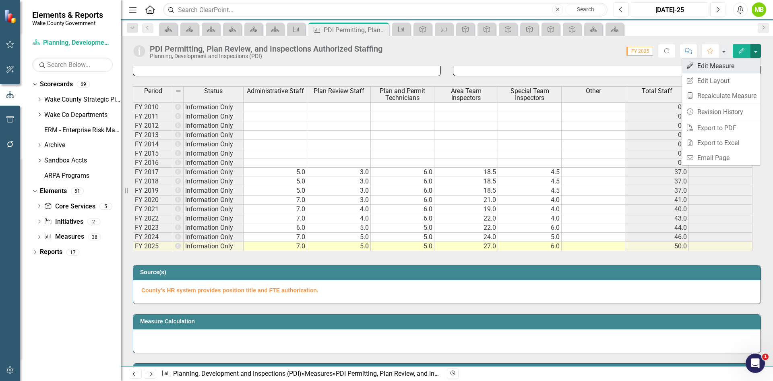
click at [727, 70] on link "Edit Edit Measure" at bounding box center [721, 65] width 79 height 15
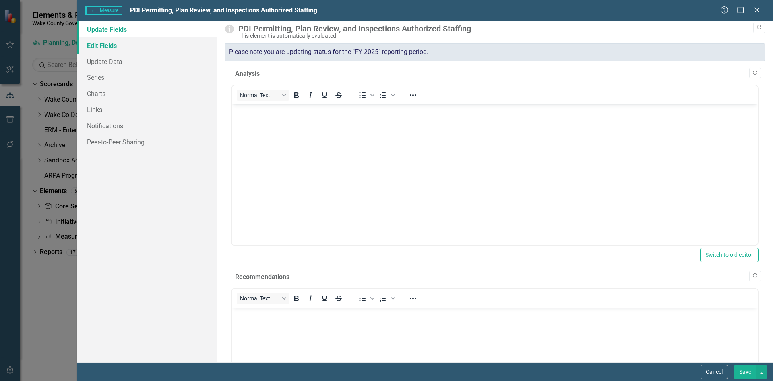
scroll to position [0, 0]
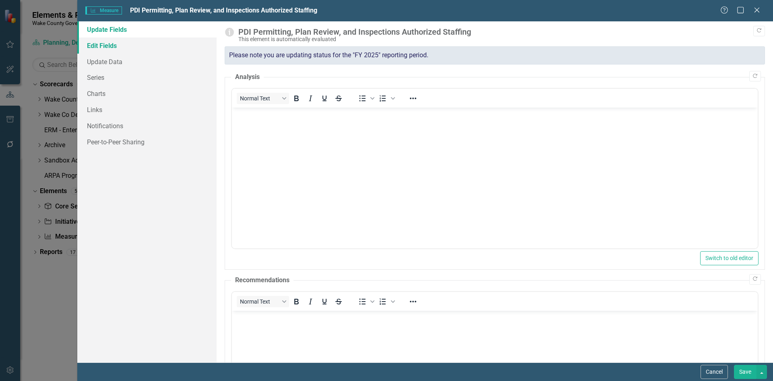
click at [134, 45] on link "Edit Fields" at bounding box center [146, 45] width 139 height 16
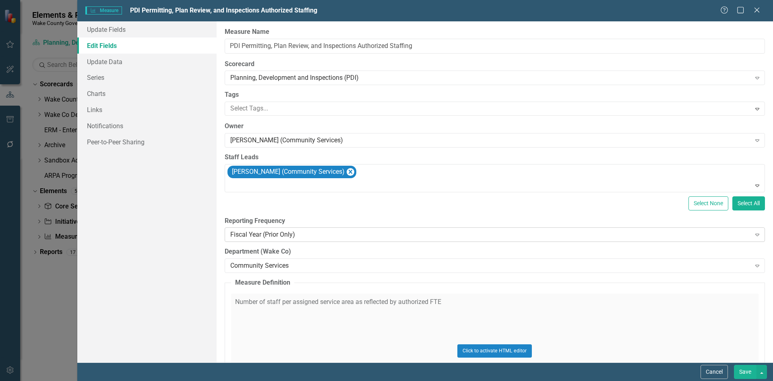
click at [296, 234] on div "Fiscal Year (Prior Only)" at bounding box center [490, 234] width 521 height 9
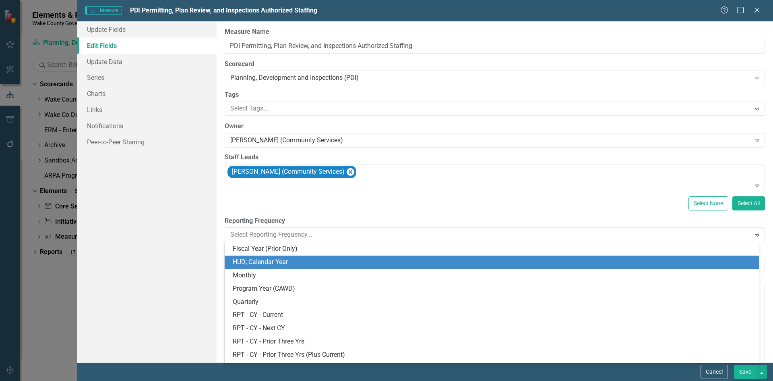
scroll to position [132, 0]
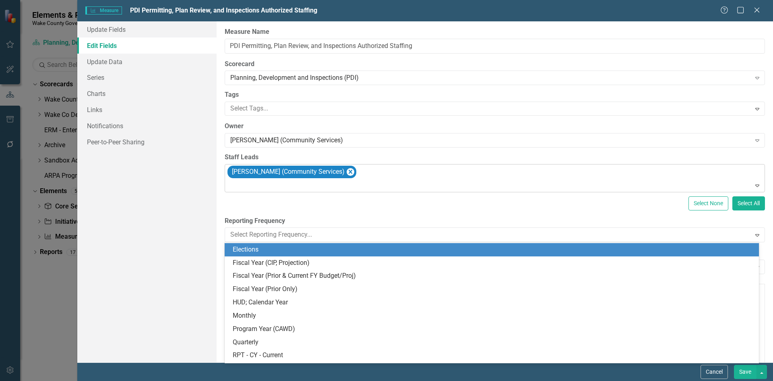
click at [553, 184] on div at bounding box center [495, 185] width 537 height 11
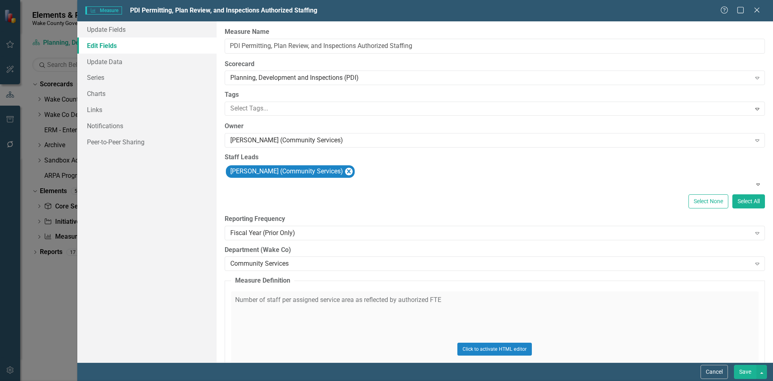
click at [717, 372] on button "Cancel" at bounding box center [714, 372] width 27 height 14
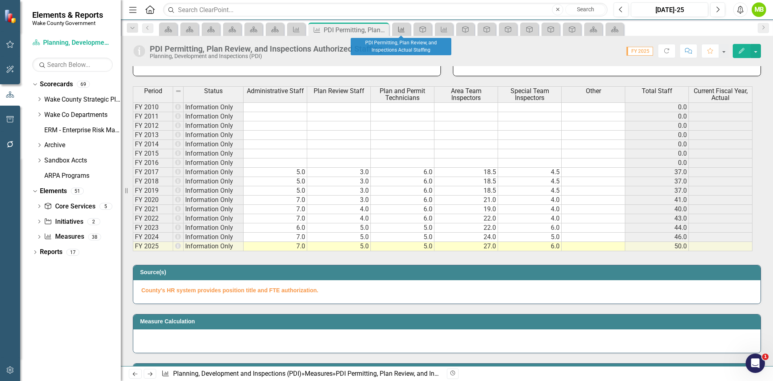
click at [404, 27] on icon "Measure" at bounding box center [402, 29] width 8 height 6
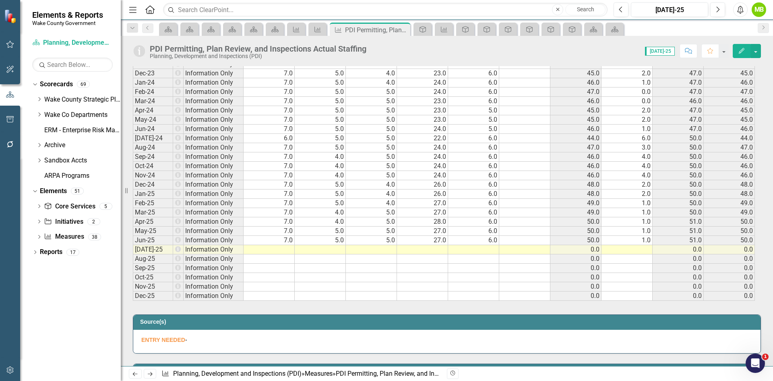
scroll to position [1168, 0]
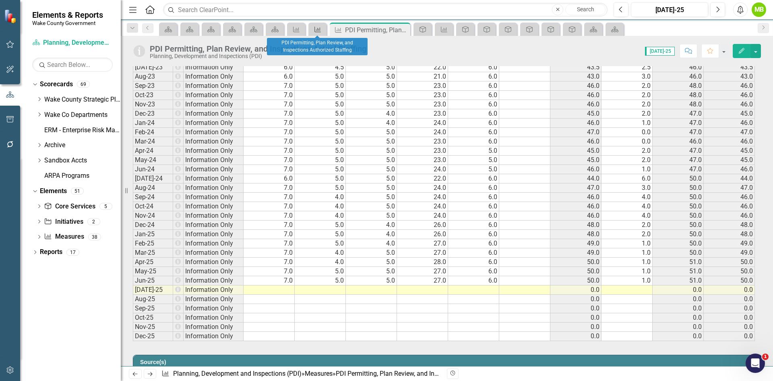
click at [315, 30] on icon "Measure" at bounding box center [318, 29] width 8 height 6
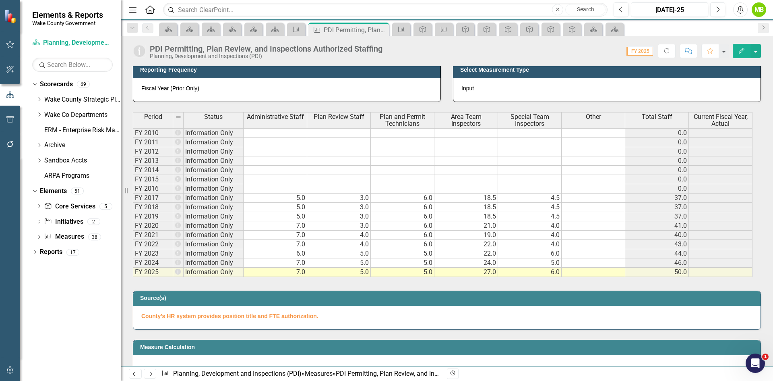
scroll to position [322, 0]
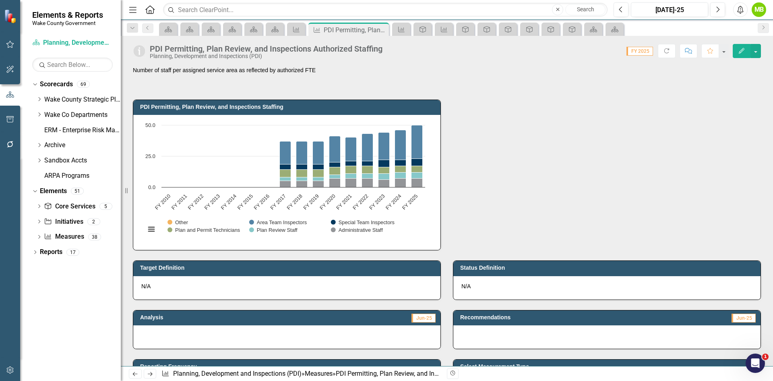
scroll to position [322, 0]
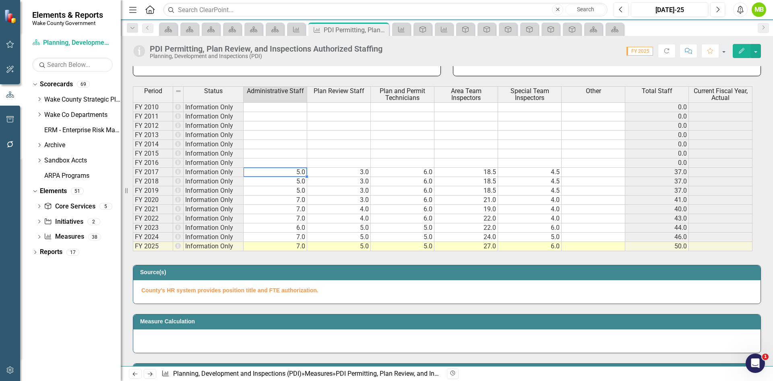
click at [291, 169] on td "5.0" at bounding box center [276, 172] width 64 height 9
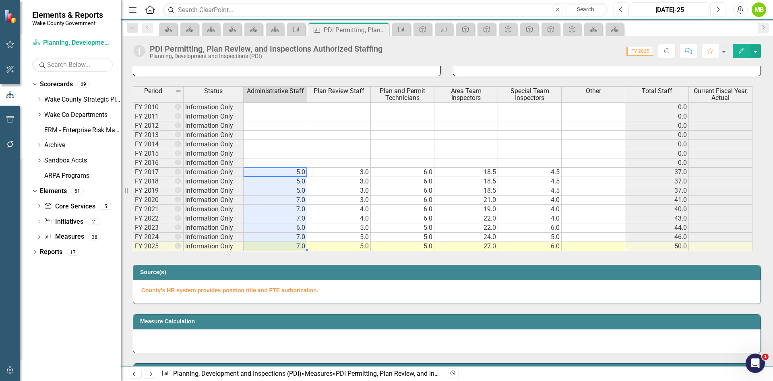
drag, startPoint x: 290, startPoint y: 172, endPoint x: 287, endPoint y: 247, distance: 74.2
click at [287, 247] on tbody "FY 2010 Information Only 0.0 FY 2011 Information Only 0.0 FY 2012 Information O…" at bounding box center [443, 176] width 620 height 149
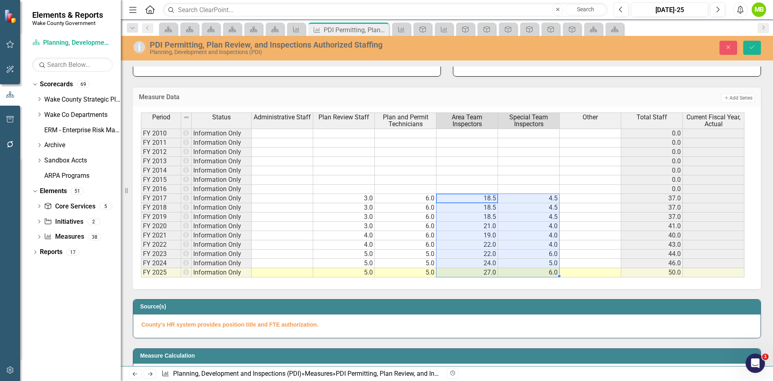
drag, startPoint x: 472, startPoint y: 197, endPoint x: 524, endPoint y: 274, distance: 92.8
click at [524, 274] on tbody "FY 2010 Information Only 0.0 FY 2011 Information Only 0.0 FY 2012 Information O…" at bounding box center [443, 202] width 604 height 149
click at [576, 242] on td at bounding box center [591, 244] width 62 height 9
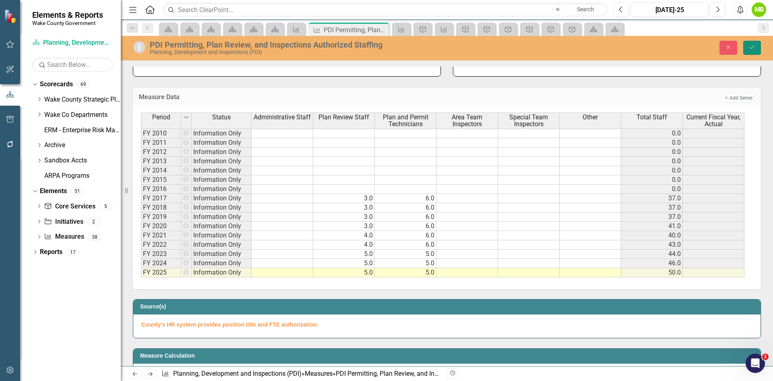
click at [752, 49] on icon "submit" at bounding box center [752, 47] width 5 height 3
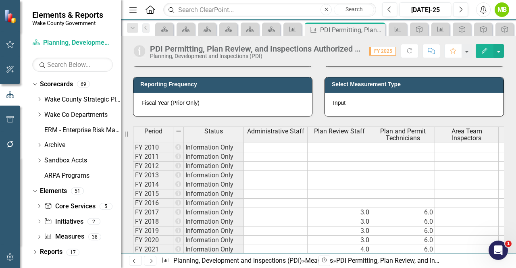
scroll to position [282, 0]
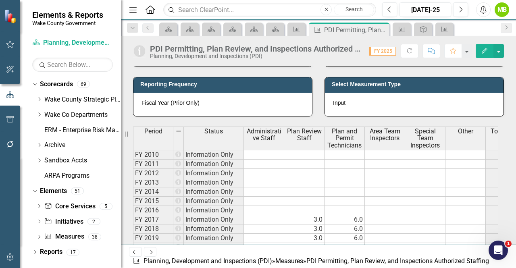
click at [298, 176] on div "Menu Home Search Close Search Previous Jul-25 Next Alerts MB User Edit Profile …" at bounding box center [318, 134] width 395 height 268
click at [424, 29] on icon "Core Service" at bounding box center [423, 29] width 8 height 6
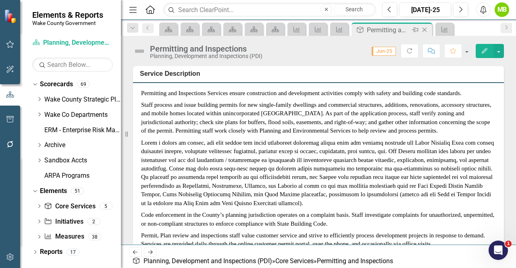
click at [425, 29] on icon at bounding box center [424, 30] width 4 height 4
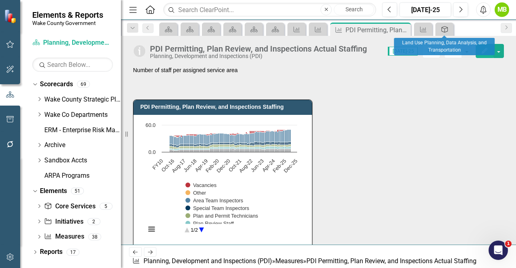
click at [441, 31] on icon "Core Service" at bounding box center [444, 29] width 8 height 6
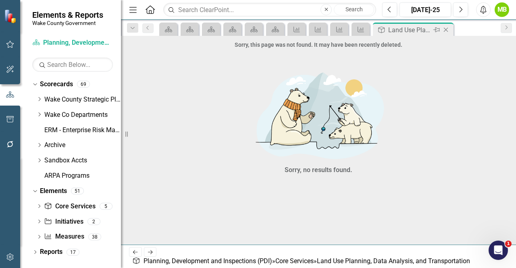
click at [445, 30] on icon "Close" at bounding box center [445, 30] width 8 height 6
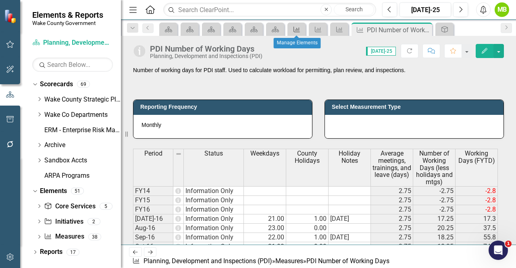
click at [296, 27] on icon "Measure" at bounding box center [296, 29] width 8 height 6
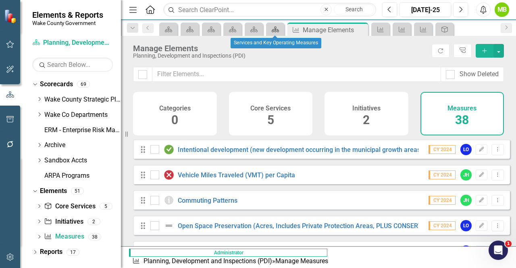
click at [271, 29] on icon "Scorecard" at bounding box center [275, 29] width 8 height 6
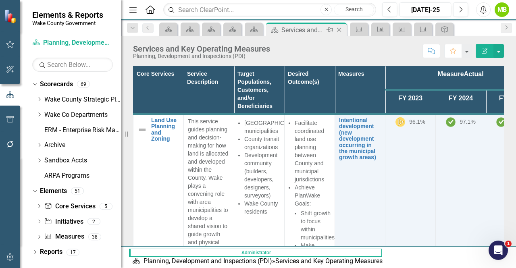
click at [340, 30] on icon at bounding box center [339, 30] width 4 height 4
click at [319, 30] on icon "Close" at bounding box center [317, 30] width 8 height 6
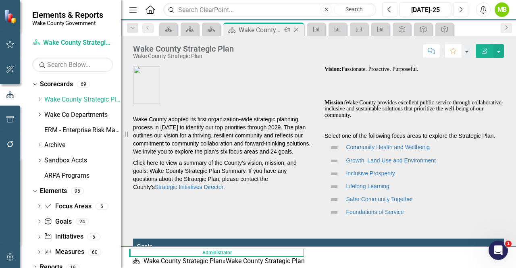
click at [296, 28] on icon "Close" at bounding box center [296, 30] width 8 height 6
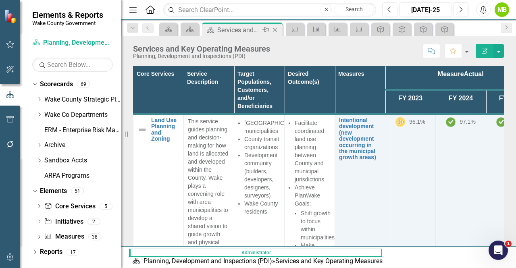
click at [274, 31] on icon "Close" at bounding box center [275, 30] width 8 height 6
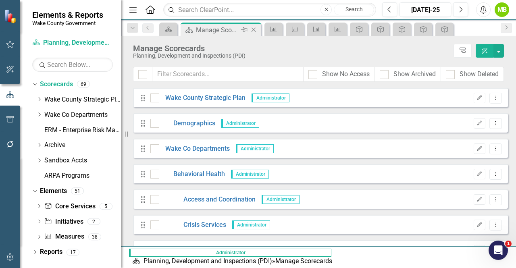
click at [254, 30] on icon "Close" at bounding box center [253, 30] width 8 height 6
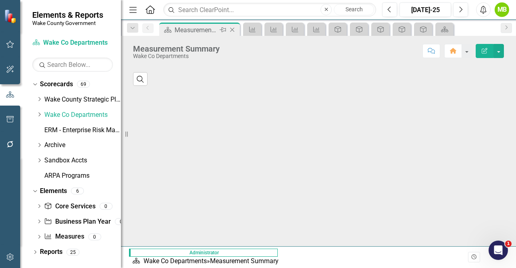
click at [232, 32] on icon "Close" at bounding box center [232, 30] width 8 height 6
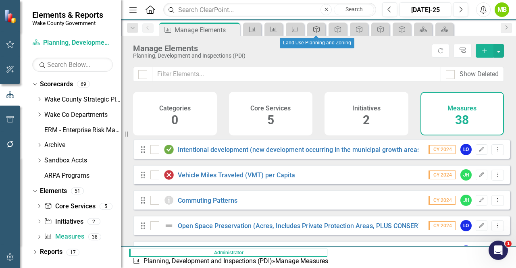
click at [315, 30] on icon "Core Service" at bounding box center [316, 29] width 8 height 6
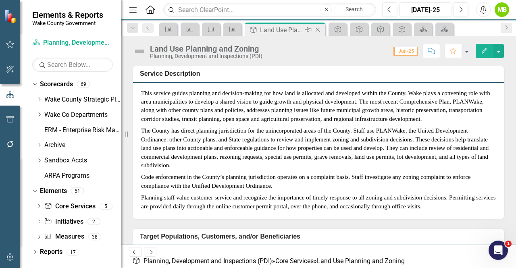
click at [317, 29] on icon "Close" at bounding box center [317, 30] width 8 height 6
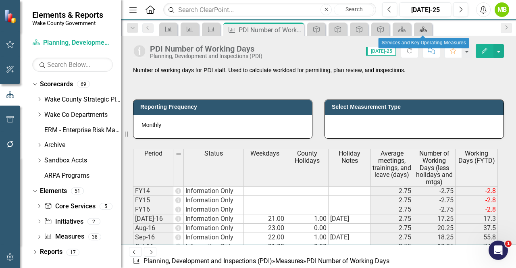
click at [423, 28] on icon at bounding box center [422, 30] width 7 height 6
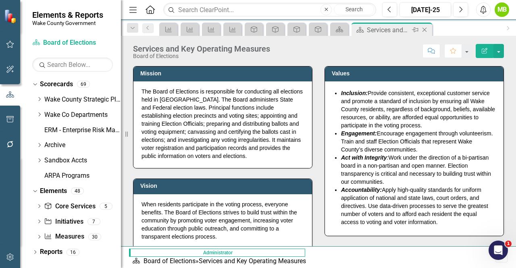
click at [423, 30] on icon at bounding box center [424, 30] width 4 height 4
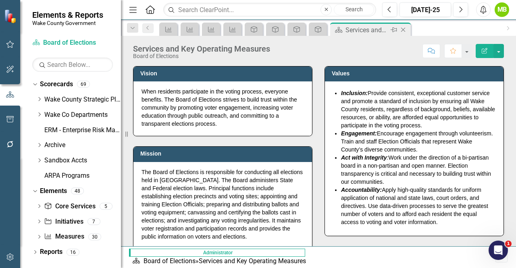
click at [403, 30] on icon at bounding box center [403, 30] width 4 height 4
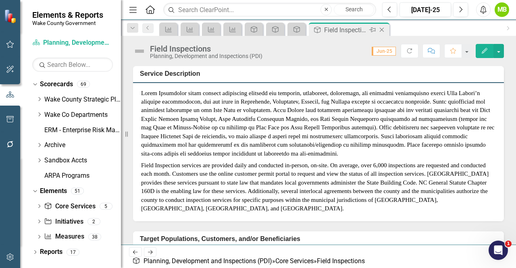
click at [379, 29] on icon "Close" at bounding box center [381, 30] width 8 height 6
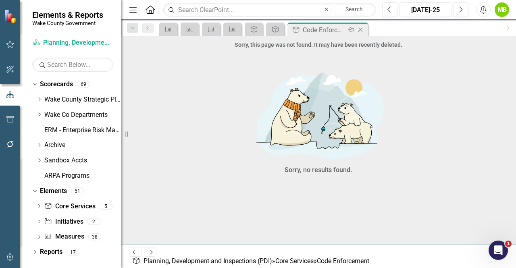
click at [359, 29] on icon "Close" at bounding box center [360, 30] width 8 height 6
click at [340, 29] on icon "Close" at bounding box center [339, 30] width 8 height 6
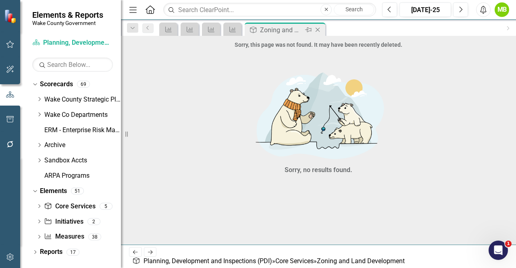
click at [317, 29] on icon at bounding box center [317, 30] width 4 height 4
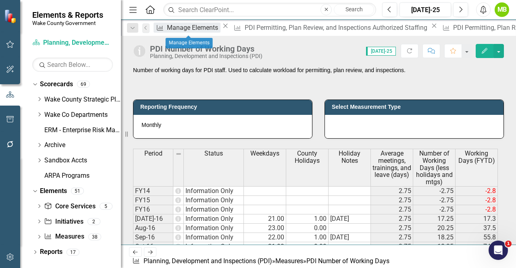
click at [201, 24] on div "Manage Elements" at bounding box center [194, 28] width 54 height 10
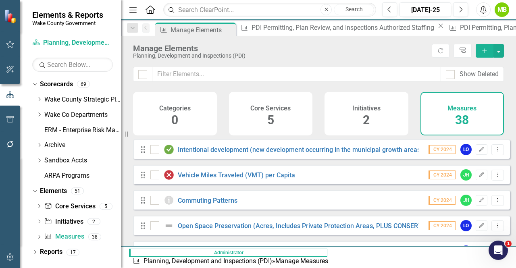
click at [338, 61] on div "Manage Elements Planning, Development and Inspections (PDI) Refresh Tree Explor…" at bounding box center [318, 51] width 395 height 31
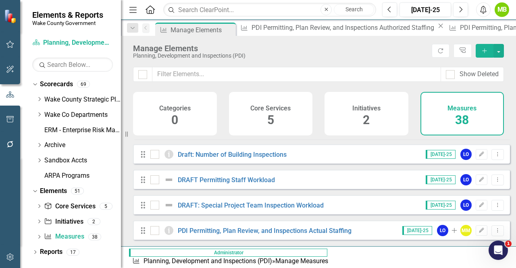
scroll to position [201, 0]
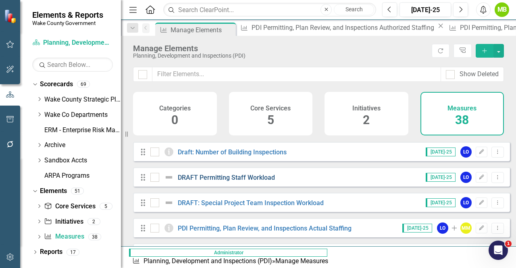
click at [255, 181] on link "DRAFT Permitting Staff Workload" at bounding box center [226, 178] width 97 height 8
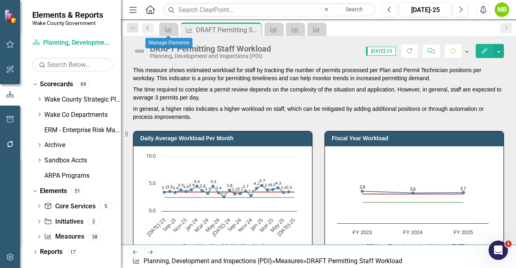
click at [146, 29] on icon "Previous" at bounding box center [148, 27] width 6 height 5
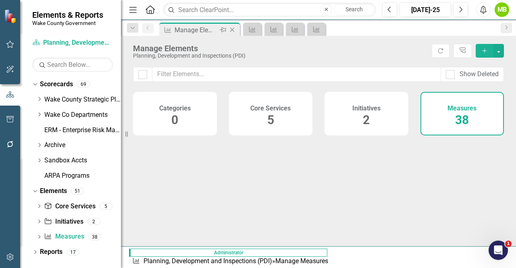
click at [166, 33] on div "Measure" at bounding box center [166, 30] width 10 height 10
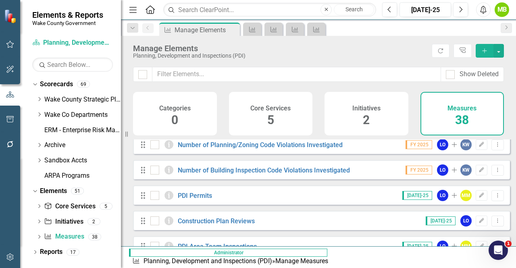
scroll to position [547, 0]
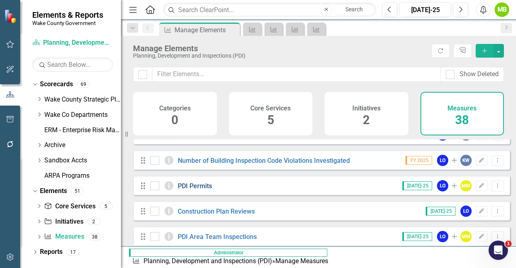
drag, startPoint x: 330, startPoint y: 191, endPoint x: 194, endPoint y: 190, distance: 136.2
click at [194, 190] on div "Drag PDI Permits Jul-25 LO Add MM Edit Dropdown Menu" at bounding box center [321, 185] width 377 height 19
click at [194, 190] on link "PDI Permits" at bounding box center [195, 186] width 34 height 8
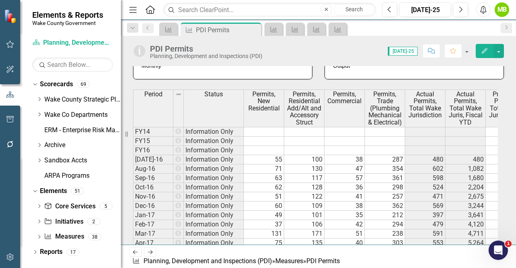
scroll to position [319, 0]
click at [274, 32] on icon "Measure" at bounding box center [273, 29] width 8 height 6
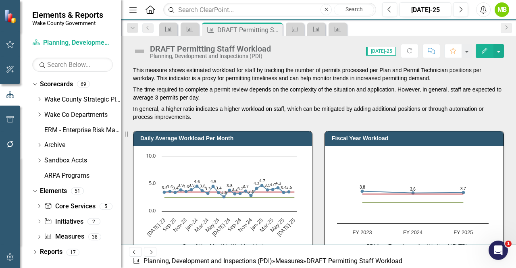
click at [297, 99] on p "The time required to complete a permit review depends on the complexity of the …" at bounding box center [318, 93] width 371 height 19
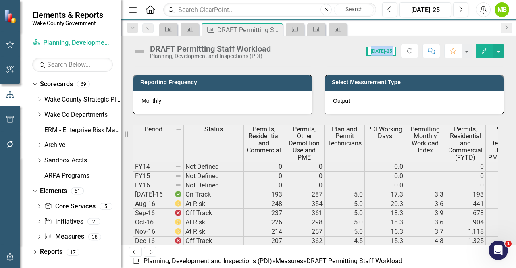
scroll to position [387, 0]
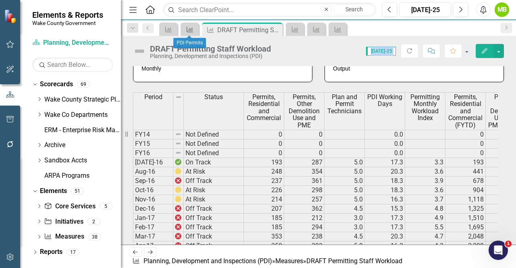
click at [189, 31] on icon "Measure" at bounding box center [190, 29] width 8 height 6
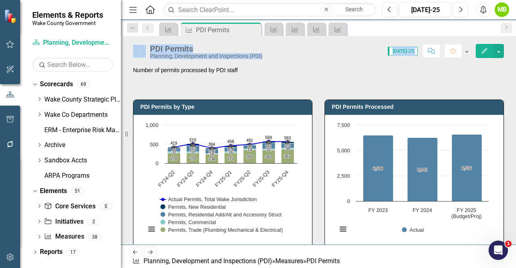
click at [292, 87] on div "Number of permits processed by PDI staff" at bounding box center [318, 77] width 371 height 23
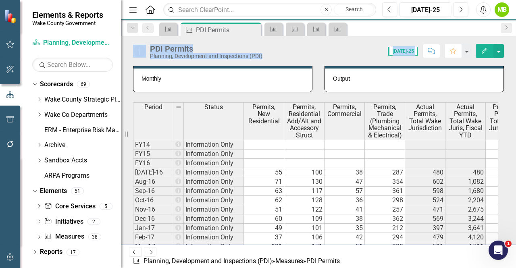
scroll to position [338, 0]
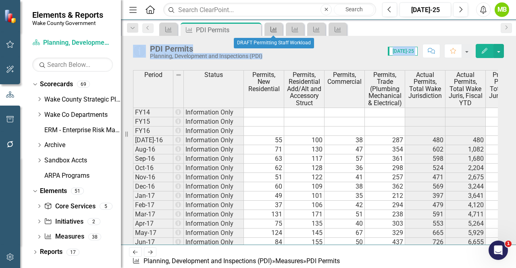
click at [270, 32] on icon "Measure" at bounding box center [273, 29] width 8 height 6
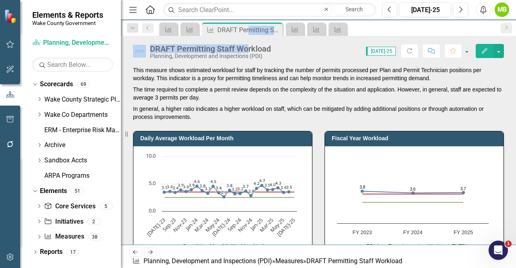
drag, startPoint x: 248, startPoint y: 29, endPoint x: 244, endPoint y: 37, distance: 9.4
click at [246, 37] on div "Menu Home Search Close Search Previous Jul-25 Next Alerts MB User Edit Profile …" at bounding box center [318, 134] width 395 height 268
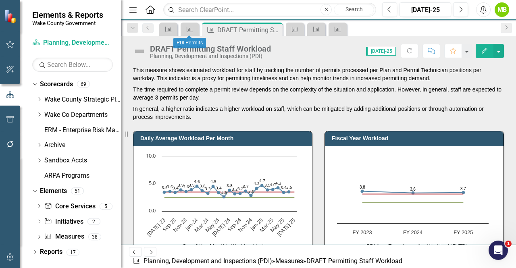
click at [299, 123] on div "Daily Average Workload Per Month Chart Line chart with 3 lines. The chart has 1…" at bounding box center [222, 201] width 191 height 161
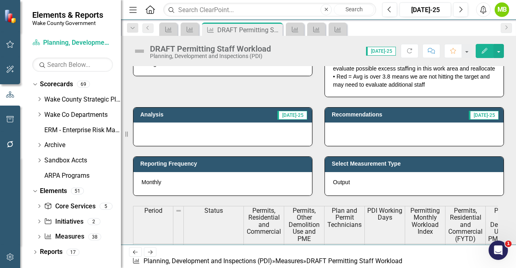
scroll to position [242, 0]
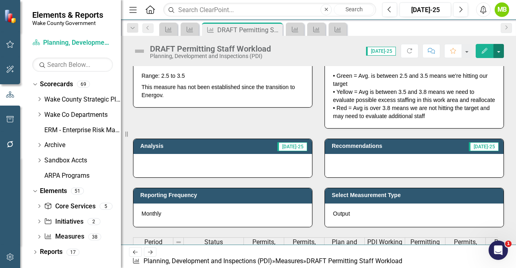
click at [500, 51] on button "button" at bounding box center [498, 51] width 10 height 14
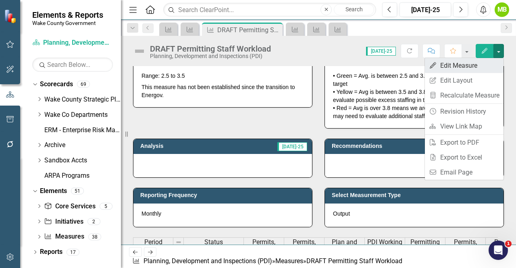
click at [475, 62] on link "Edit Edit Measure" at bounding box center [464, 65] width 79 height 15
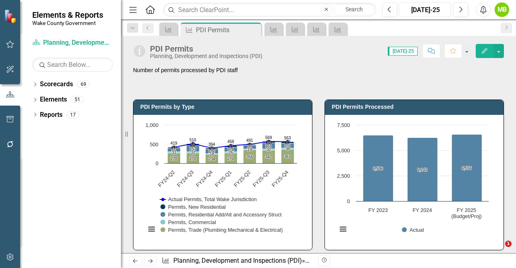
click at [400, 7] on button "[DATE]-25" at bounding box center [425, 9] width 52 height 15
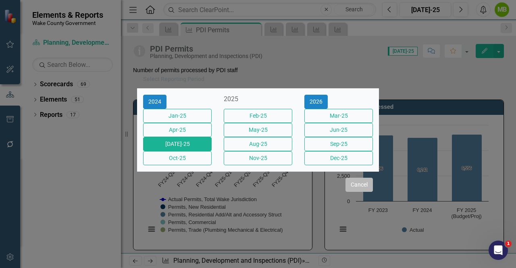
click at [359, 192] on button "Cancel" at bounding box center [358, 185] width 27 height 14
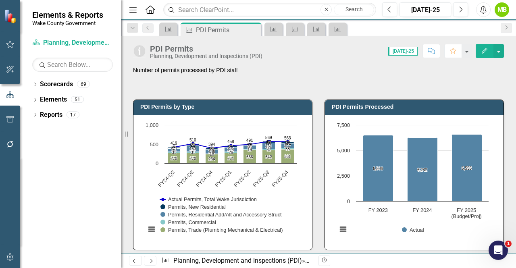
click at [303, 86] on div "Number of permits processed by PDI staff" at bounding box center [318, 77] width 371 height 23
click at [169, 29] on icon at bounding box center [168, 30] width 6 height 6
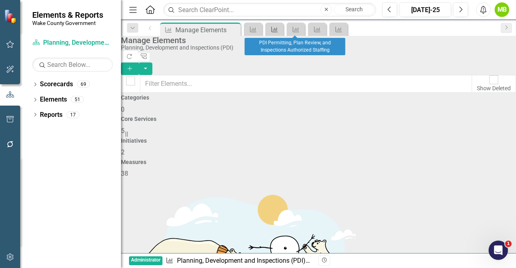
drag, startPoint x: 326, startPoint y: 22, endPoint x: 273, endPoint y: 28, distance: 53.9
click at [273, 28] on div "Measure Manage Elements Pin Close Measure Measure Measure Measure Measure" at bounding box center [327, 29] width 338 height 13
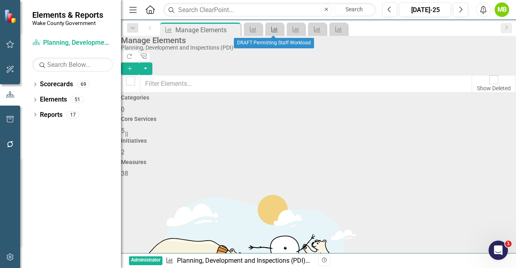
click at [273, 28] on icon "Measure" at bounding box center [274, 29] width 8 height 6
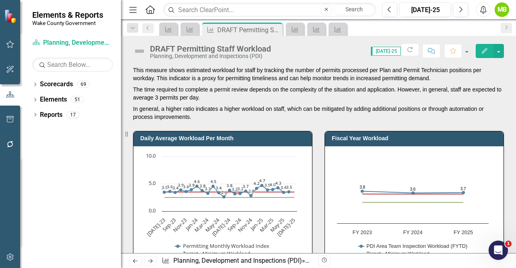
click at [311, 99] on p "The time required to complete a permit review depends on the complexity of the …" at bounding box center [318, 93] width 371 height 19
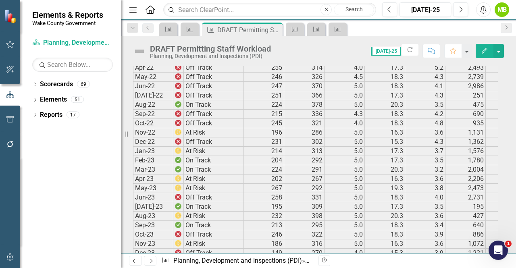
scroll to position [1160, 0]
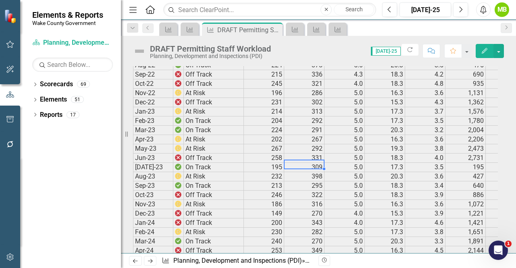
click at [304, 172] on td "398" at bounding box center [304, 176] width 40 height 9
click at [365, 34] on div "Measure Measure Measure DRAFT Permitting Staff Workload Pin Close Measure Measu…" at bounding box center [326, 29] width 339 height 13
click at [184, 31] on div "Measure" at bounding box center [187, 29] width 11 height 10
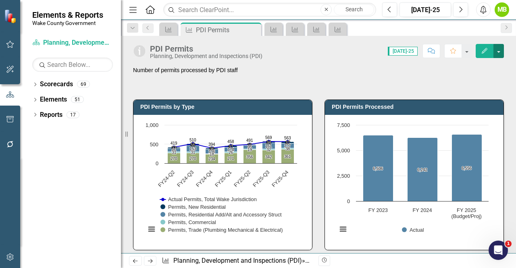
click at [497, 54] on button "button" at bounding box center [498, 51] width 10 height 14
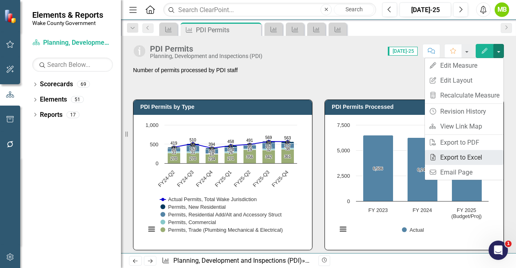
click at [468, 153] on link "Excel Export to Excel" at bounding box center [464, 157] width 79 height 15
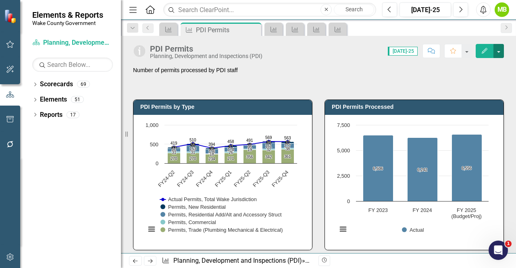
click at [498, 50] on button "button" at bounding box center [498, 51] width 10 height 14
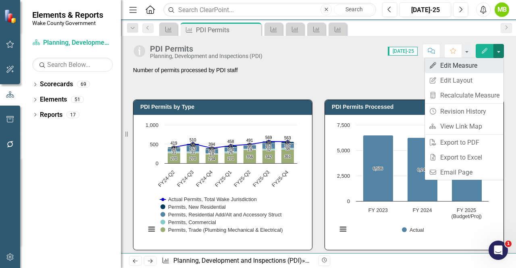
click at [468, 66] on link "Edit Edit Measure" at bounding box center [464, 65] width 79 height 15
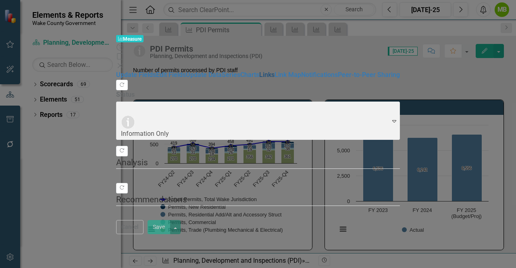
click at [259, 79] on link "Links" at bounding box center [266, 75] width 15 height 8
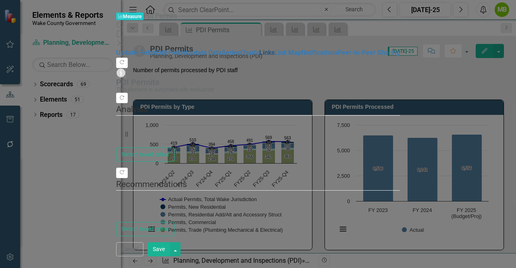
click at [259, 56] on link "Links" at bounding box center [266, 53] width 15 height 8
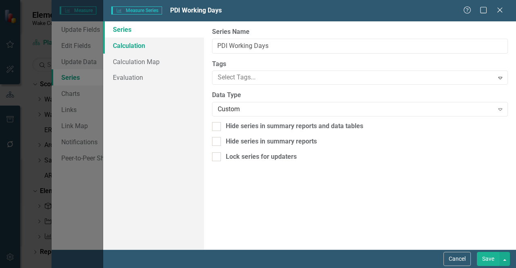
click at [147, 47] on link "Calculation" at bounding box center [153, 45] width 101 height 16
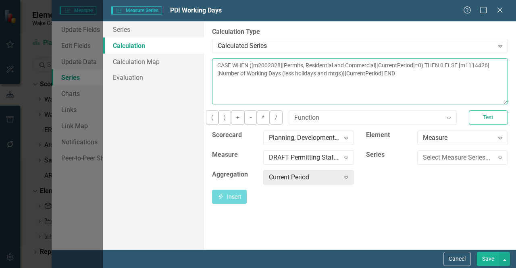
drag, startPoint x: 256, startPoint y: 77, endPoint x: 215, endPoint y: 66, distance: 43.1
click at [215, 66] on textarea "CASE WHEN ([m2002328][Permits, Residential and Commercial][CurrentPeriod]=0) TH…" at bounding box center [360, 81] width 296 height 46
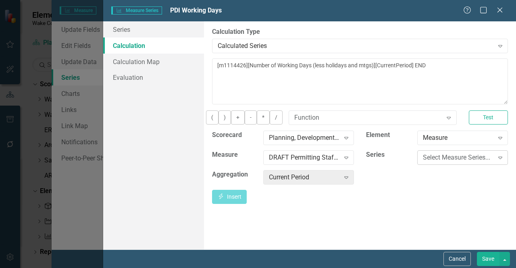
click at [430, 157] on div "Select Measure Series... Expand" at bounding box center [462, 157] width 91 height 15
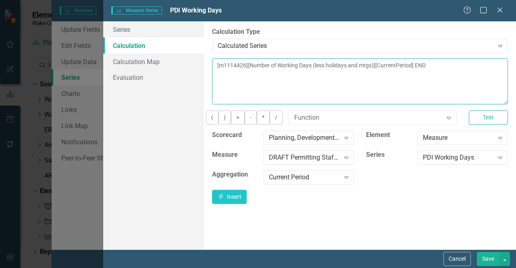
drag, startPoint x: 436, startPoint y: 109, endPoint x: 380, endPoint y: 193, distance: 100.8
click at [380, 193] on div "You can define a default calculation for this series by referencing other serie…" at bounding box center [360, 130] width 296 height 145
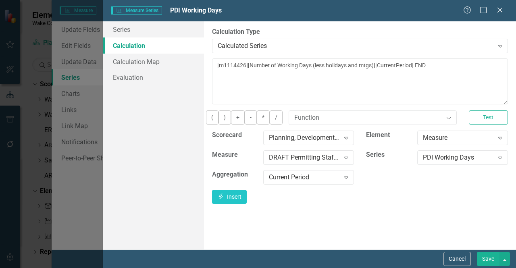
click at [410, 197] on div "Insert Insert" at bounding box center [360, 197] width 296 height 14
click at [440, 142] on div "Measure" at bounding box center [458, 137] width 70 height 9
click at [335, 159] on div "DRAFT Permitting Staff Workload" at bounding box center [304, 157] width 70 height 9
click at [332, 85] on div "PDI Number of Working Days" at bounding box center [259, 85] width 503 height 9
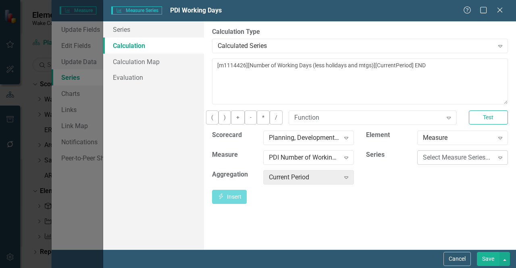
click at [461, 162] on div "Select Measure Series..." at bounding box center [458, 157] width 70 height 9
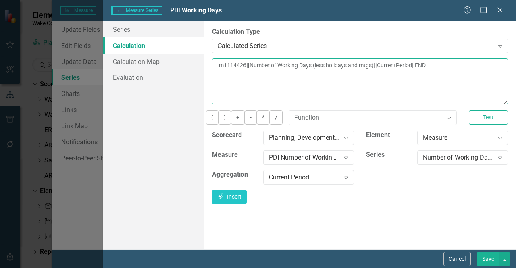
click at [498, 70] on textarea "[m1114426][Number of Working Days (less holidays and mtgs)][CurrentPeriod] END" at bounding box center [360, 81] width 296 height 46
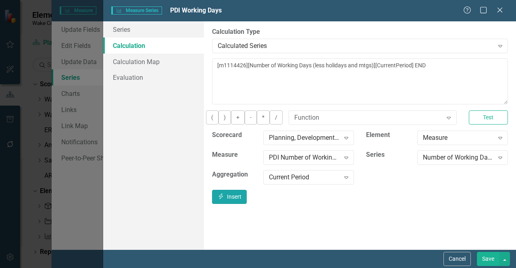
click at [247, 199] on button "Insert Insert" at bounding box center [229, 197] width 35 height 14
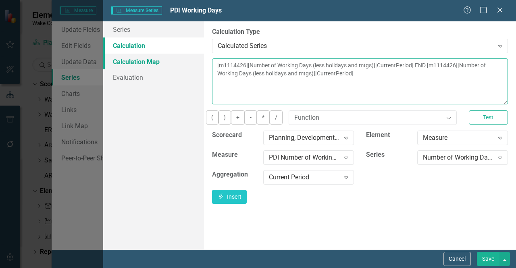
drag, startPoint x: 499, startPoint y: 66, endPoint x: 199, endPoint y: 60, distance: 299.8
click at [199, 60] on div "Series Calculation Calculation Map Evaluation From this page, you can edit the …" at bounding box center [309, 135] width 412 height 228
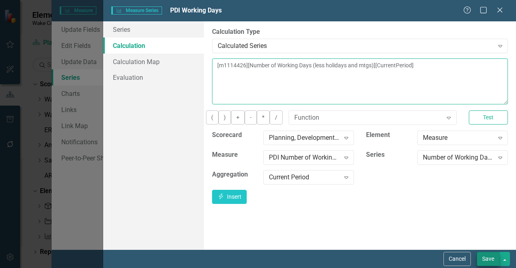
type textarea "[m1114426][Number of Working Days (less holidays and mtgs)][CurrentPeriod]"
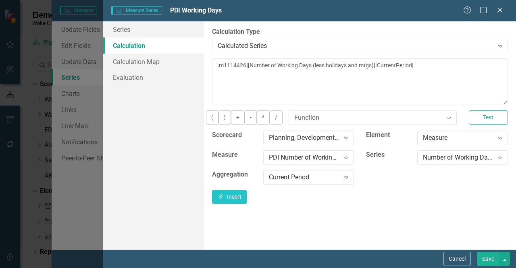
click at [484, 256] on button "Save" at bounding box center [488, 259] width 23 height 14
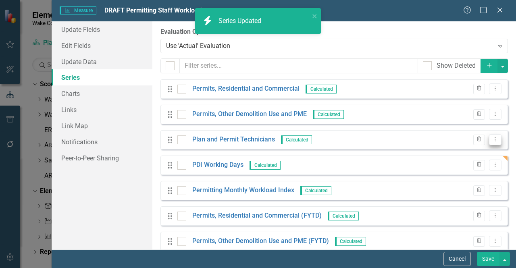
click at [491, 137] on icon "Dropdown Menu" at bounding box center [494, 139] width 7 height 5
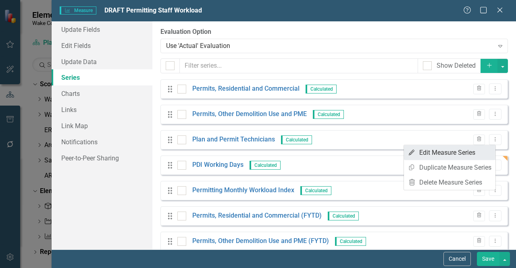
click at [475, 149] on link "Edit Edit Measure Series" at bounding box center [449, 152] width 91 height 15
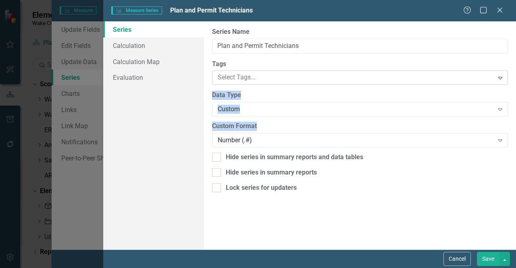
drag, startPoint x: 380, startPoint y: 128, endPoint x: 237, endPoint y: 71, distance: 153.3
click at [237, 71] on div "From this page, you can edit the name, type, and visibility options of your ser…" at bounding box center [360, 135] width 312 height 228
click at [141, 44] on link "Calculation" at bounding box center [153, 45] width 101 height 16
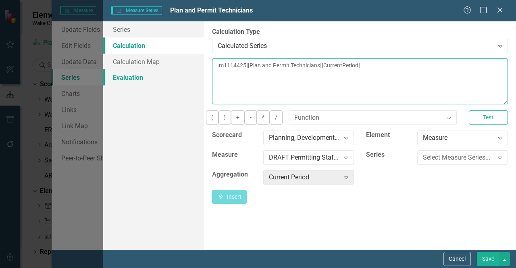
drag, startPoint x: 419, startPoint y: 70, endPoint x: 180, endPoint y: 70, distance: 238.5
click at [180, 70] on div "Series Calculation Calculation Map Evaluation From this page, you can edit the …" at bounding box center [309, 135] width 412 height 228
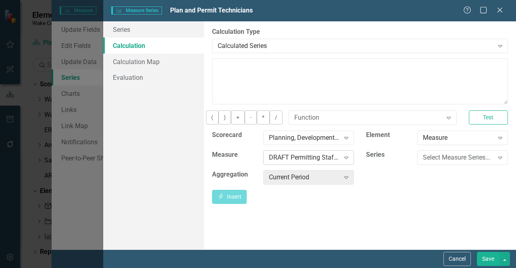
click at [311, 162] on div "DRAFT Permitting Staff Workload" at bounding box center [304, 157] width 70 height 9
click at [316, 131] on div "PDI Permitting, Plan Review, and Inspections Authorized Staffing" at bounding box center [259, 135] width 503 height 9
click at [433, 162] on div "Select Measure Series..." at bounding box center [458, 157] width 70 height 9
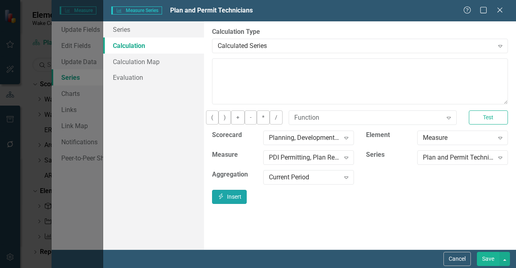
click at [224, 199] on icon "Insert" at bounding box center [220, 196] width 7 height 6
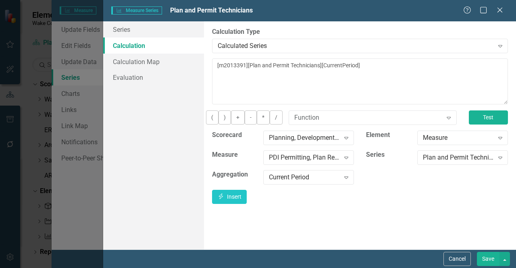
click at [485, 118] on button "Test" at bounding box center [487, 117] width 39 height 14
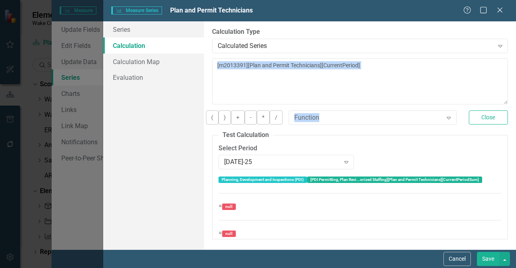
drag, startPoint x: 418, startPoint y: 133, endPoint x: 397, endPoint y: 88, distance: 49.2
click at [397, 88] on div "You can define a default calculation for this series by referencing other serie…" at bounding box center [360, 148] width 296 height 181
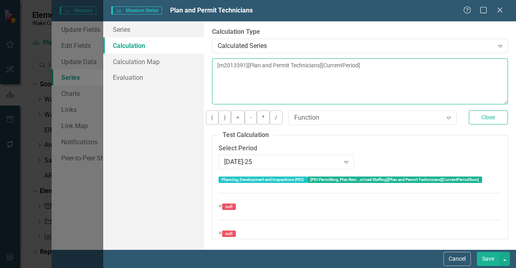
click at [397, 88] on textarea "[m2013391][Plan and Permit Technicians][CurrentPeriod]" at bounding box center [360, 81] width 296 height 46
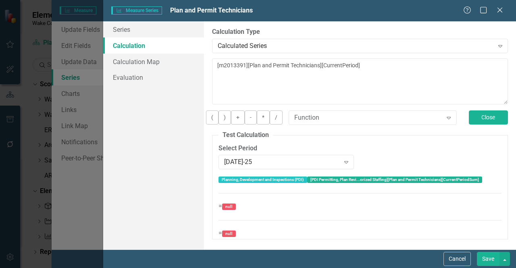
click at [473, 123] on button "Close" at bounding box center [487, 117] width 39 height 14
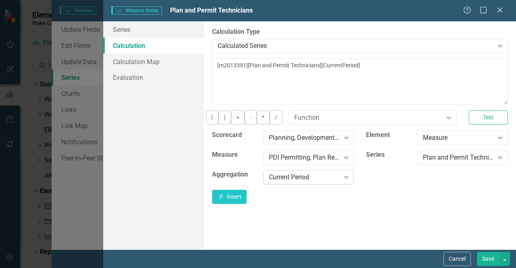
click at [314, 182] on div "Current Period" at bounding box center [304, 176] width 70 height 9
click at [247, 201] on button "Insert Insert" at bounding box center [229, 197] width 35 height 14
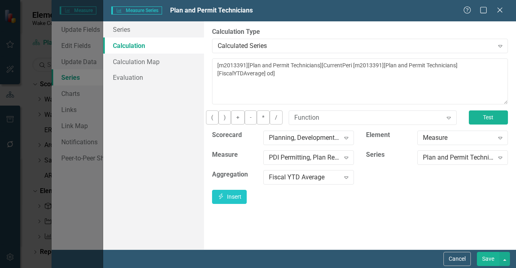
click at [489, 123] on button "Test" at bounding box center [487, 117] width 39 height 14
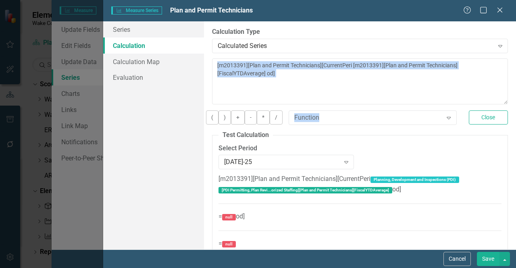
drag, startPoint x: 439, startPoint y: 115, endPoint x: 398, endPoint y: 99, distance: 43.8
click at [398, 99] on div "You can define a default calculation for this series by referencing other serie…" at bounding box center [360, 154] width 296 height 192
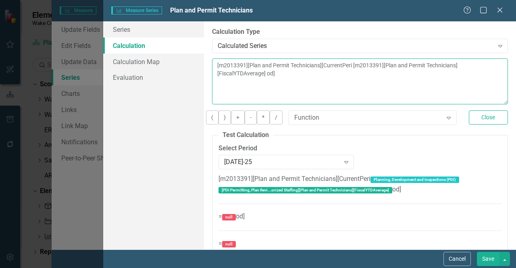
click at [379, 100] on textarea "[m2013391][Plan and Permit Technicians][CurrentPeri [m2013391][Plan and Permit …" at bounding box center [360, 81] width 296 height 46
drag, startPoint x: 398, startPoint y: 66, endPoint x: 198, endPoint y: 66, distance: 199.4
click at [198, 66] on div "Series Calculation Calculation Map Evaluation From this page, you can edit the …" at bounding box center [309, 135] width 412 height 228
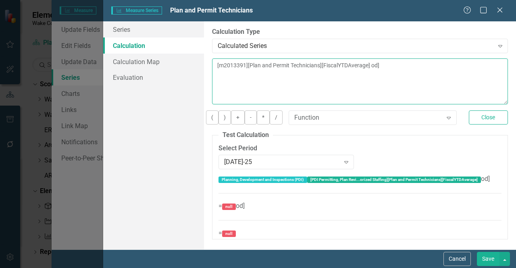
drag, startPoint x: 431, startPoint y: 66, endPoint x: 418, endPoint y: 66, distance: 12.5
click at [418, 66] on textarea "[m2013391][Plan and Permit Technicians][FiscalYTDAverage] od]" at bounding box center [360, 81] width 296 height 46
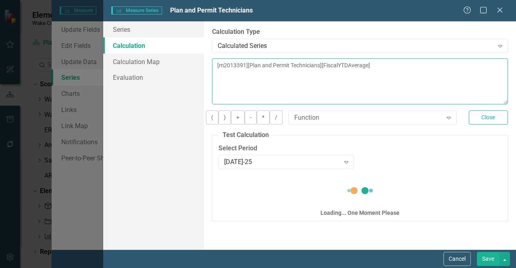
drag, startPoint x: 427, startPoint y: 68, endPoint x: 467, endPoint y: 116, distance: 62.7
click at [430, 66] on textarea "[m2013391][Plan and Permit Technicians][FiscalYTDAverage]" at bounding box center [360, 81] width 296 height 46
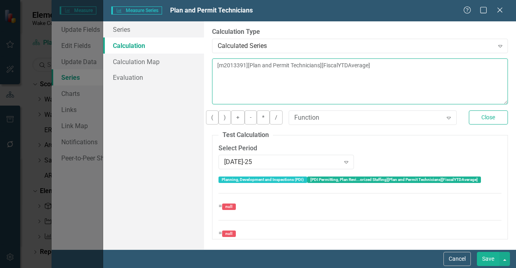
type textarea "[m2013391][Plan and Permit Technicians][FiscalYTDAverage]"
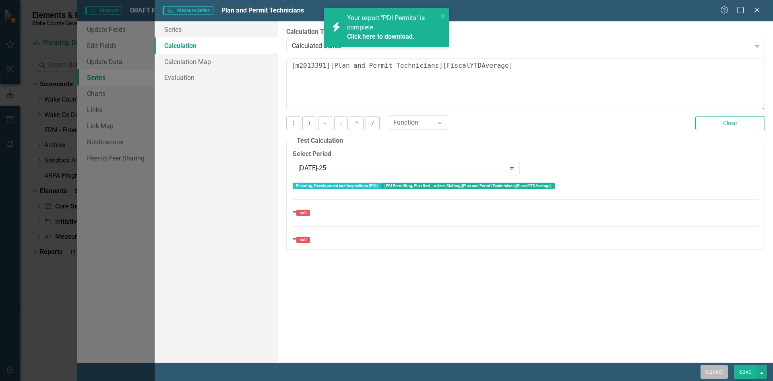
click at [515, 267] on button "Cancel" at bounding box center [714, 372] width 27 height 14
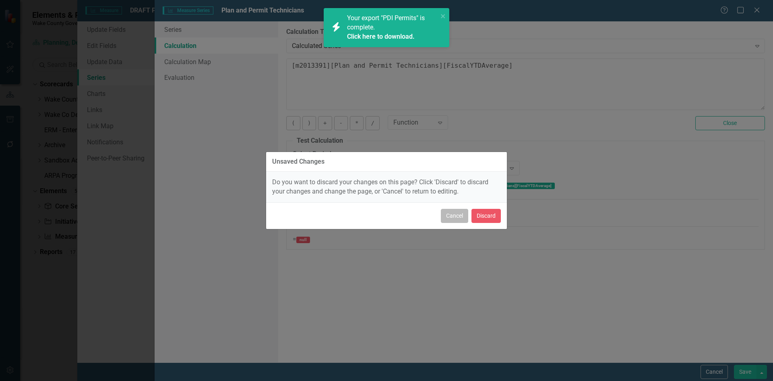
click at [463, 215] on button "Cancel" at bounding box center [454, 216] width 27 height 14
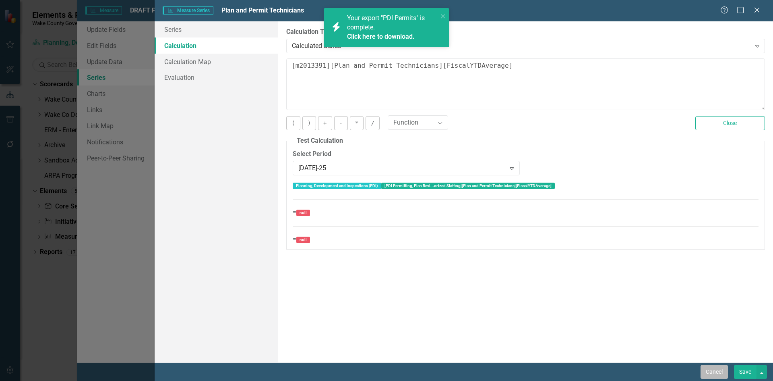
click at [515, 267] on button "Cancel" at bounding box center [714, 372] width 27 height 14
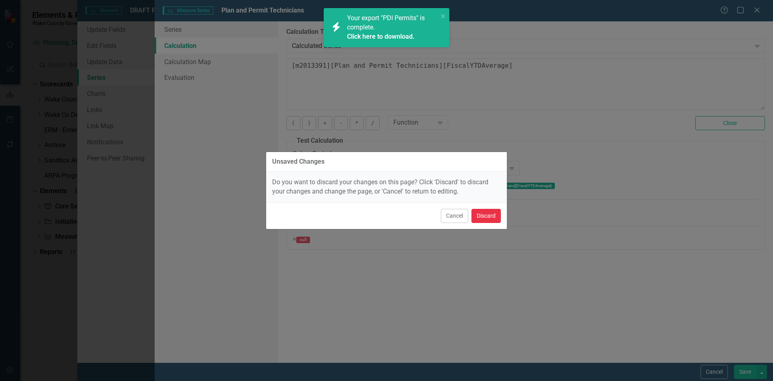
click at [487, 215] on button "Discard" at bounding box center [486, 216] width 29 height 14
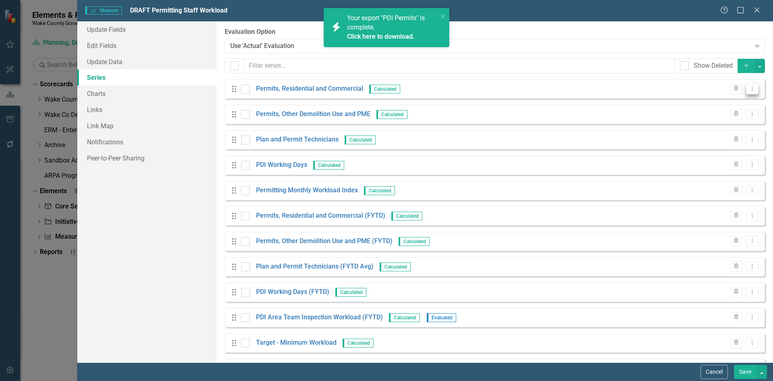
click at [515, 87] on icon "Dropdown Menu" at bounding box center [752, 88] width 7 height 5
click at [515, 101] on link "Edit Edit Measure Series" at bounding box center [706, 102] width 91 height 15
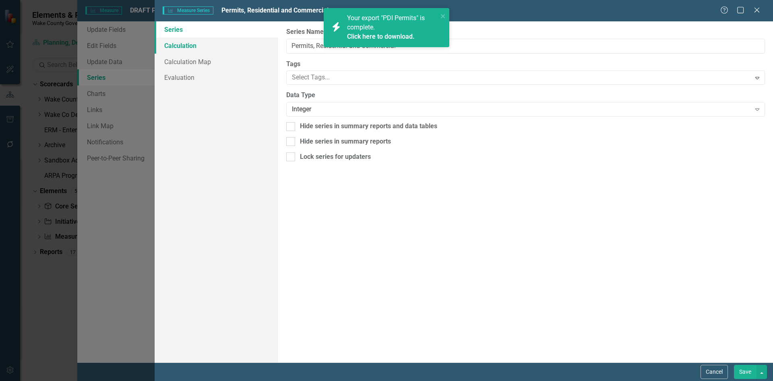
click at [173, 47] on link "Calculation" at bounding box center [217, 45] width 124 height 16
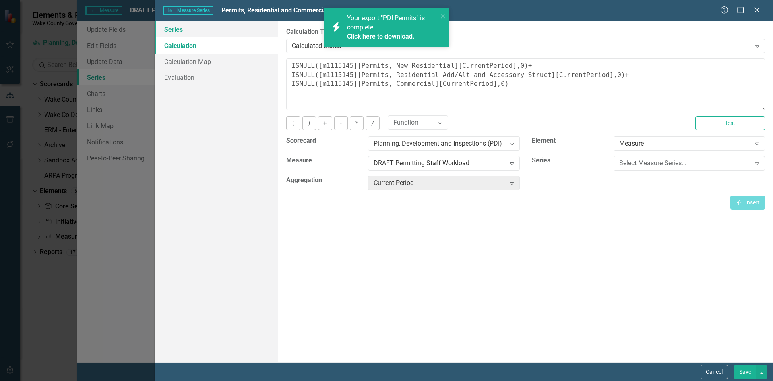
click at [187, 33] on link "Series" at bounding box center [217, 29] width 124 height 16
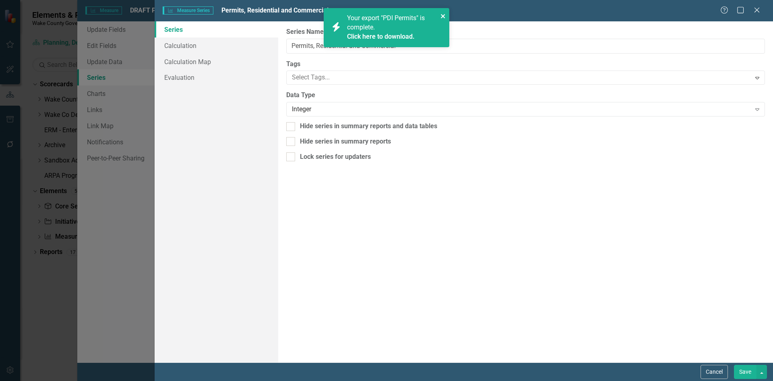
click at [446, 13] on icon "close" at bounding box center [444, 16] width 6 height 6
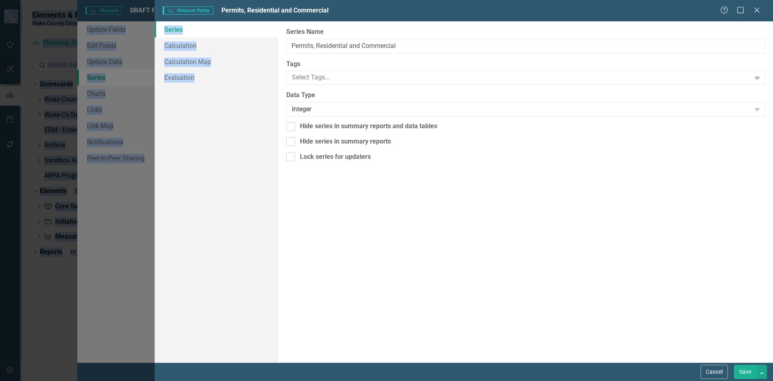
drag, startPoint x: 431, startPoint y: 45, endPoint x: 312, endPoint y: 47, distance: 118.8
click at [311, 47] on body "icon.bolt Your export "PDI Permits" is complete. Click here to download. Elemen…" at bounding box center [386, 190] width 773 height 381
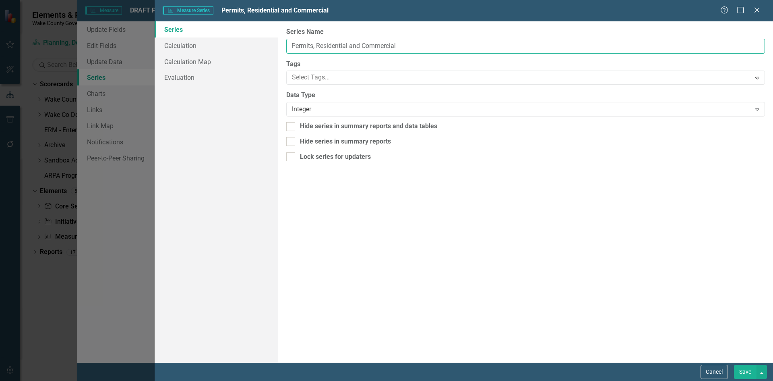
drag, startPoint x: 418, startPoint y: 45, endPoint x: 317, endPoint y: 45, distance: 101.5
click at [317, 45] on input "Permits, Residential and Commercial" at bounding box center [525, 46] width 479 height 15
type input "Permits, New Residential"
click at [216, 48] on link "Calculation" at bounding box center [217, 45] width 124 height 16
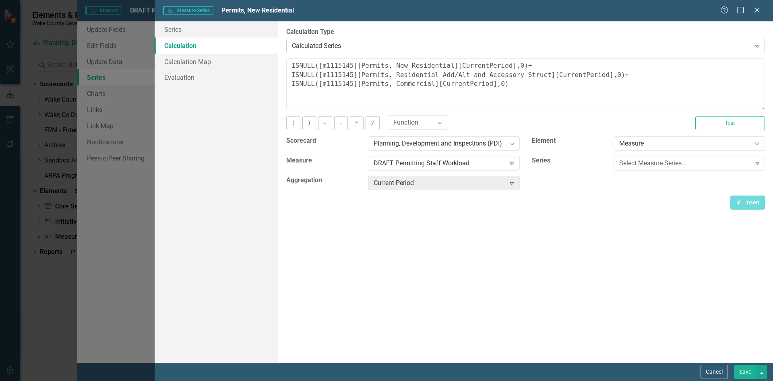
click at [320, 44] on div "Calculated Series" at bounding box center [521, 45] width 459 height 9
click at [319, 267] on div "Default (No Calculation)" at bounding box center [388, 387] width 761 height 9
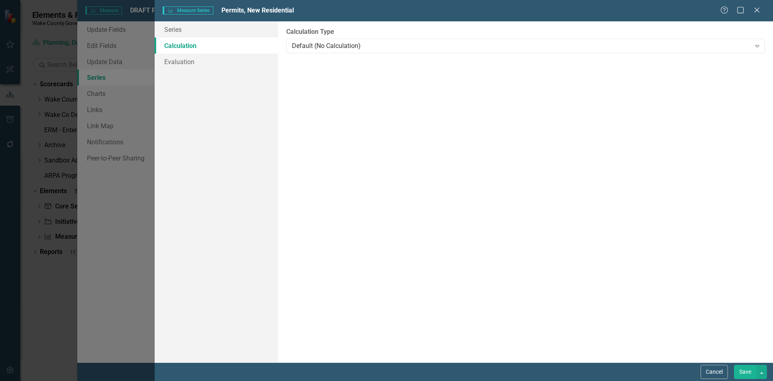
click at [515, 267] on button "Save" at bounding box center [745, 372] width 23 height 14
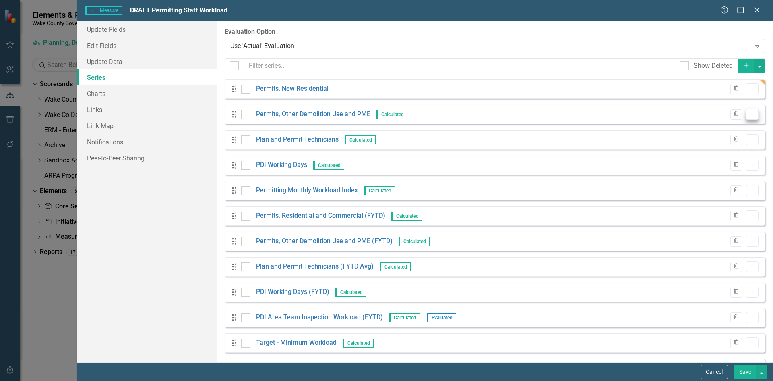
click at [515, 118] on button "Dropdown Menu" at bounding box center [752, 114] width 12 height 11
click at [515, 125] on link "Edit Edit Measure Series" at bounding box center [706, 127] width 91 height 15
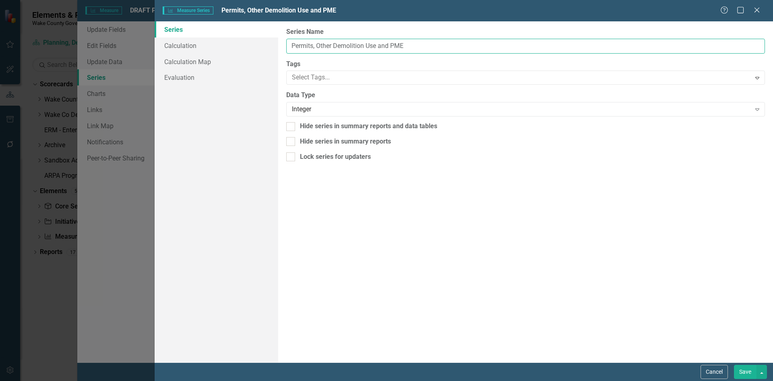
drag, startPoint x: 317, startPoint y: 46, endPoint x: 435, endPoint y: 42, distance: 117.7
click at [435, 42] on input "Permits, Other Demolition Use and PME" at bounding box center [525, 46] width 479 height 15
click at [383, 46] on input "Permits, Residential" at bounding box center [525, 46] width 479 height 15
type input "Permits, Residential Add/Alt and Accessory Struct"
click at [193, 47] on link "Calculation" at bounding box center [217, 45] width 124 height 16
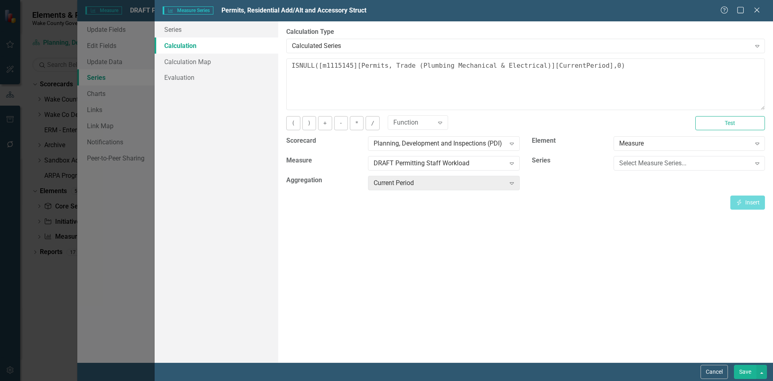
click at [335, 46] on div "Calculated Series" at bounding box center [521, 45] width 459 height 9
click at [331, 267] on div "Default (No Calculation)" at bounding box center [388, 387] width 761 height 9
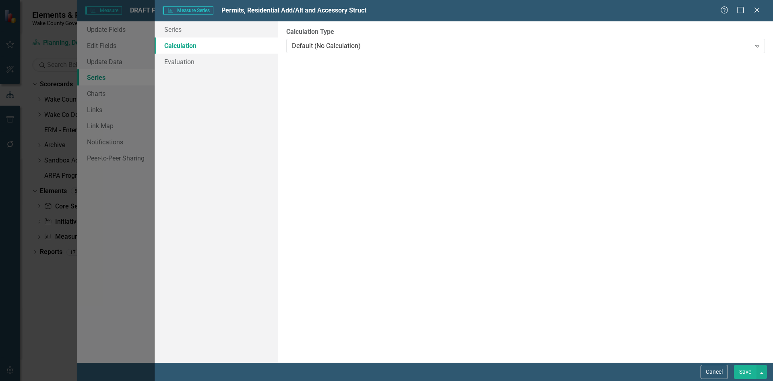
click at [515, 267] on button "Save" at bounding box center [745, 372] width 23 height 14
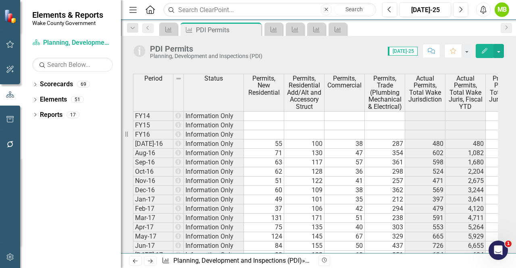
scroll to position [322, 0]
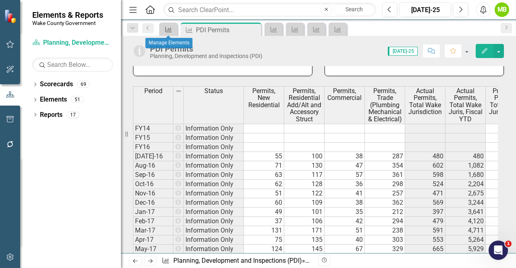
click at [165, 29] on icon "Measure" at bounding box center [168, 29] width 8 height 6
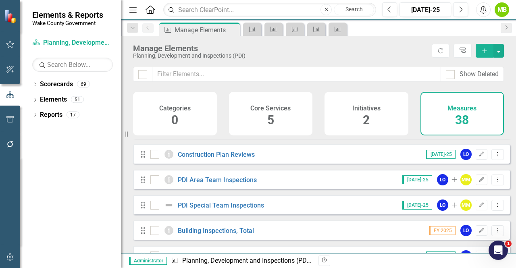
scroll to position [644, 0]
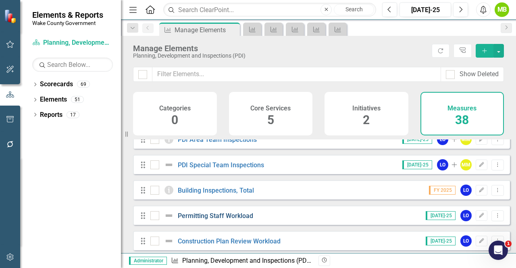
click at [232, 220] on link "Permitting Staff Workload" at bounding box center [215, 216] width 75 height 8
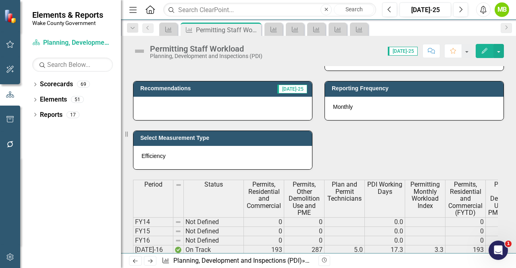
scroll to position [322, 0]
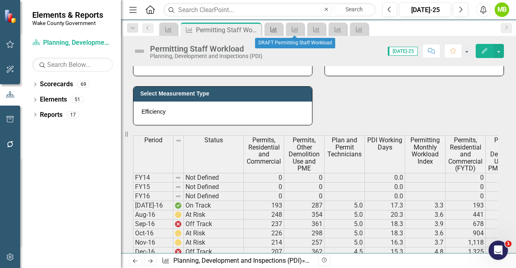
click at [273, 31] on icon at bounding box center [273, 30] width 6 height 6
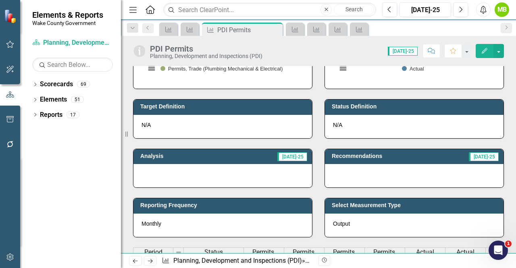
scroll to position [282, 0]
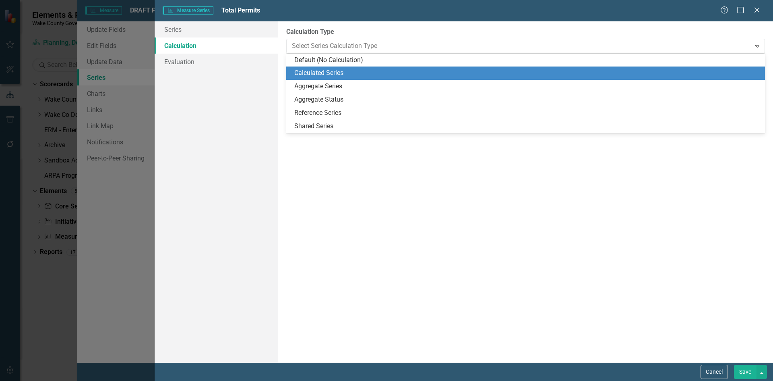
scroll to position [5, 0]
click at [325, 73] on div "Calculated Series" at bounding box center [527, 72] width 466 height 9
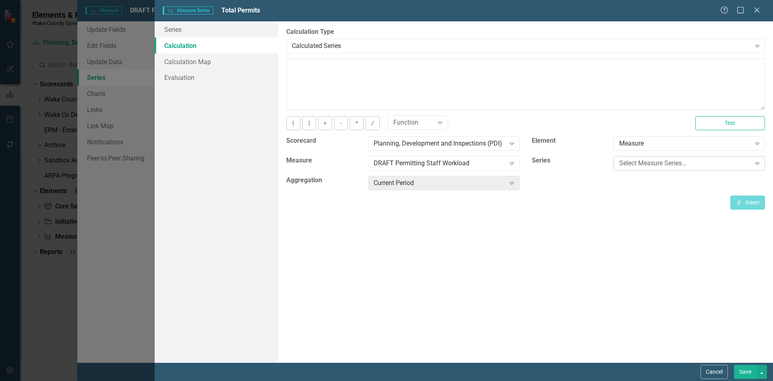
click at [653, 166] on div "Select Measure Series..." at bounding box center [686, 163] width 132 height 9
click at [653, 380] on div "Permits, New Residential" at bounding box center [388, 387] width 761 height 9
click at [738, 203] on icon "Insert" at bounding box center [739, 202] width 7 height 6
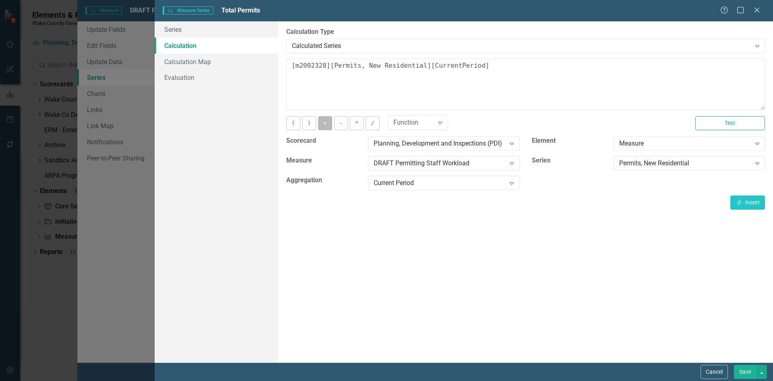
click at [323, 124] on button "+" at bounding box center [325, 123] width 14 height 14
click at [696, 163] on div "Permits, New Residential" at bounding box center [686, 163] width 132 height 9
click at [748, 202] on button "Insert Insert" at bounding box center [748, 202] width 35 height 14
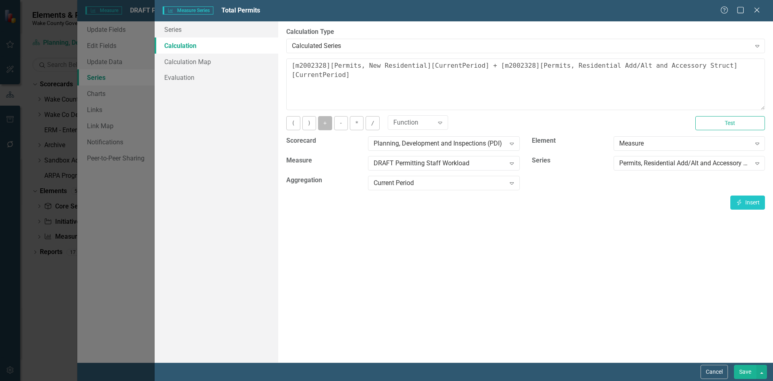
click at [329, 124] on button "+" at bounding box center [325, 123] width 14 height 14
click at [700, 170] on div "Permits, Residential Add/Alt and Accessory Struct Expand" at bounding box center [689, 163] width 151 height 15
drag, startPoint x: 756, startPoint y: 203, endPoint x: 729, endPoint y: 199, distance: 27.3
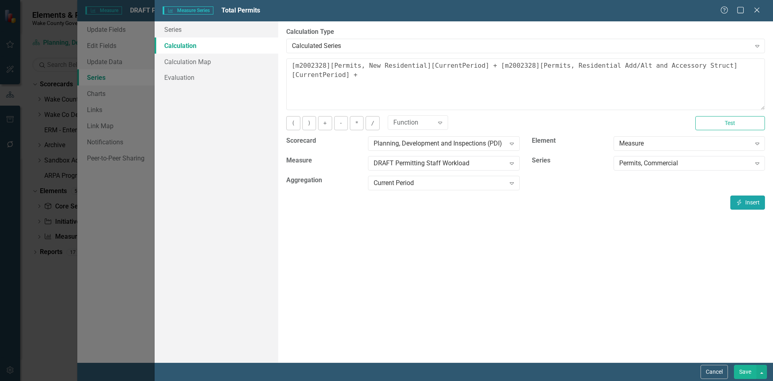
click at [756, 203] on button "Insert Insert" at bounding box center [748, 202] width 35 height 14
click at [325, 124] on button "+" at bounding box center [325, 123] width 14 height 14
click at [654, 167] on div "Permits, Commercial" at bounding box center [686, 163] width 132 height 9
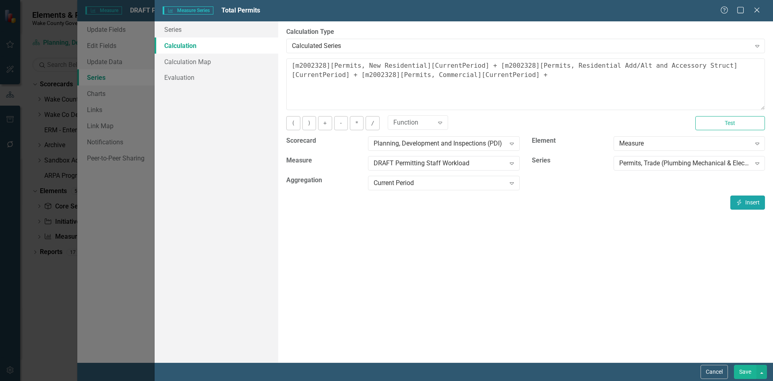
click at [739, 201] on icon "Insert" at bounding box center [739, 202] width 7 height 6
type textarea "[m2002328][Permits, New Residential][CurrentPeriod] + [m2002328][Permits, Resid…"
click at [740, 372] on button "Save" at bounding box center [745, 372] width 23 height 14
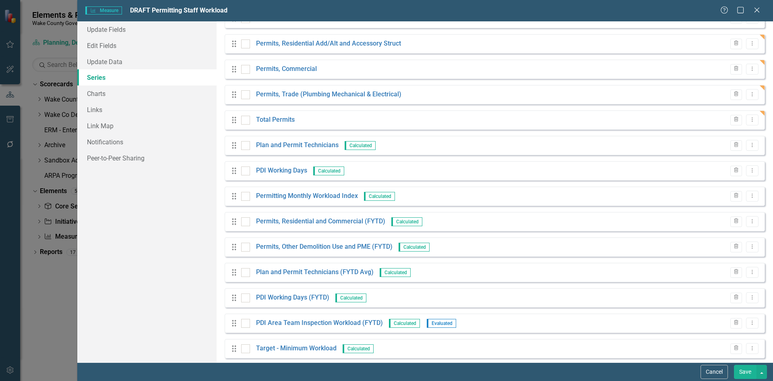
scroll to position [0, 0]
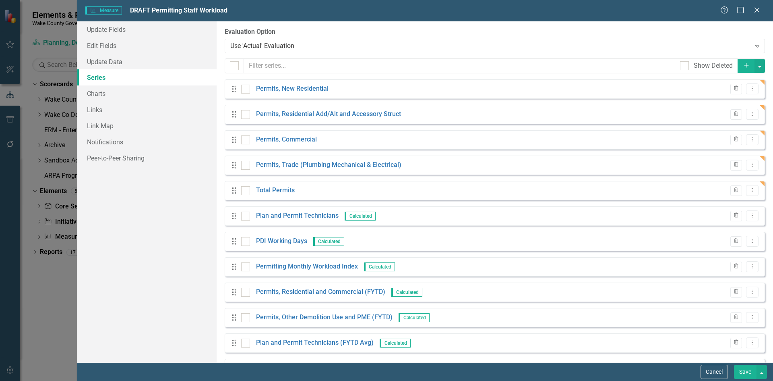
click at [740, 369] on button "Save" at bounding box center [745, 372] width 23 height 14
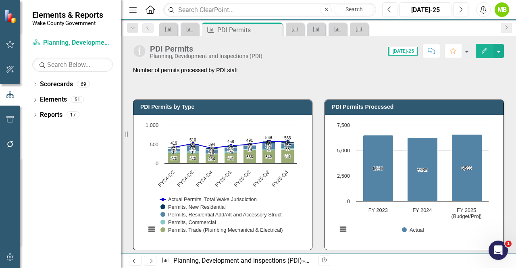
scroll to position [322, 0]
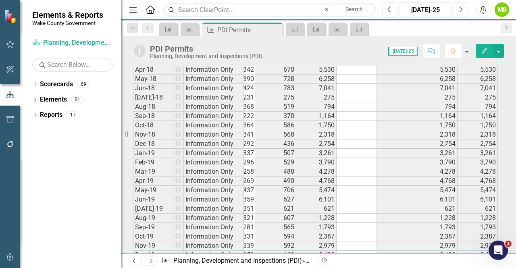
scroll to position [604, 0]
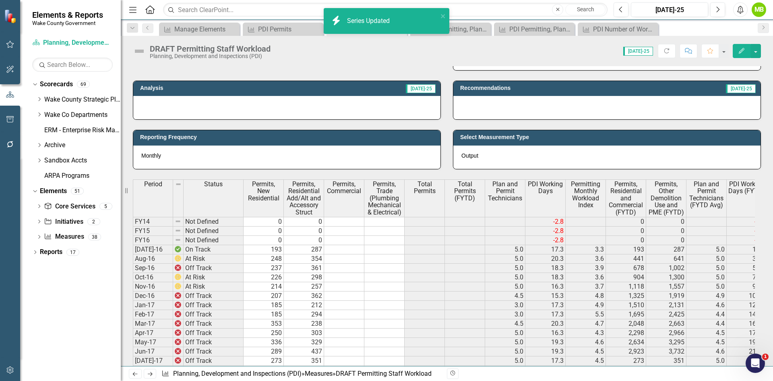
scroll to position [282, 0]
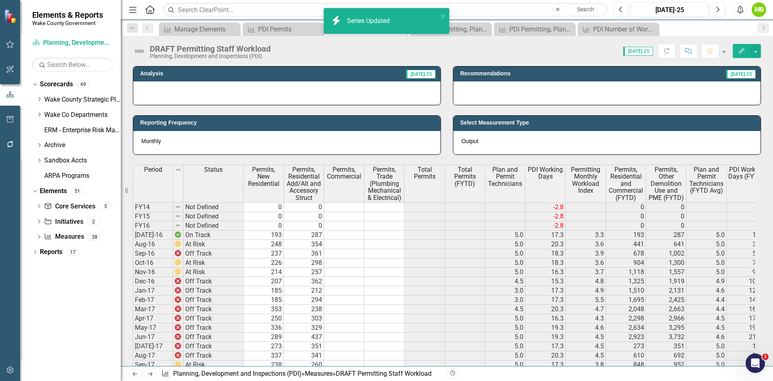
click at [257, 235] on td "193" at bounding box center [264, 234] width 40 height 9
click at [265, 234] on td "193" at bounding box center [264, 234] width 40 height 9
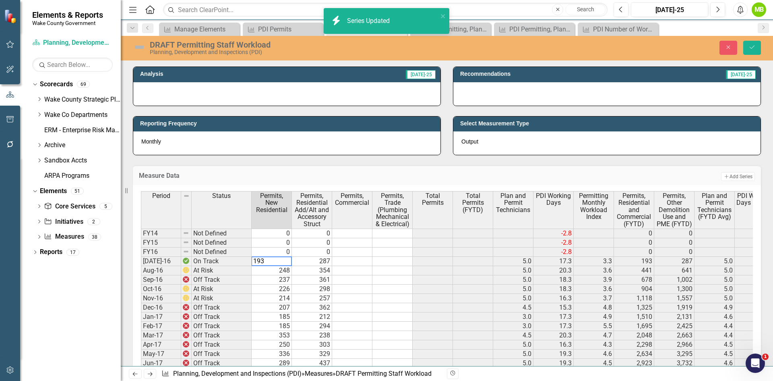
paste textarea "55 100 38 287 71 130 47 354 63 117 57 361 62 128 36 298 51 122 41 257 60 109 38…"
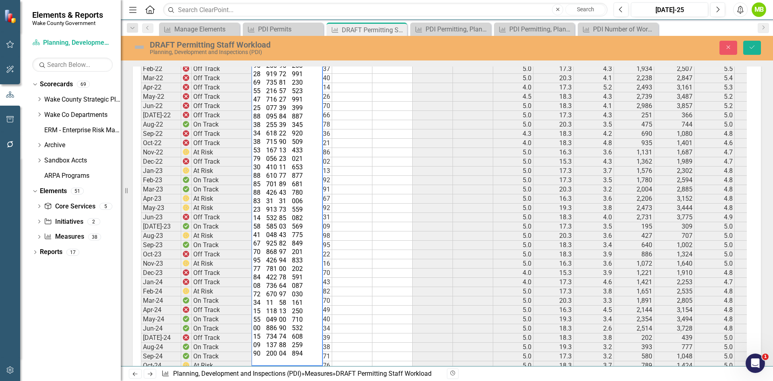
scroll to position [974, 0]
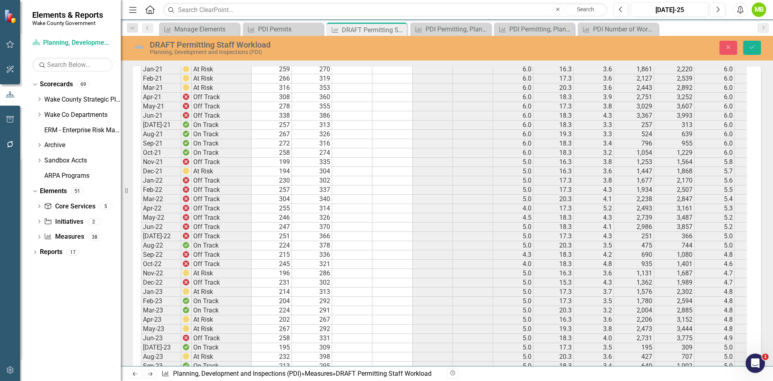
click at [277, 70] on td "259" at bounding box center [272, 69] width 40 height 9
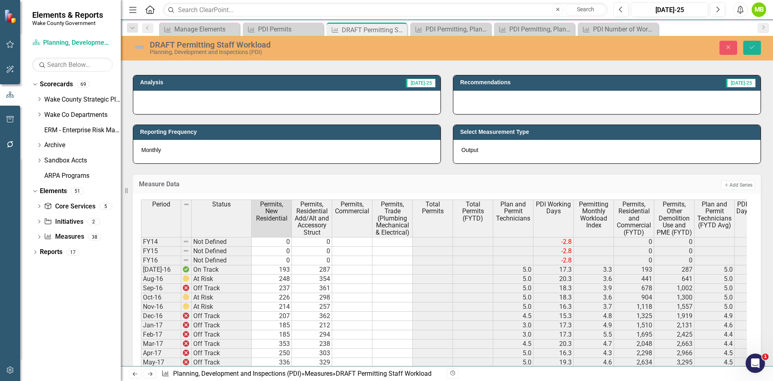
scroll to position [330, 0]
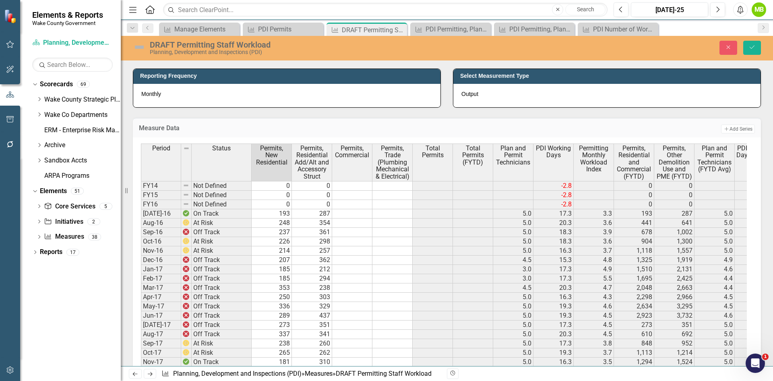
click at [274, 213] on td "193" at bounding box center [272, 213] width 40 height 9
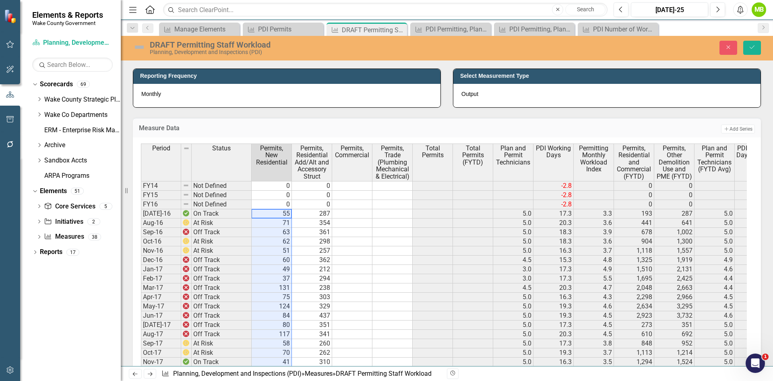
drag, startPoint x: 313, startPoint y: 211, endPoint x: 317, endPoint y: 214, distance: 5.7
click at [313, 211] on td "287" at bounding box center [312, 213] width 40 height 9
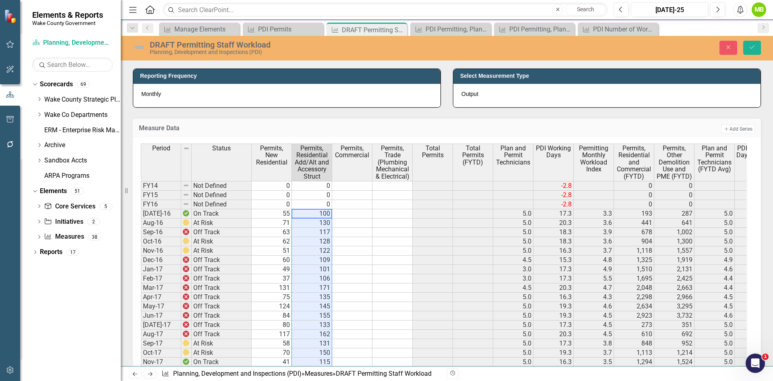
click at [348, 214] on td at bounding box center [352, 213] width 40 height 9
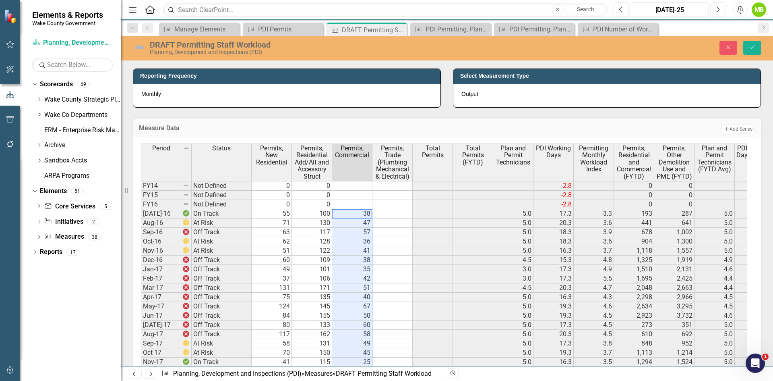
click at [390, 214] on td at bounding box center [393, 213] width 40 height 9
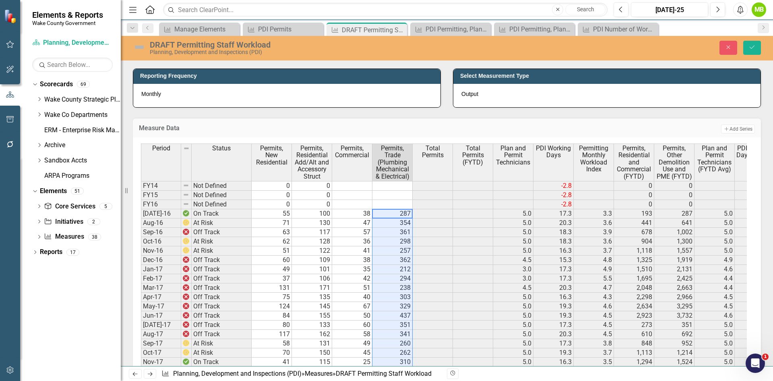
type textarea "287"
click at [368, 189] on td at bounding box center [352, 186] width 40 height 10
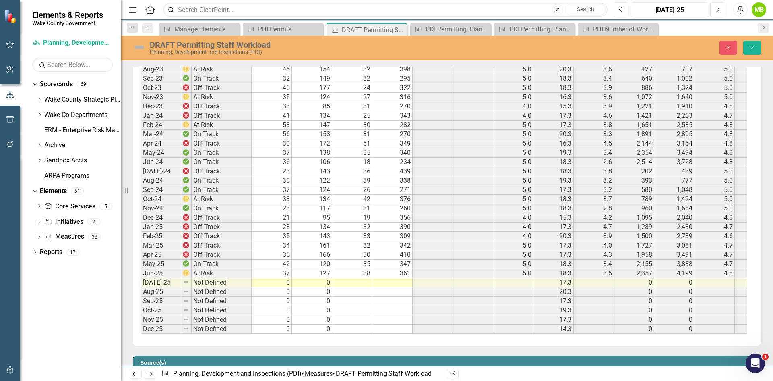
scroll to position [1135, 0]
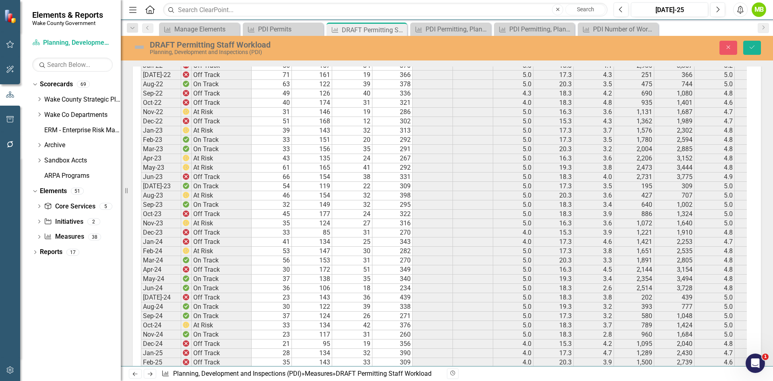
click at [442, 258] on td at bounding box center [433, 260] width 40 height 9
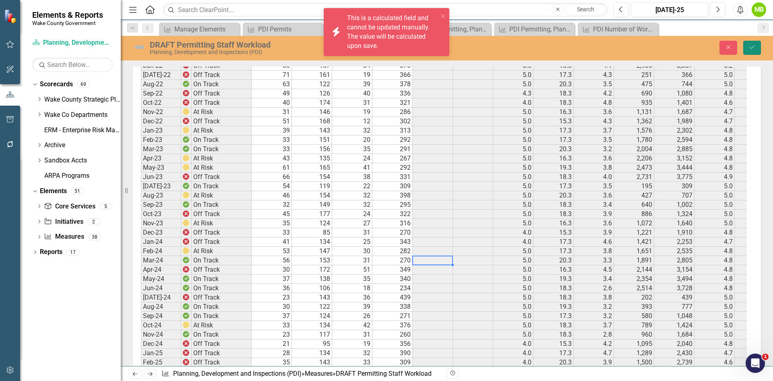
drag, startPoint x: 751, startPoint y: 48, endPoint x: 736, endPoint y: 64, distance: 21.7
click at [751, 48] on icon "Save" at bounding box center [752, 47] width 7 height 6
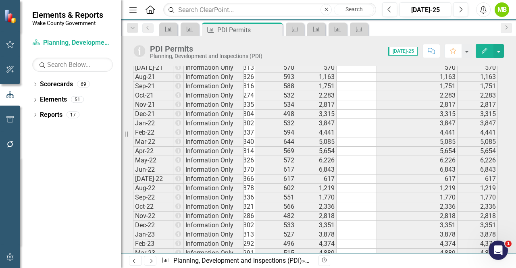
scroll to position [846, 0]
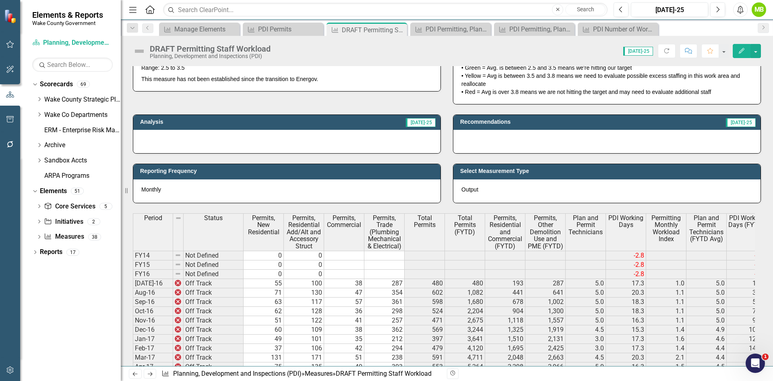
scroll to position [282, 0]
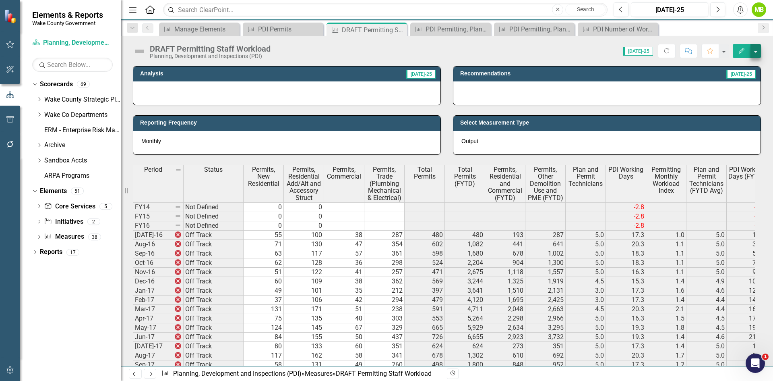
click at [759, 49] on button "button" at bounding box center [756, 51] width 10 height 14
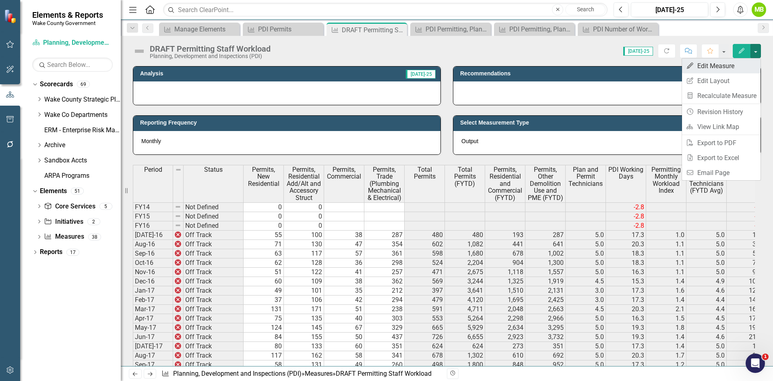
click at [717, 68] on link "Edit Edit Measure" at bounding box center [721, 65] width 79 height 15
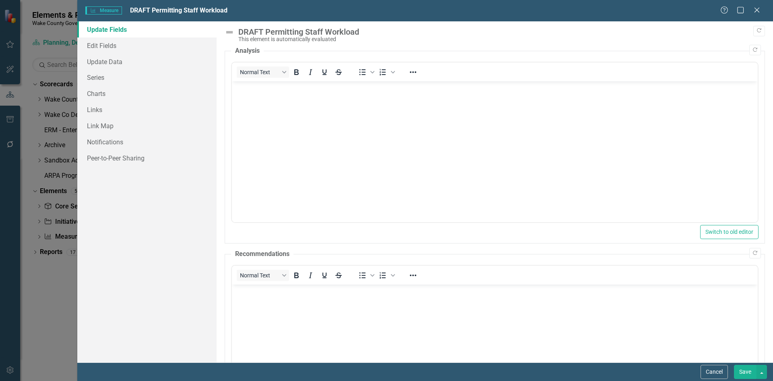
scroll to position [0, 0]
click at [90, 78] on link "Series" at bounding box center [146, 77] width 139 height 16
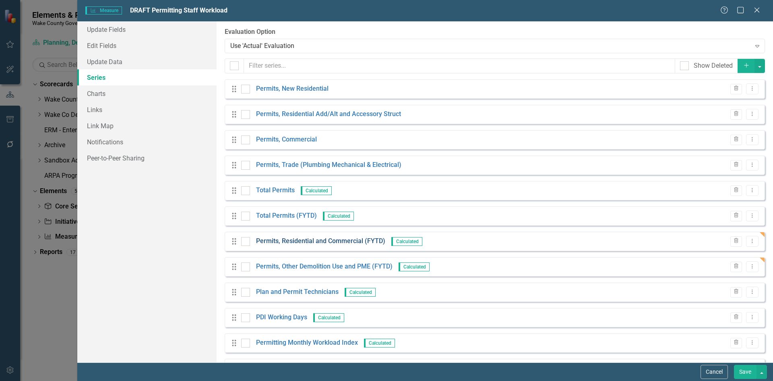
click at [294, 240] on link "Permits, Residential and Commercial (FYTD)" at bounding box center [320, 240] width 129 height 9
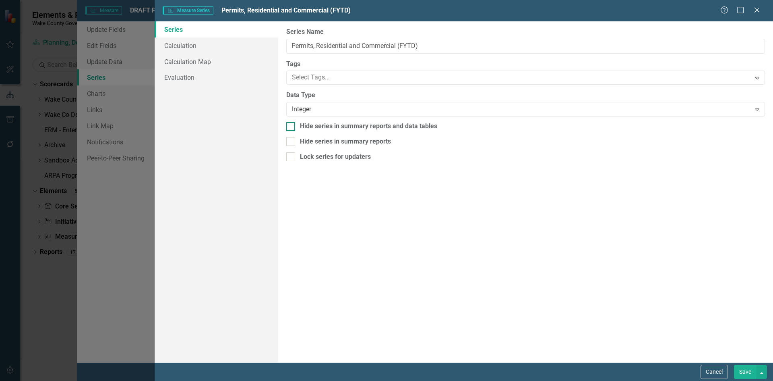
click at [294, 128] on div at bounding box center [290, 126] width 9 height 9
click at [292, 127] on input "Hide series in summary reports and data tables" at bounding box center [288, 124] width 5 height 5
checkbox input "true"
click at [738, 368] on button "Save" at bounding box center [745, 372] width 23 height 14
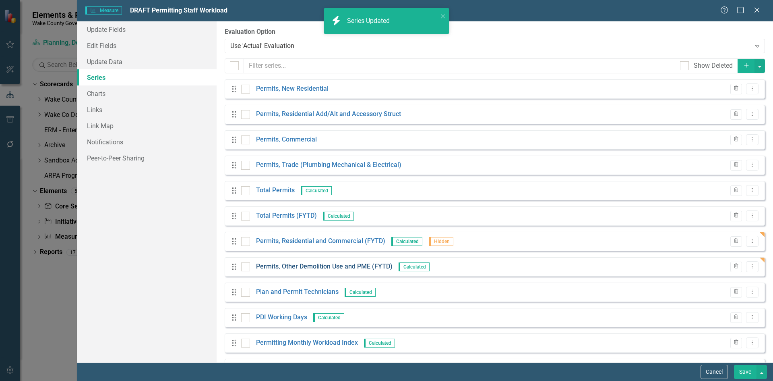
click at [350, 266] on link "Permits, Other Demolition Use and PME (FYTD)" at bounding box center [324, 266] width 137 height 9
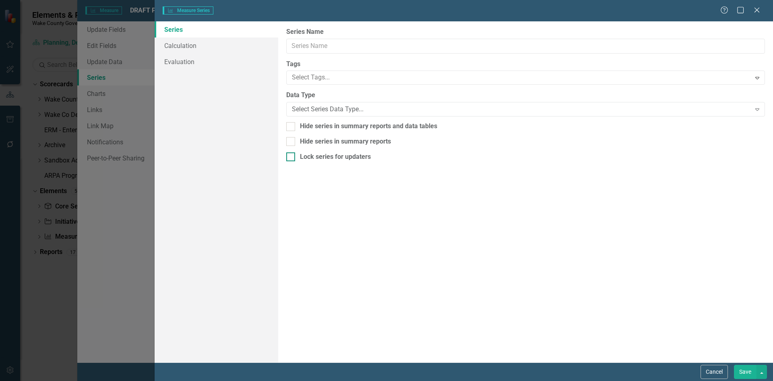
drag, startPoint x: 292, startPoint y: 122, endPoint x: 353, endPoint y: 161, distance: 72.6
click at [292, 122] on div at bounding box center [290, 126] width 9 height 9
click at [292, 122] on input "Hide series in summary reports and data tables" at bounding box center [288, 124] width 5 height 5
checkbox input "true"
type input "Permits, Other Demolition Use and PME (FYTD)"
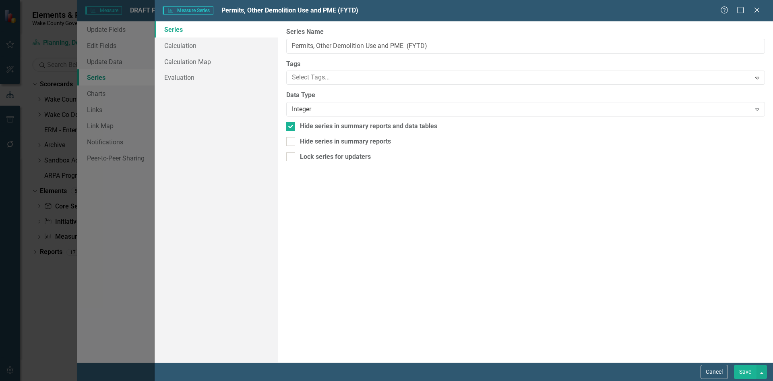
click at [746, 370] on button "Save" at bounding box center [745, 372] width 23 height 14
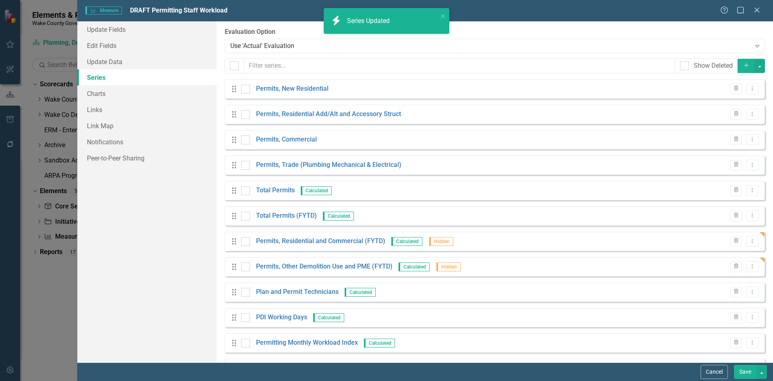
click at [743, 371] on button "Save" at bounding box center [745, 372] width 23 height 14
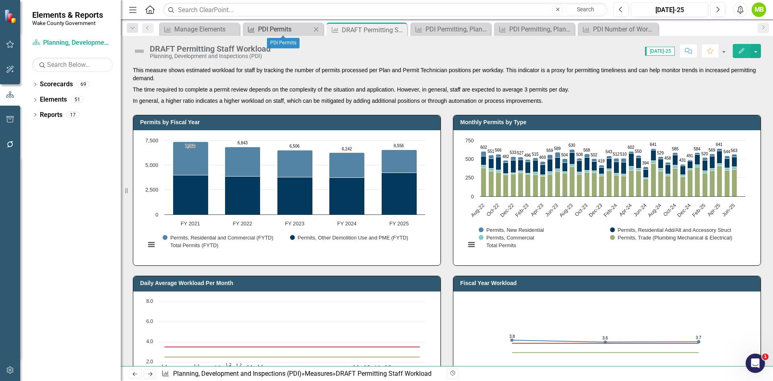
click at [286, 30] on div "PDI Permits" at bounding box center [284, 29] width 53 height 10
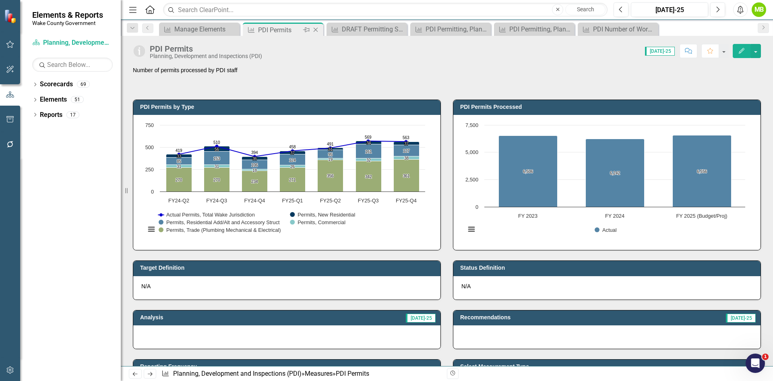
click at [317, 29] on icon "Close" at bounding box center [316, 30] width 8 height 6
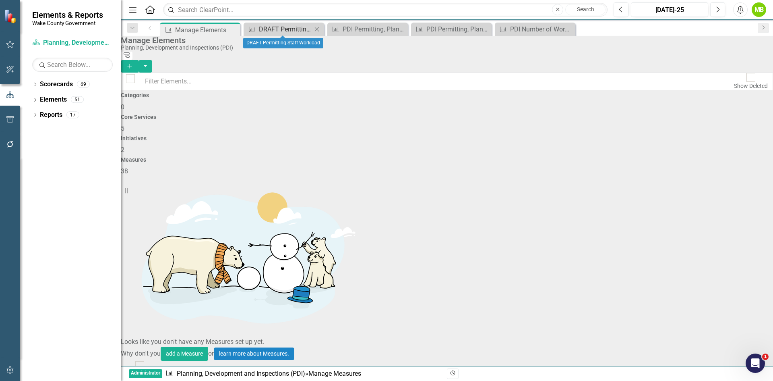
click at [296, 31] on div "DRAFT Permitting Staff Workload" at bounding box center [285, 29] width 53 height 10
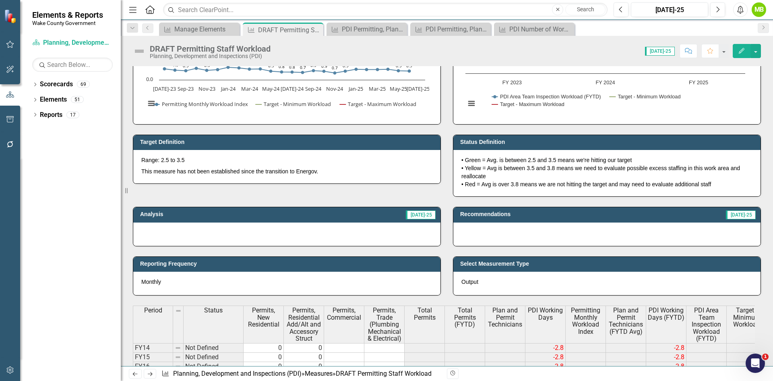
scroll to position [242, 0]
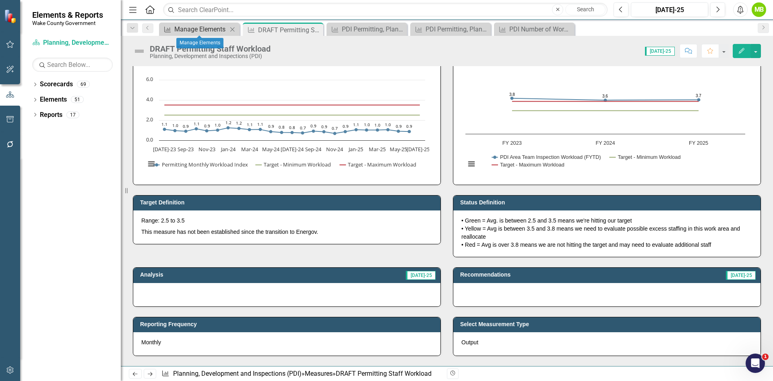
click at [208, 31] on div "Manage Elements" at bounding box center [200, 29] width 53 height 10
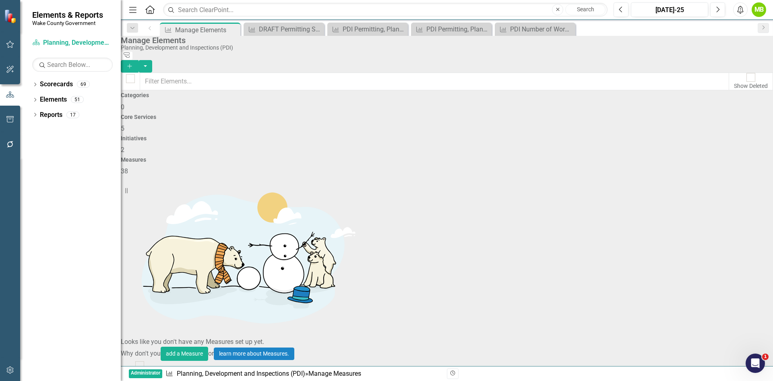
scroll to position [483, 0]
click at [293, 29] on div "DRAFT Permitting Staff Workload" at bounding box center [285, 29] width 53 height 10
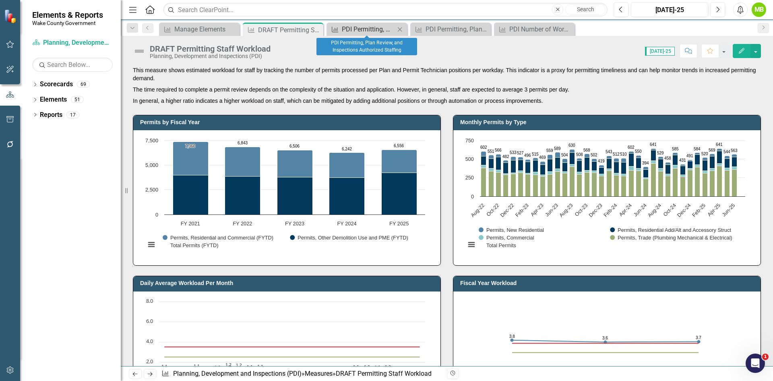
click at [347, 29] on div "PDI Permitting, Plan Review, and Inspections Authorized Staffing" at bounding box center [368, 29] width 53 height 10
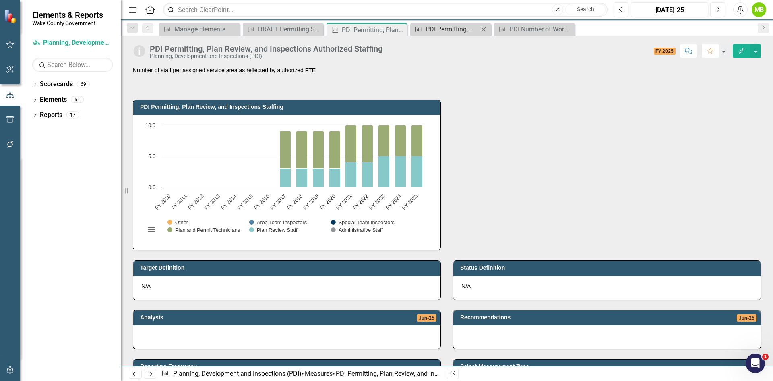
click at [432, 25] on div "PDI Permitting, Plan Review, and Inspections Actual Staffing" at bounding box center [452, 29] width 53 height 10
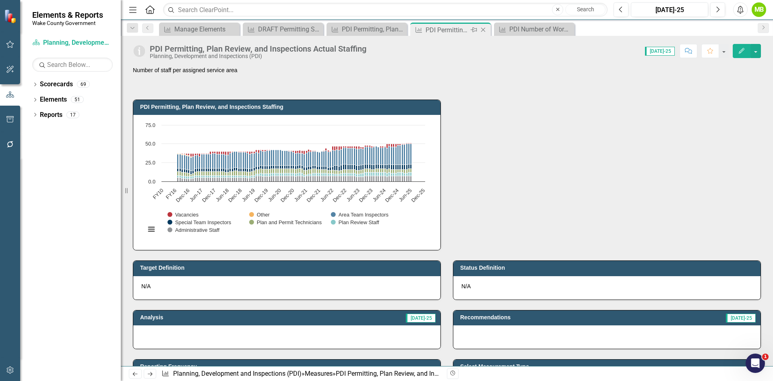
click at [486, 29] on icon "Close" at bounding box center [483, 30] width 8 height 6
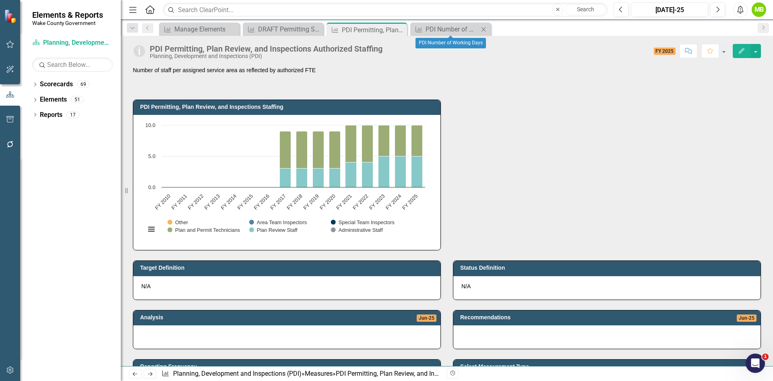
click at [484, 29] on icon at bounding box center [484, 29] width 4 height 4
click at [397, 30] on icon "Close" at bounding box center [400, 30] width 8 height 6
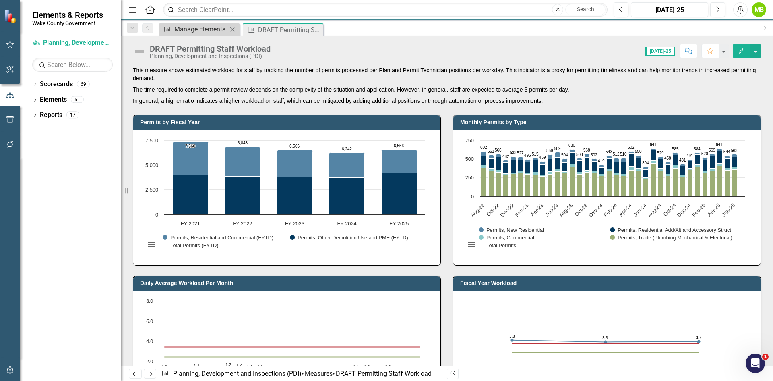
click at [185, 31] on div "Manage Elements" at bounding box center [200, 29] width 53 height 10
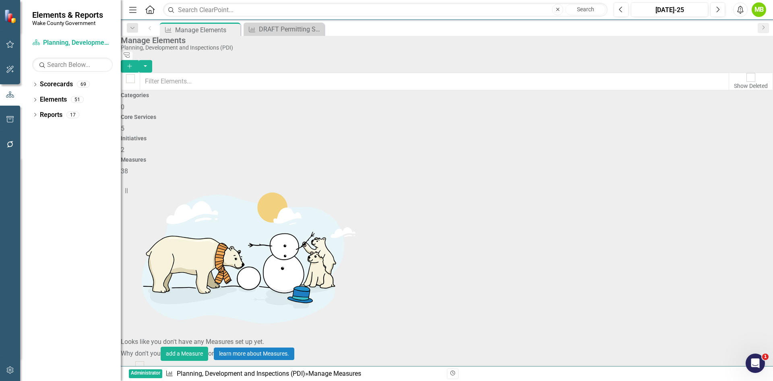
scroll to position [564, 0]
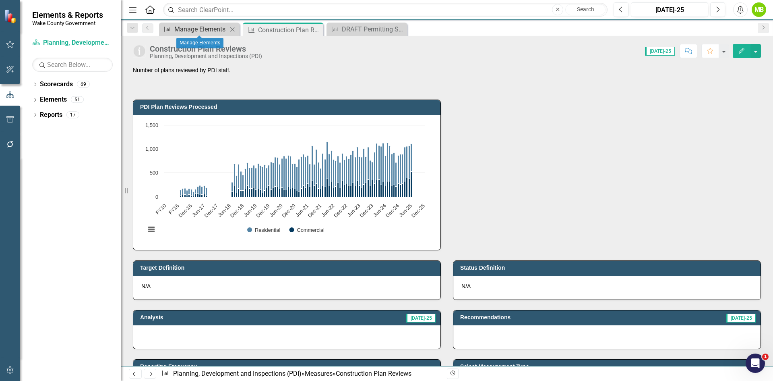
click at [196, 30] on div "Manage Elements" at bounding box center [200, 29] width 53 height 10
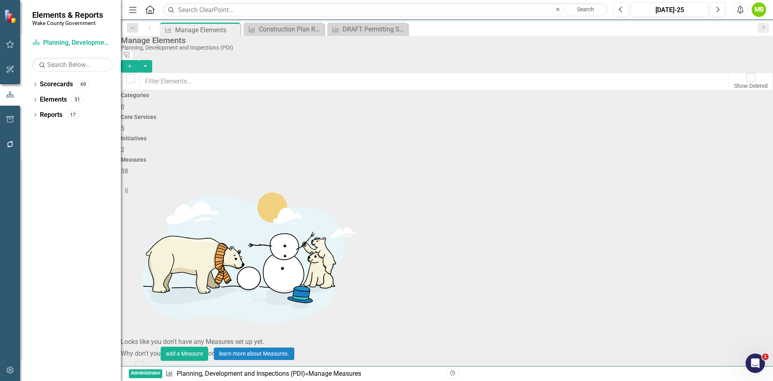
scroll to position [524, 0]
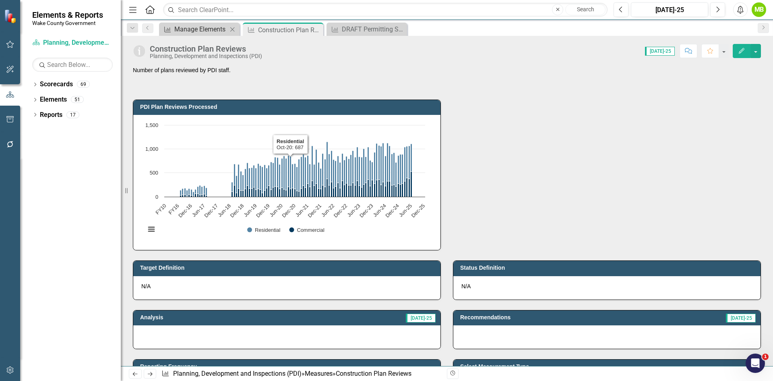
click at [221, 29] on div "Manage Elements" at bounding box center [200, 29] width 53 height 10
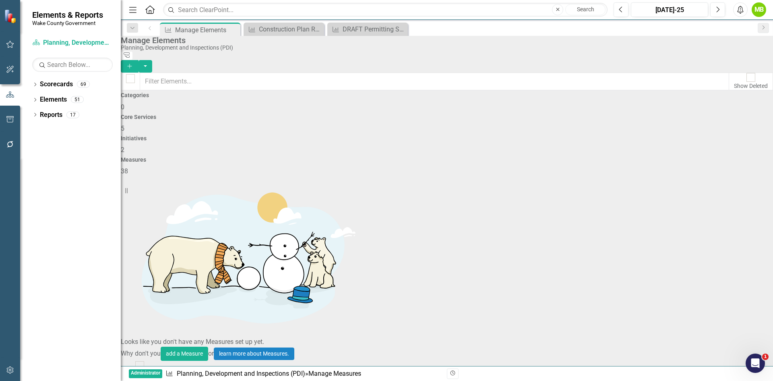
scroll to position [604, 0]
click at [730, 332] on link "Copy Duplicate Measure" at bounding box center [718, 330] width 73 height 15
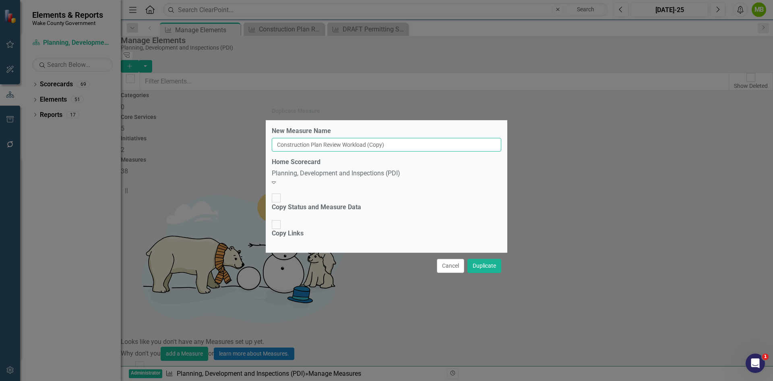
click at [278, 151] on input "Construction Plan Review Workload (Copy)" at bounding box center [387, 145] width 230 height 14
drag, startPoint x: 431, startPoint y: 158, endPoint x: 396, endPoint y: 157, distance: 35.1
click at [396, 151] on input "Draft: Construction Plan Review Workload (Copy)" at bounding box center [387, 145] width 230 height 14
type input "Draft: Construction Plan Review Workload"
click at [479, 259] on button "Duplicate" at bounding box center [485, 266] width 34 height 14
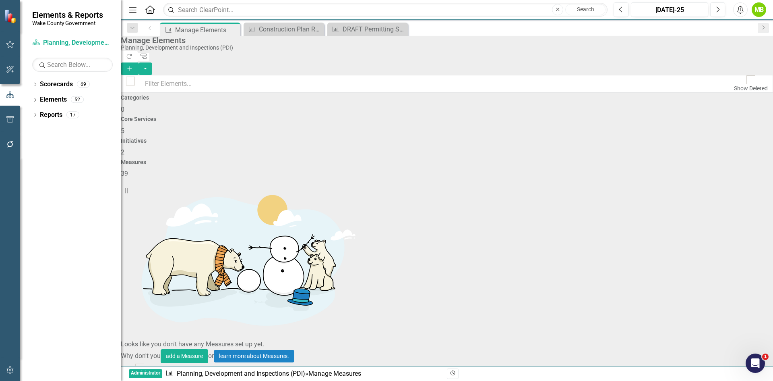
scroll to position [644, 0]
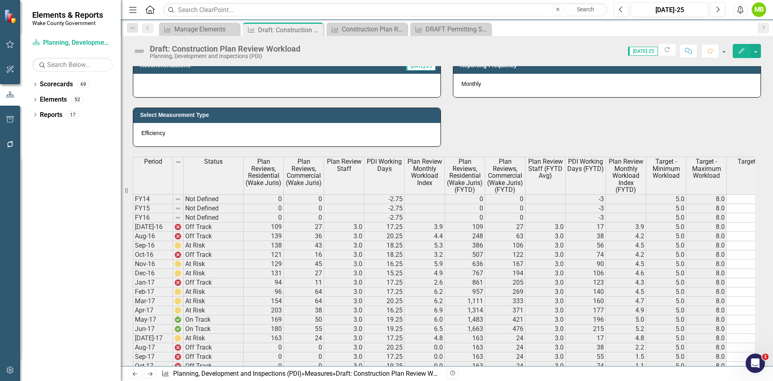
scroll to position [363, 0]
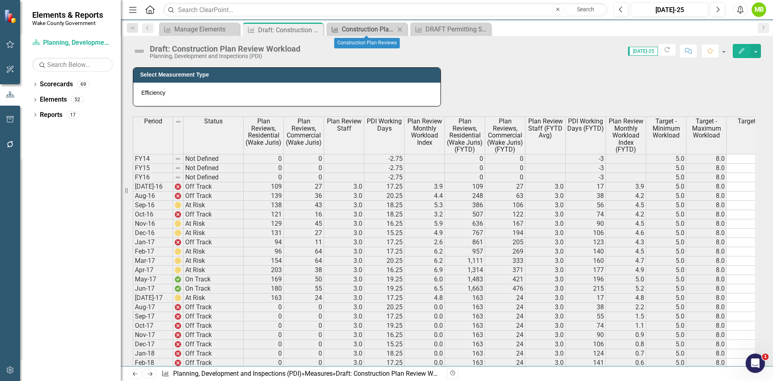
click at [356, 33] on div "Construction Plan Reviews" at bounding box center [368, 29] width 53 height 10
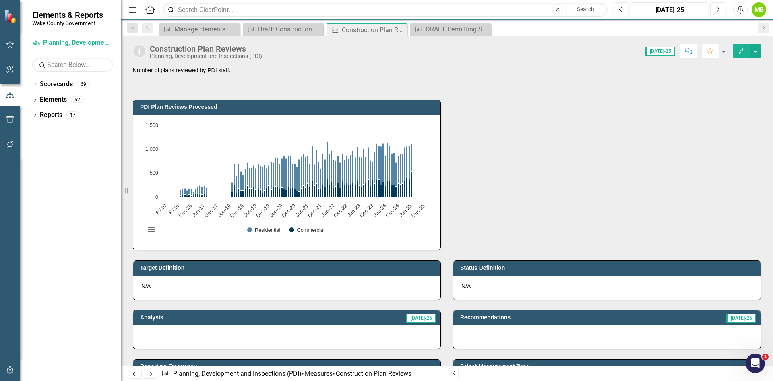
scroll to position [443, 0]
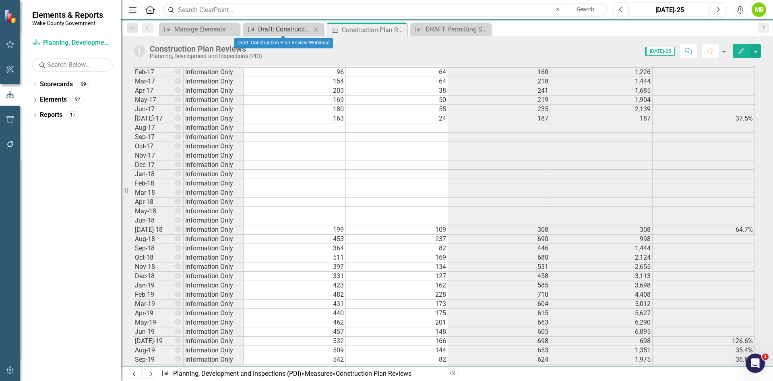
click at [274, 28] on div "Draft: Construction Plan Review Workload" at bounding box center [284, 29] width 53 height 10
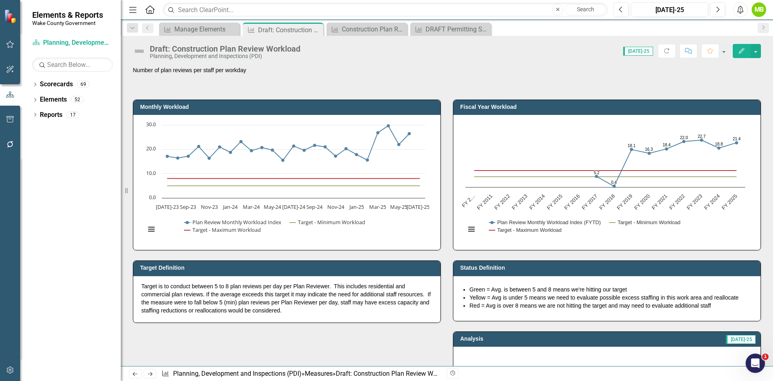
scroll to position [121, 0]
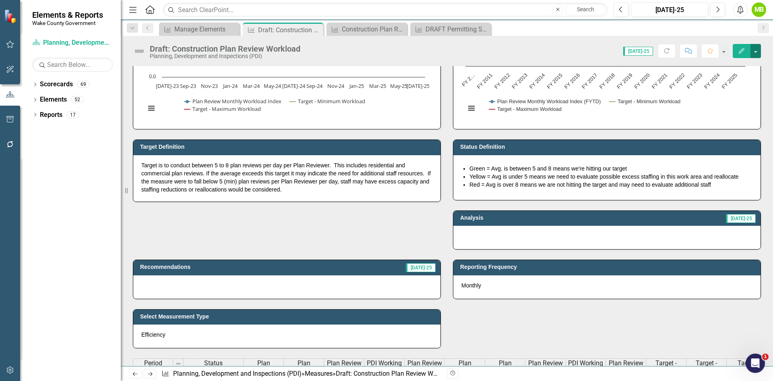
click at [754, 51] on button "button" at bounding box center [756, 51] width 10 height 14
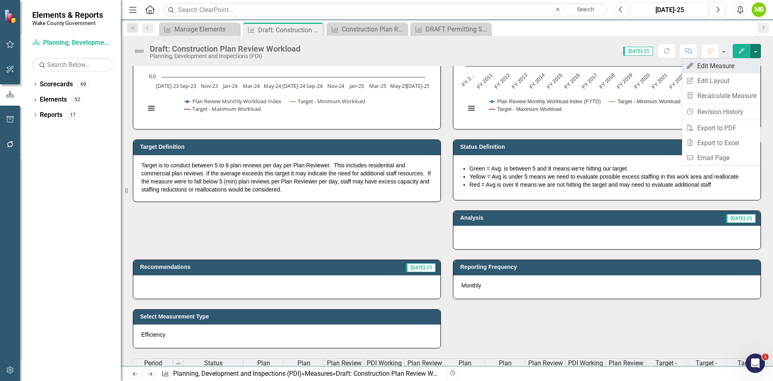
click at [717, 66] on link "Edit Edit Measure" at bounding box center [721, 65] width 79 height 15
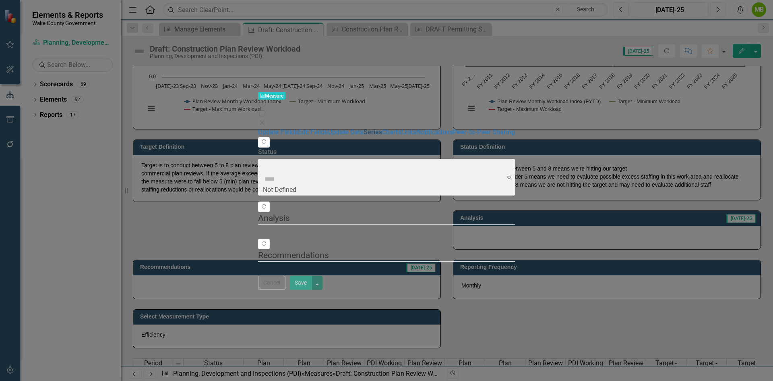
click at [364, 128] on link "Series" at bounding box center [373, 132] width 19 height 8
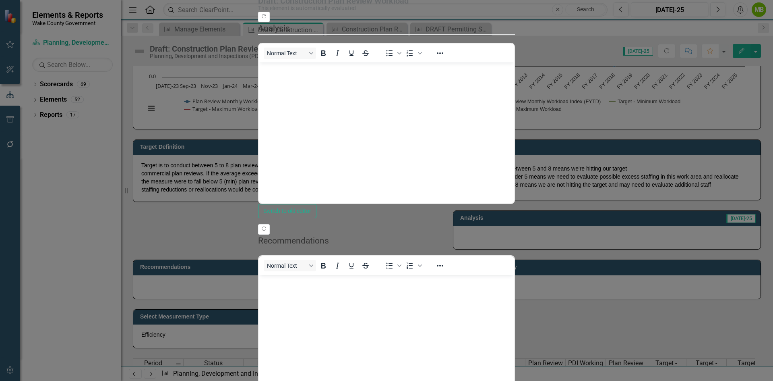
scroll to position [0, 0]
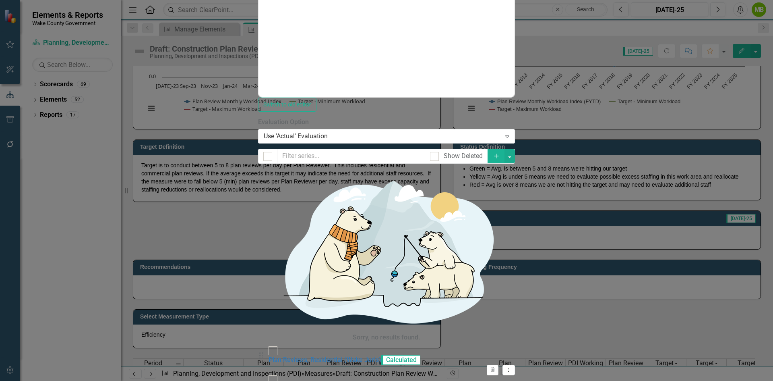
click at [510, 367] on icon at bounding box center [509, 369] width 1 height 4
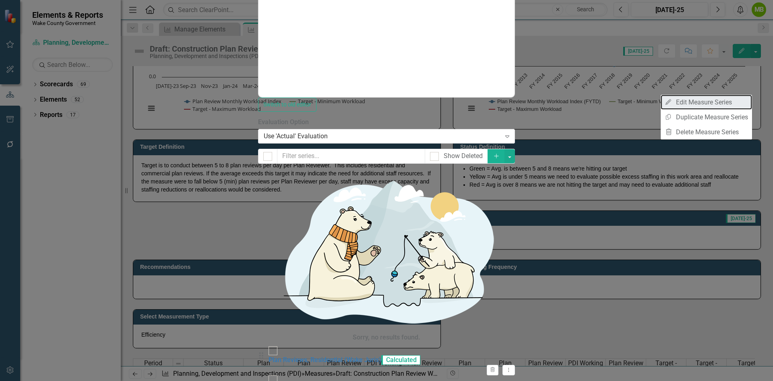
click at [730, 104] on link "Edit Edit Measure Series" at bounding box center [706, 102] width 91 height 15
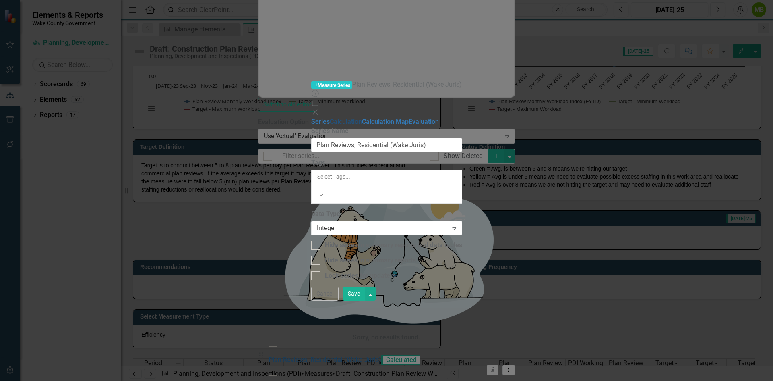
click at [330, 118] on link "Calculation" at bounding box center [346, 122] width 32 height 8
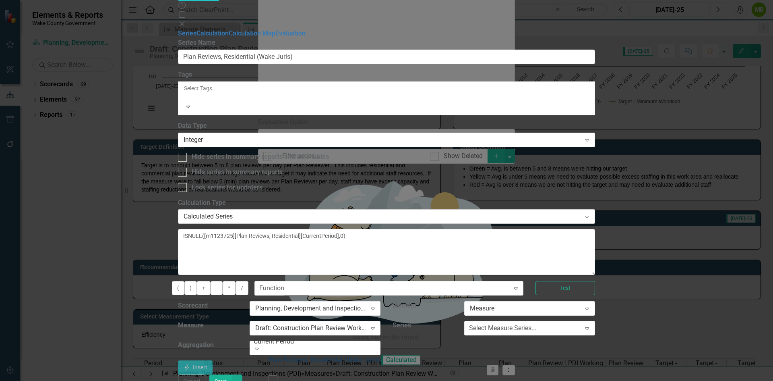
click at [361, 212] on div "Calculated Series" at bounding box center [382, 216] width 397 height 9
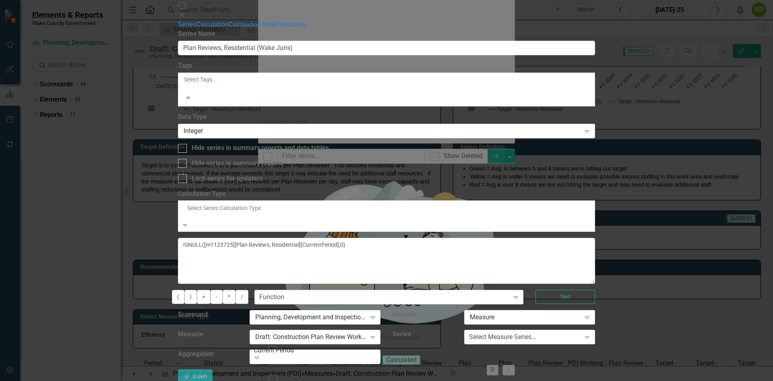
click at [353, 380] on div "Default (No Calculation)" at bounding box center [386, 385] width 773 height 9
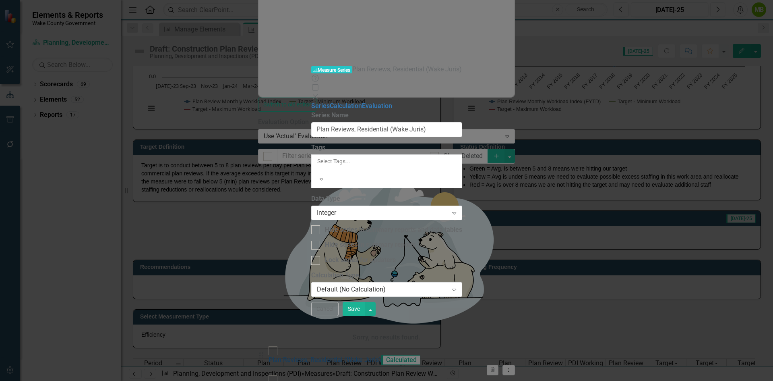
click at [365, 316] on button "Save" at bounding box center [354, 309] width 23 height 14
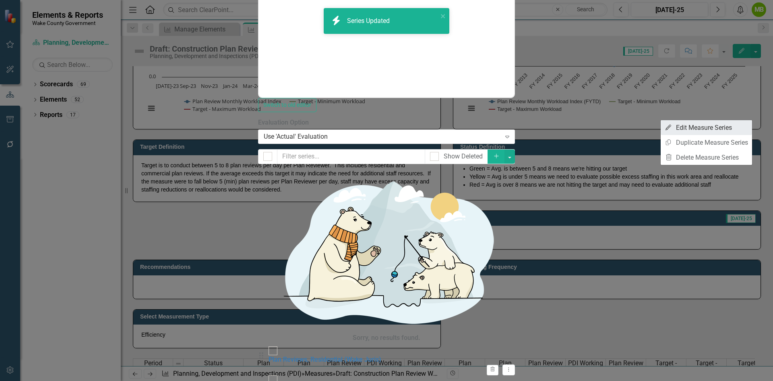
click at [716, 127] on link "Edit Edit Measure Series" at bounding box center [706, 127] width 91 height 15
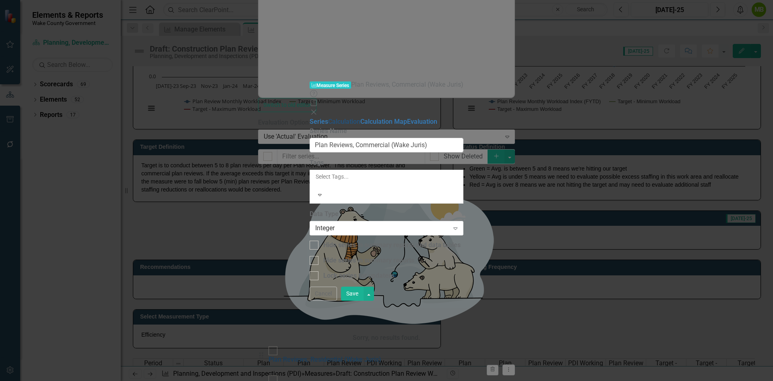
click at [328, 118] on link "Calculation" at bounding box center [344, 122] width 32 height 8
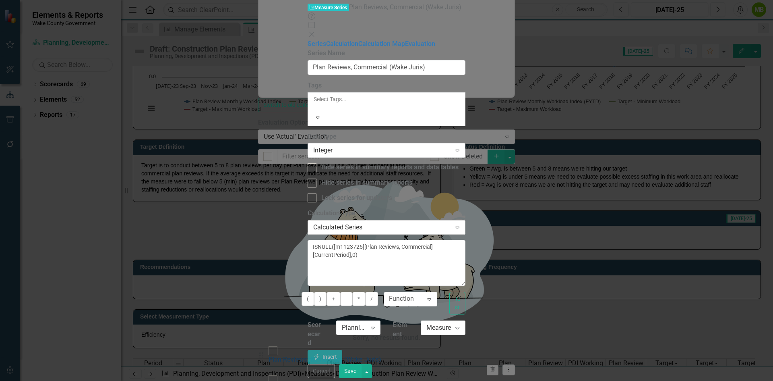
click at [348, 222] on div "Calculated Series" at bounding box center [382, 226] width 138 height 9
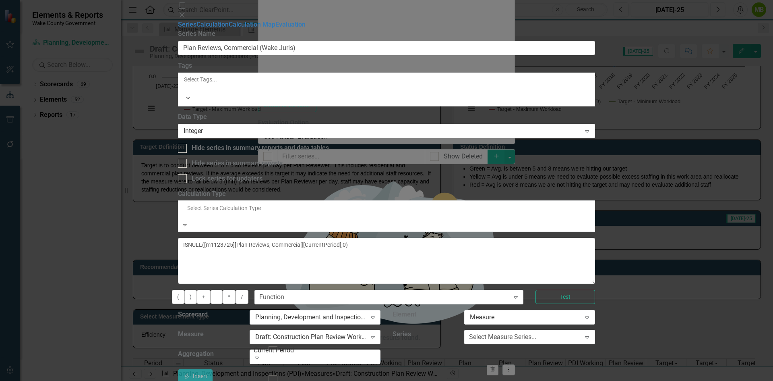
click at [353, 380] on div "Default (No Calculation)" at bounding box center [386, 385] width 773 height 9
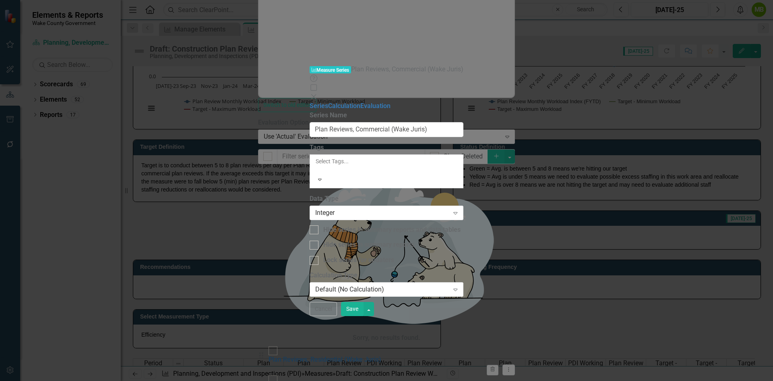
click at [364, 316] on button "Save" at bounding box center [352, 309] width 23 height 14
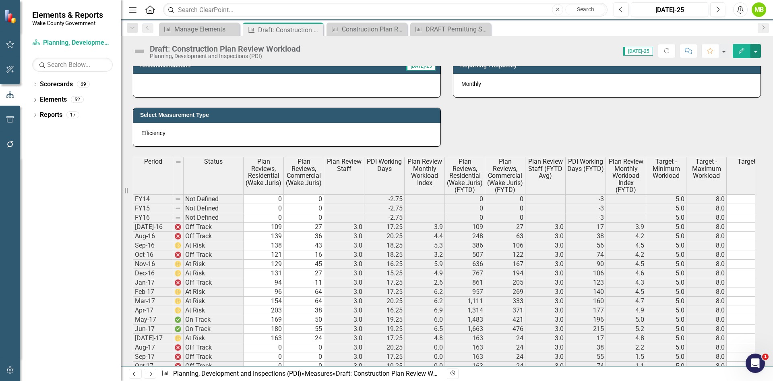
scroll to position [403, 0]
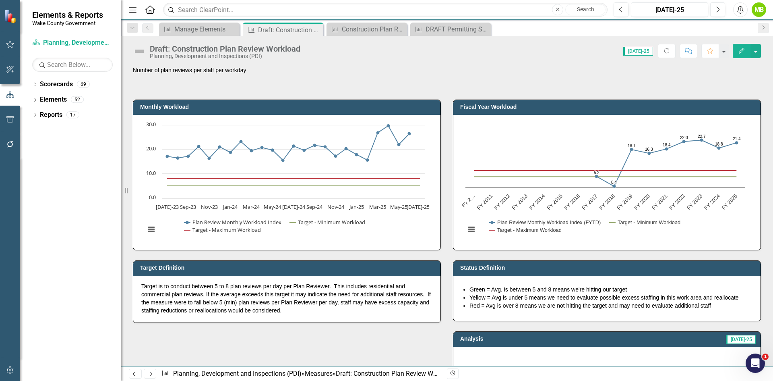
scroll to position [403, 0]
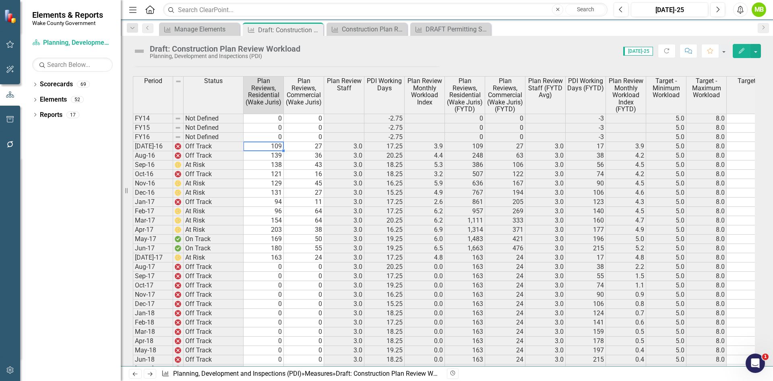
click at [275, 149] on td "109" at bounding box center [264, 146] width 40 height 9
click at [757, 51] on button "button" at bounding box center [756, 51] width 10 height 14
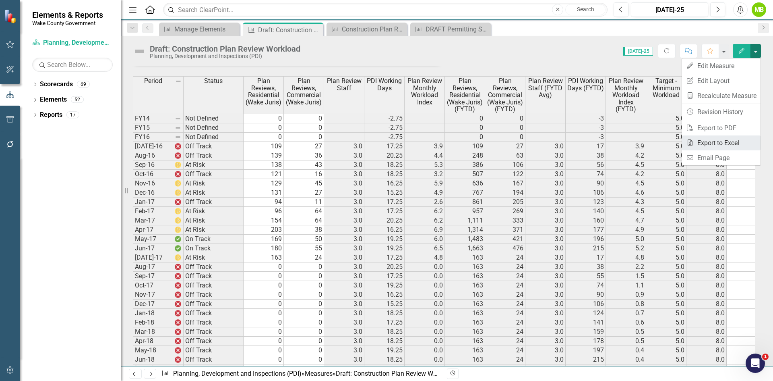
click at [717, 141] on link "Excel Export to Excel" at bounding box center [721, 142] width 79 height 15
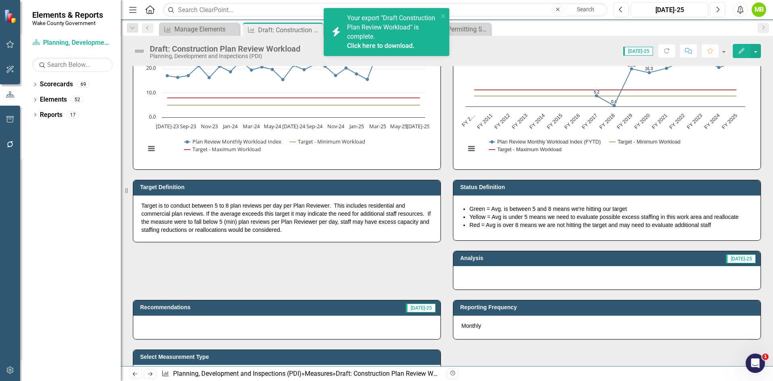
scroll to position [0, 0]
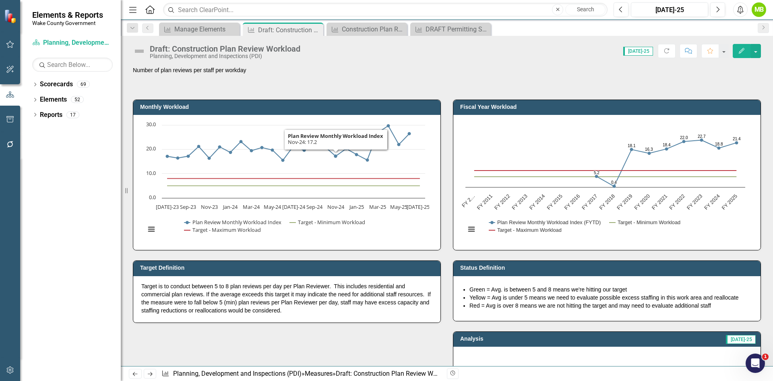
click at [330, 80] on div "Number of plan reviews per staff per workday" at bounding box center [447, 77] width 628 height 23
click at [243, 76] on div "Number of plan reviews per staff per workday" at bounding box center [447, 77] width 628 height 23
click at [244, 76] on div "Number of plan reviews per staff per workday" at bounding box center [447, 77] width 628 height 23
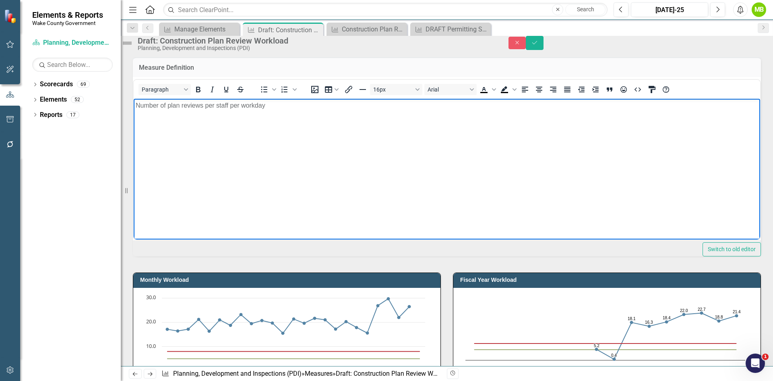
click at [134, 106] on html "Number of plan reviews per staff per workday" at bounding box center [447, 158] width 627 height 121
paste body "Rich Text Area. Press ALT-0 for help."
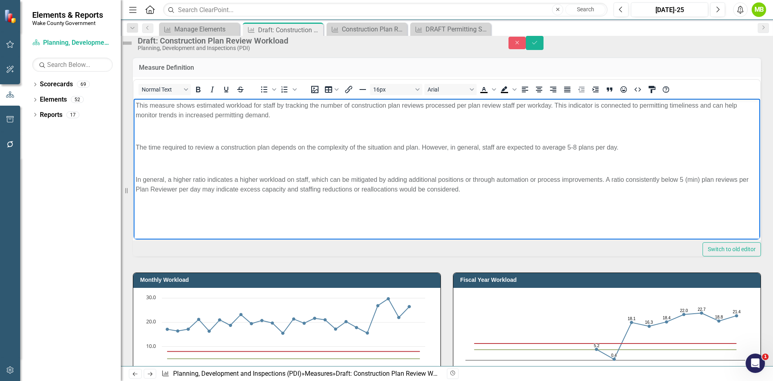
click at [235, 133] on p "Rich Text Area. Press ALT-0 for help." at bounding box center [447, 131] width 623 height 10
click at [193, 141] on body "This measure shows estimated workload for staff by tracking the number of const…" at bounding box center [447, 158] width 627 height 121
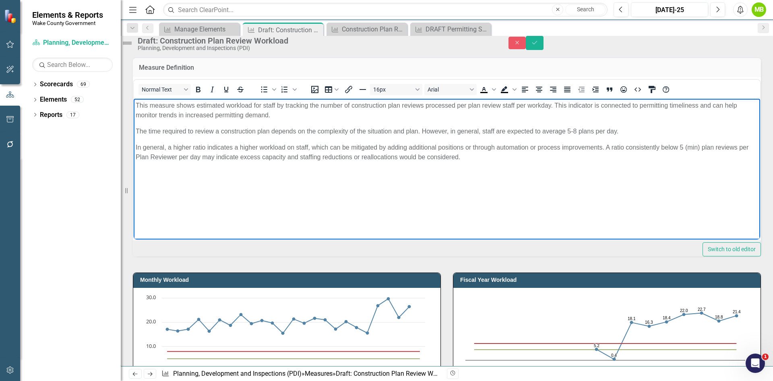
click at [214, 204] on body "This measure shows estimated workload for staff by tracking the number of const…" at bounding box center [447, 158] width 627 height 121
click at [539, 46] on icon "Save" at bounding box center [534, 43] width 7 height 6
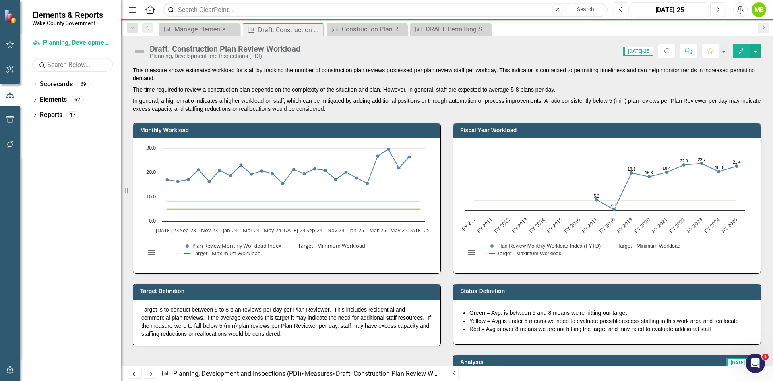
click at [307, 332] on p "Target is to conduct between 5 to 8 plan reviews per day per Plan Reviewer. Thi…" at bounding box center [286, 321] width 291 height 32
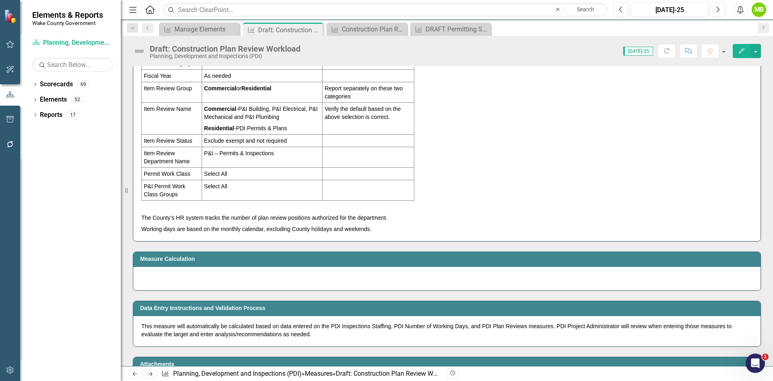
scroll to position [1611, 0]
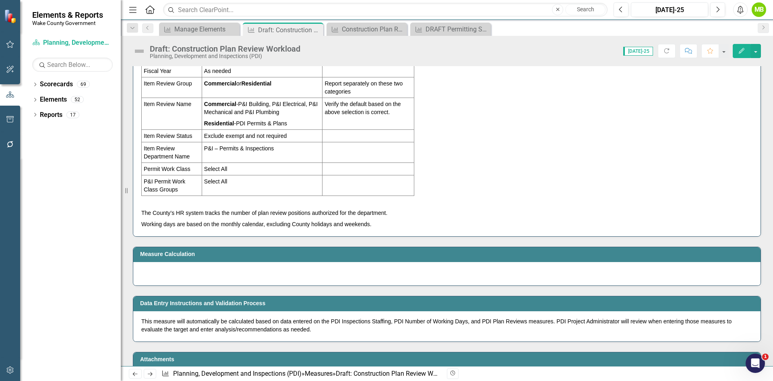
click at [309, 278] on div at bounding box center [447, 273] width 628 height 23
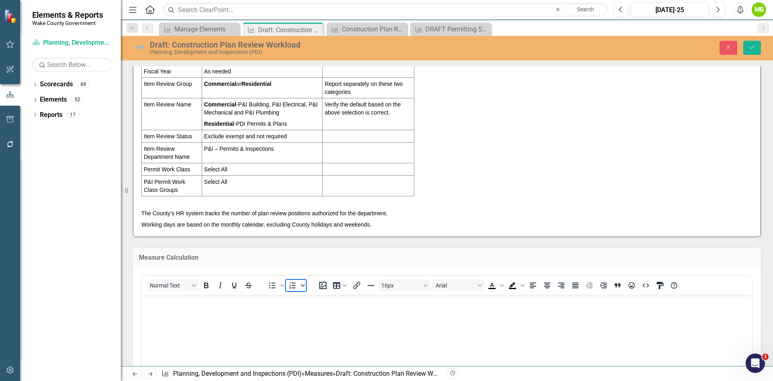
click at [301, 291] on span "Numbered list" at bounding box center [303, 285] width 6 height 11
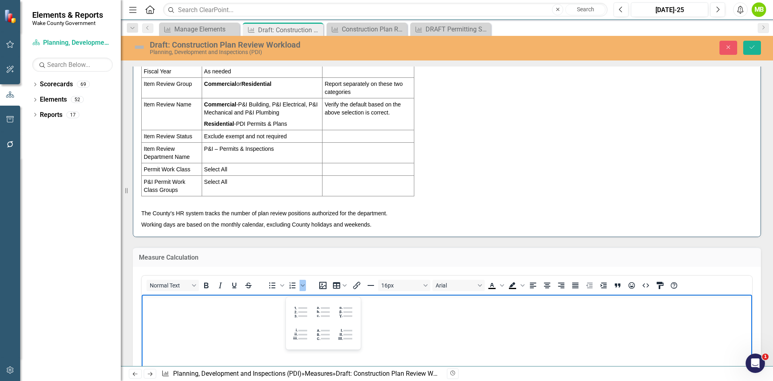
click at [265, 306] on body "Rich Text Area. Press ALT-0 for help." at bounding box center [447, 354] width 611 height 121
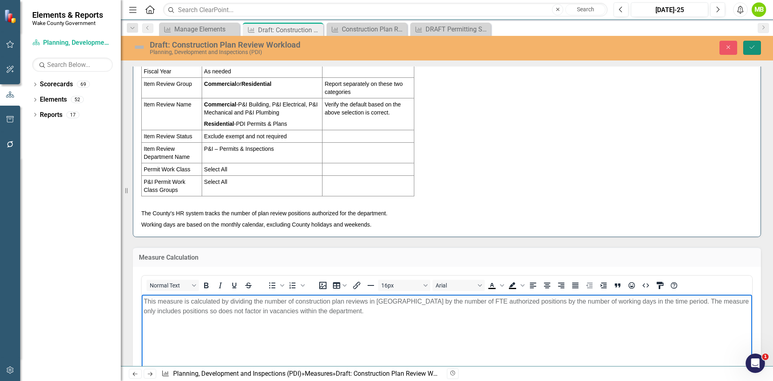
click at [750, 46] on icon "Save" at bounding box center [752, 47] width 7 height 6
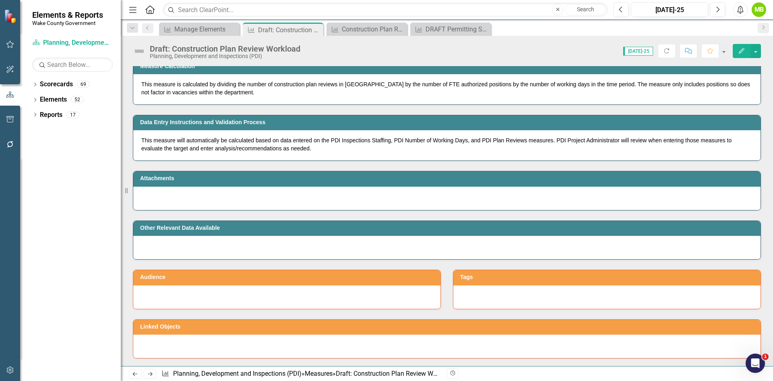
scroll to position [1813, 0]
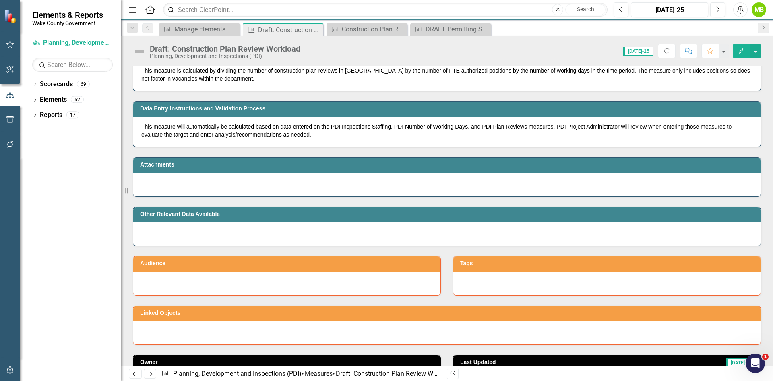
click at [188, 236] on div at bounding box center [447, 233] width 628 height 23
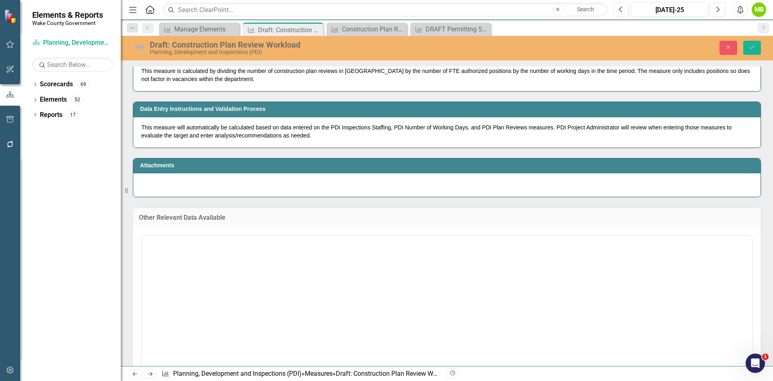
scroll to position [0, 0]
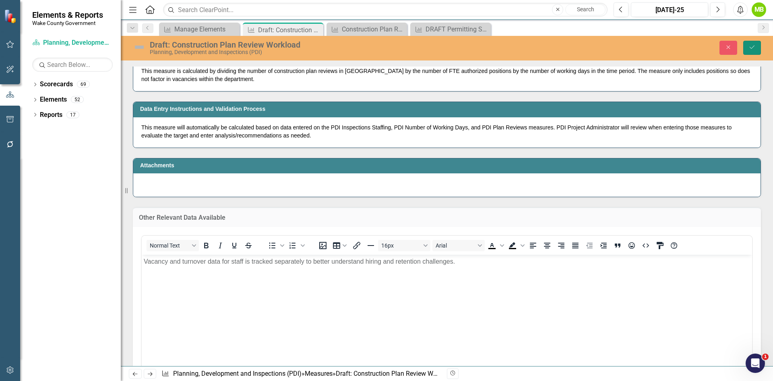
drag, startPoint x: 750, startPoint y: 45, endPoint x: 312, endPoint y: 188, distance: 461.0
click at [751, 45] on icon "Save" at bounding box center [752, 47] width 7 height 6
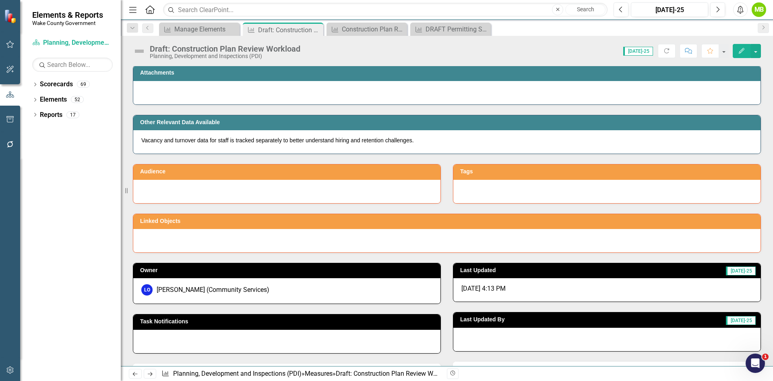
scroll to position [1893, 0]
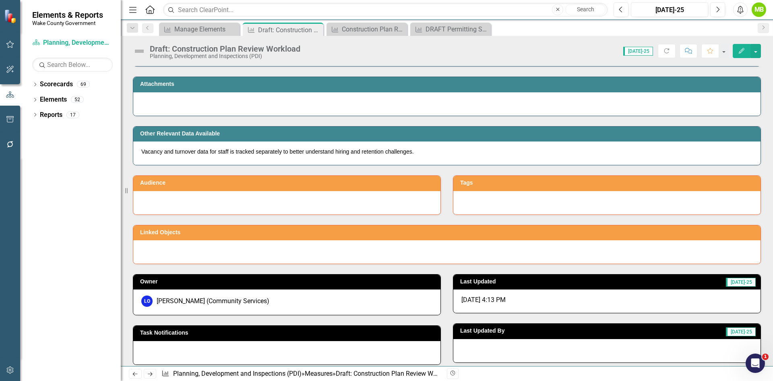
click at [235, 211] on div at bounding box center [286, 202] width 307 height 23
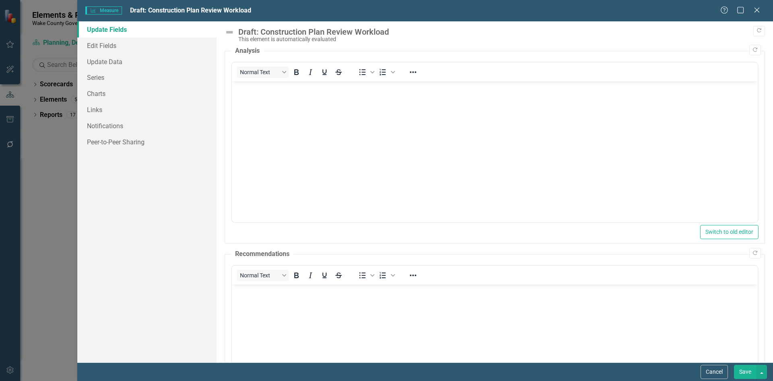
scroll to position [242, 0]
click at [107, 78] on link "Series" at bounding box center [146, 77] width 139 height 16
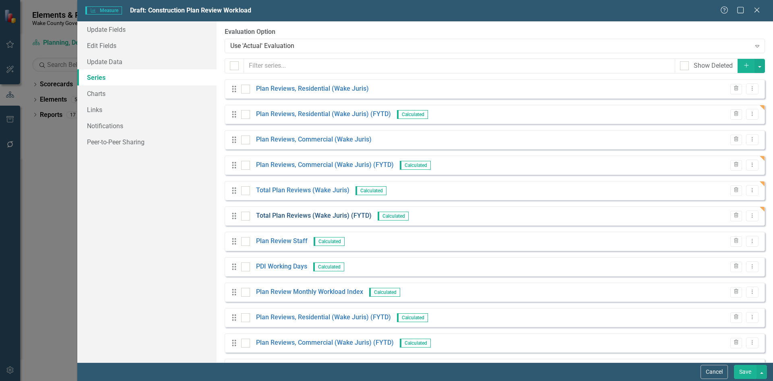
click at [308, 218] on link "Total Plan Reviews (Wake Juris) (FYTD)" at bounding box center [314, 215] width 116 height 9
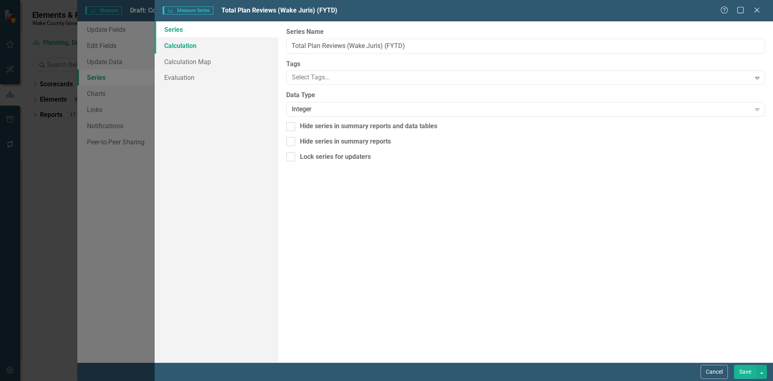
click at [185, 42] on link "Calculation" at bounding box center [217, 45] width 124 height 16
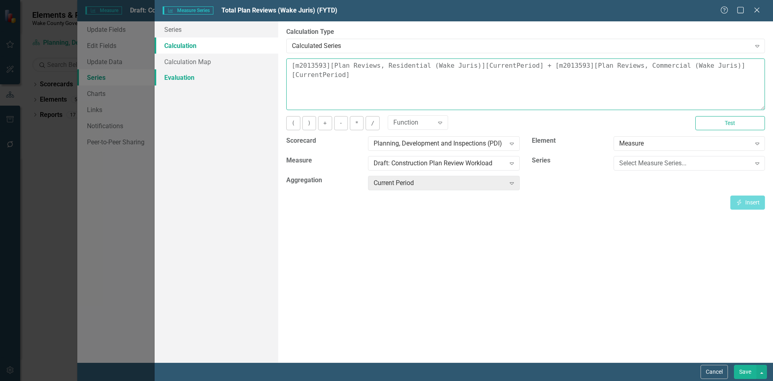
drag, startPoint x: 760, startPoint y: 66, endPoint x: 211, endPoint y: 74, distance: 549.5
click at [211, 74] on div "Series Calculation Calculation Map Evaluation From this page, you can edit the …" at bounding box center [464, 191] width 619 height 341
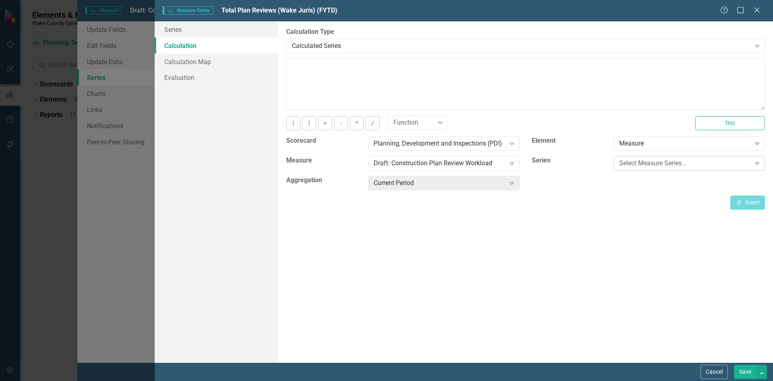
click at [644, 168] on div "Select Measure Series..." at bounding box center [686, 163] width 132 height 9
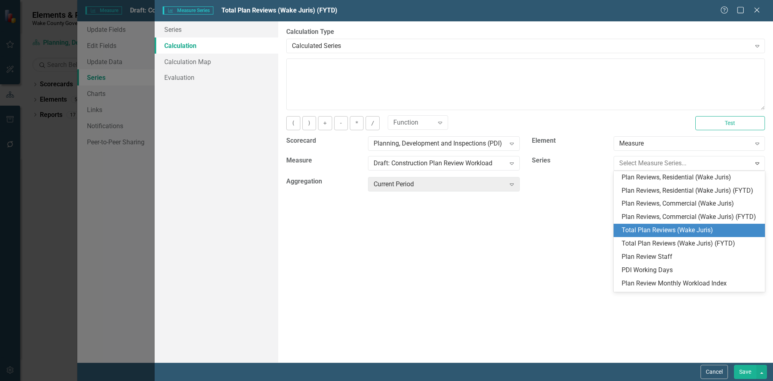
drag, startPoint x: 652, startPoint y: 238, endPoint x: 588, endPoint y: 217, distance: 67.1
click at [651, 235] on div "Total Plan Reviews (Wake Juris)" at bounding box center [691, 230] width 139 height 9
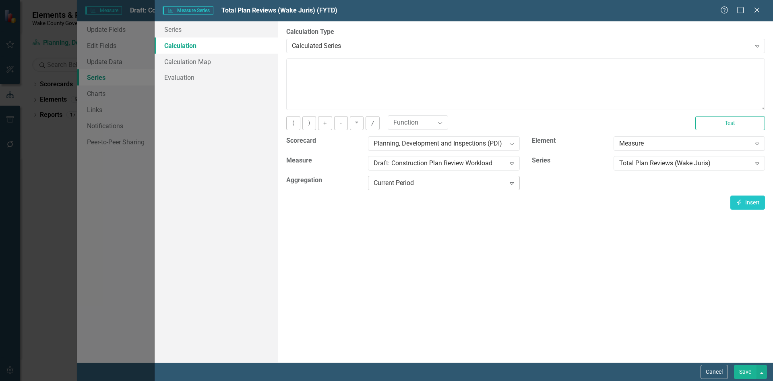
click at [457, 184] on div "Current Period" at bounding box center [440, 182] width 132 height 9
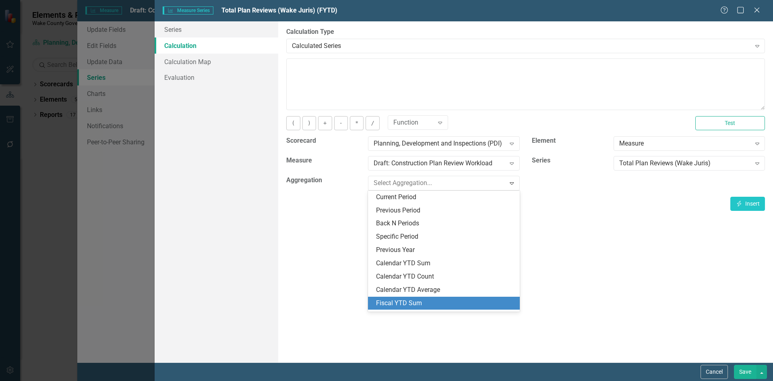
click at [427, 301] on div "Fiscal YTD Sum" at bounding box center [445, 302] width 139 height 9
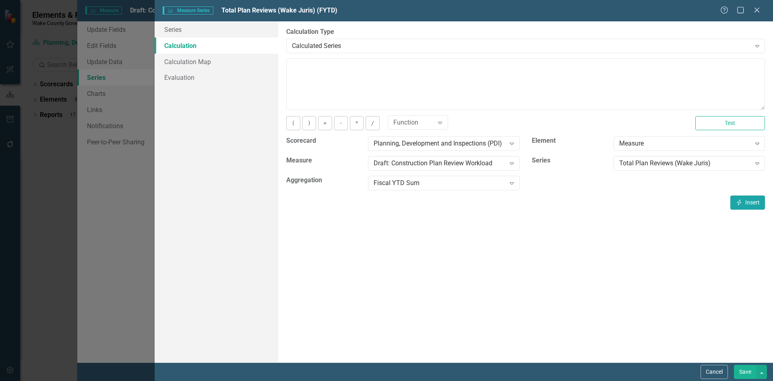
click at [743, 202] on button "Insert Insert" at bounding box center [748, 202] width 35 height 14
type textarea "[m2013593][Total Plan Reviews (Wake Juris)][FiscalYTDSum]"
click at [740, 371] on button "Save" at bounding box center [745, 372] width 23 height 14
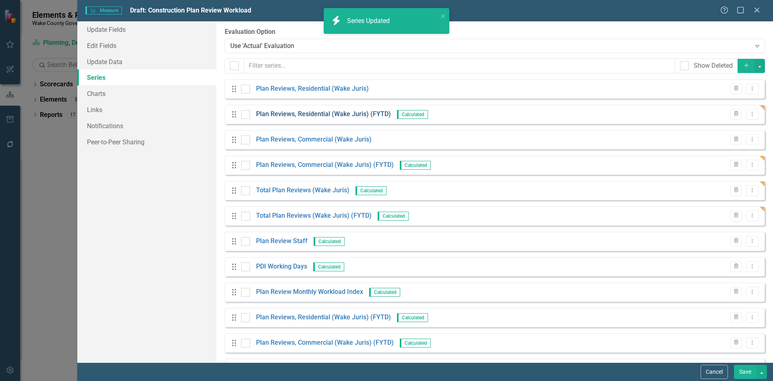
click at [334, 114] on link "Plan Reviews, Residential (Wake Juris) (FYTD)" at bounding box center [323, 114] width 135 height 9
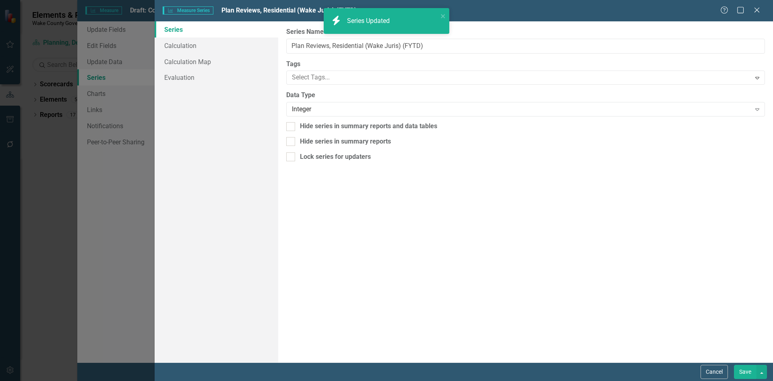
click at [297, 126] on div "Measure Series Measure Series Plan Reviews, Residential (Wake Juris) (FYTD) Hel…" at bounding box center [386, 190] width 773 height 381
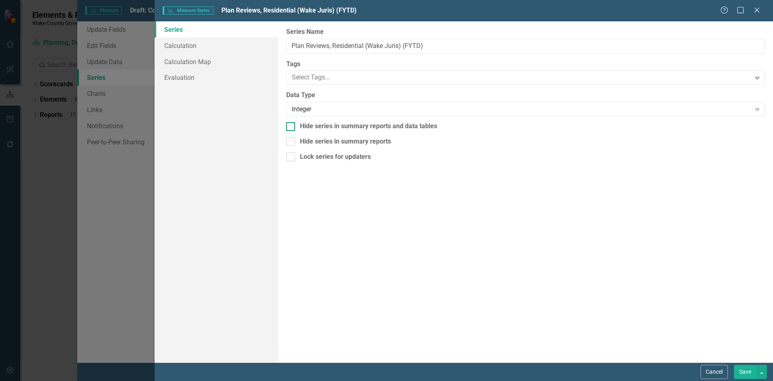
click at [290, 128] on div at bounding box center [290, 126] width 9 height 9
click at [290, 127] on input "Hide series in summary reports and data tables" at bounding box center [288, 124] width 5 height 5
checkbox input "true"
click at [743, 363] on div "Cancel Save" at bounding box center [464, 371] width 619 height 19
click at [746, 369] on button "Save" at bounding box center [745, 372] width 23 height 14
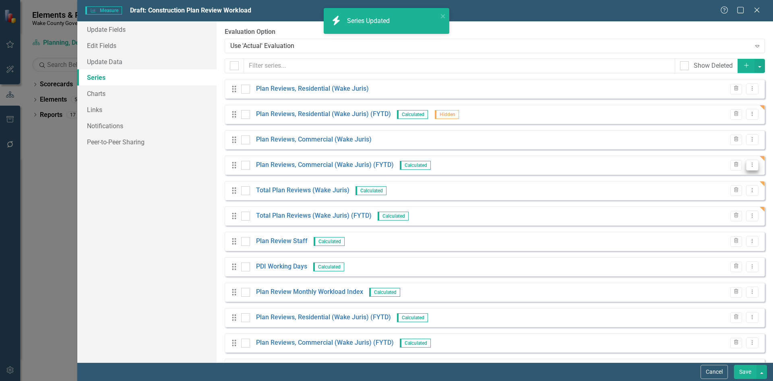
click at [749, 166] on icon "Dropdown Menu" at bounding box center [752, 164] width 7 height 5
click at [709, 178] on link "Edit Edit Measure Series" at bounding box center [706, 178] width 91 height 15
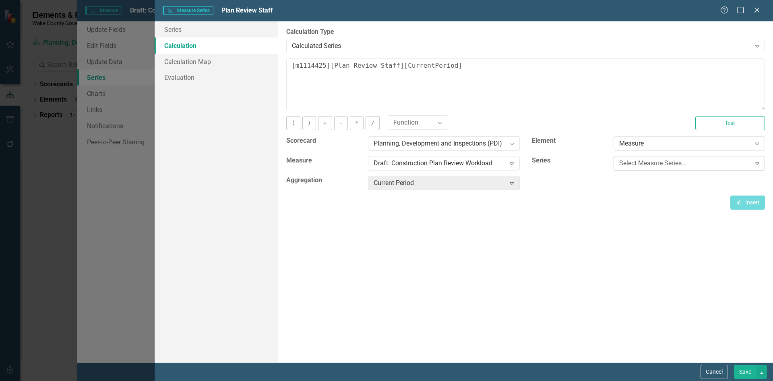
click at [618, 164] on div "Select Measure Series..." at bounding box center [682, 163] width 135 height 2
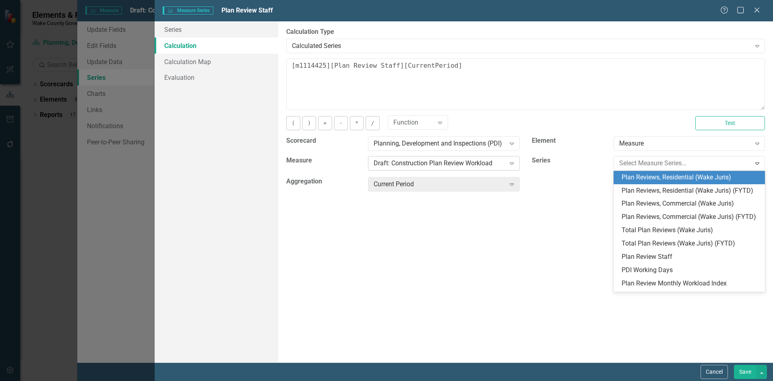
click at [499, 170] on div "Draft: Construction Plan Review Workload Expand" at bounding box center [443, 163] width 151 height 15
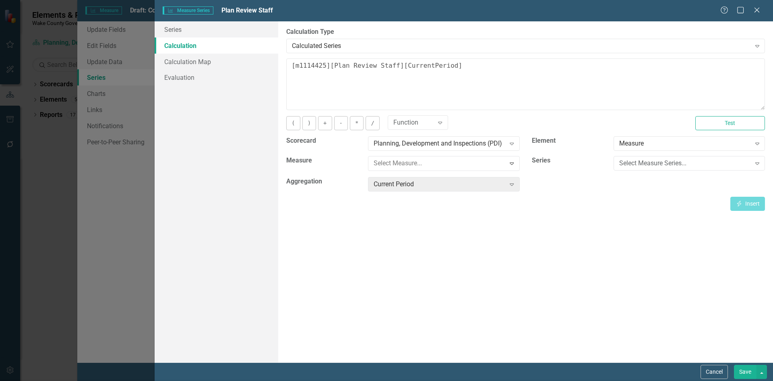
scroll to position [149, 0]
click at [447, 379] on div "PDI Permitting, Plan Review, and Inspections Authorized Staffing" at bounding box center [388, 383] width 761 height 9
click at [660, 165] on div "Select Measure Series..." at bounding box center [686, 163] width 132 height 9
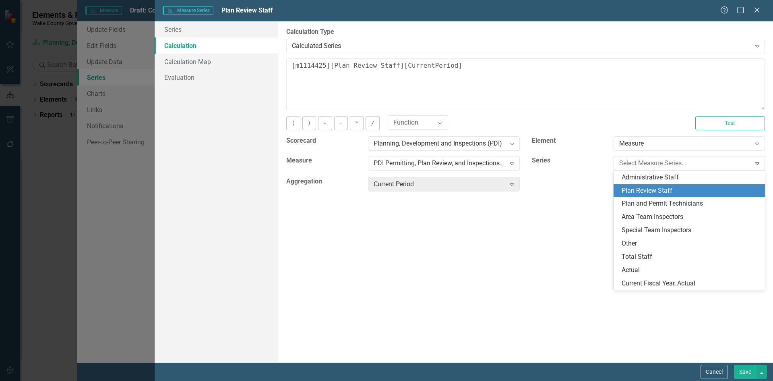
click at [653, 189] on div "Plan Review Staff" at bounding box center [691, 190] width 139 height 9
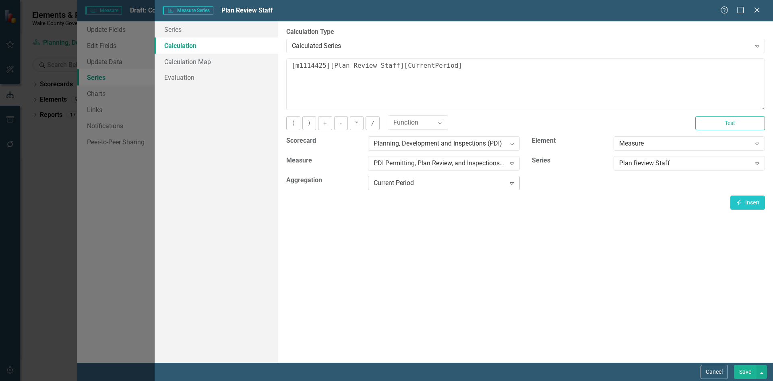
click at [442, 183] on div "Current Period" at bounding box center [440, 182] width 132 height 9
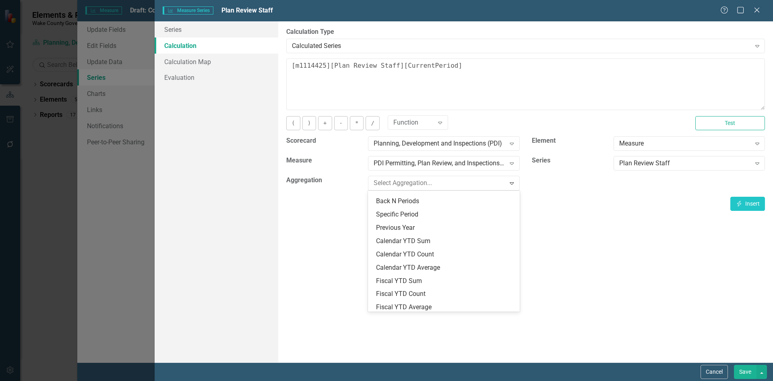
scroll to position [0, 0]
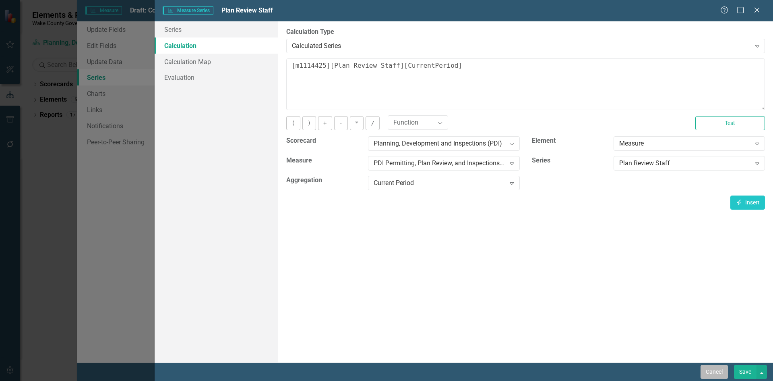
click at [719, 371] on button "Cancel" at bounding box center [714, 372] width 27 height 14
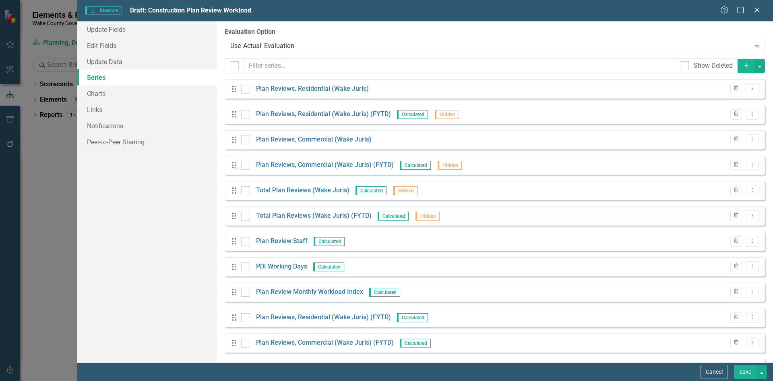
click at [737, 369] on button "Save" at bounding box center [745, 372] width 23 height 14
